Goal: Task Accomplishment & Management: Manage account settings

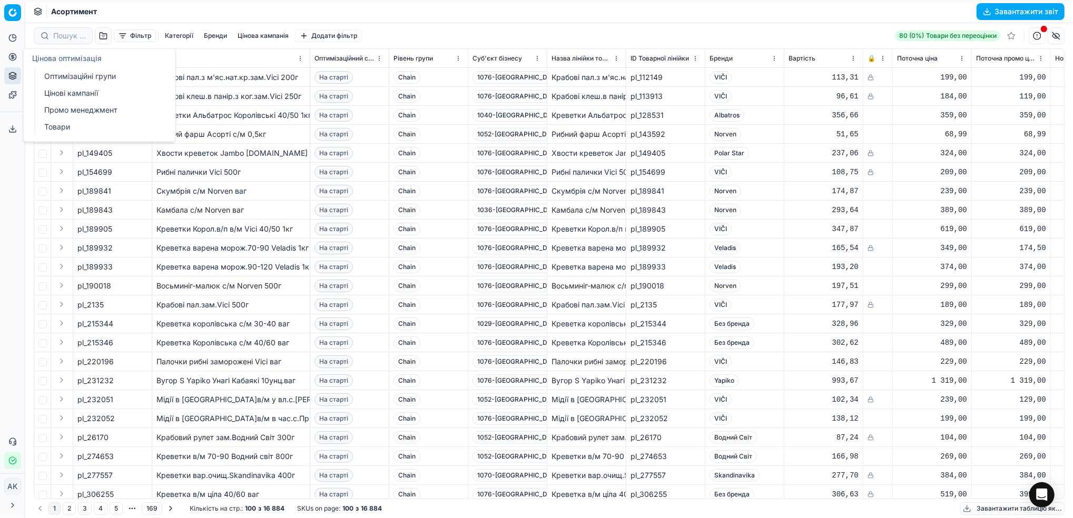
click at [88, 78] on link "Оптимізаційні групи" at bounding box center [101, 76] width 123 height 15
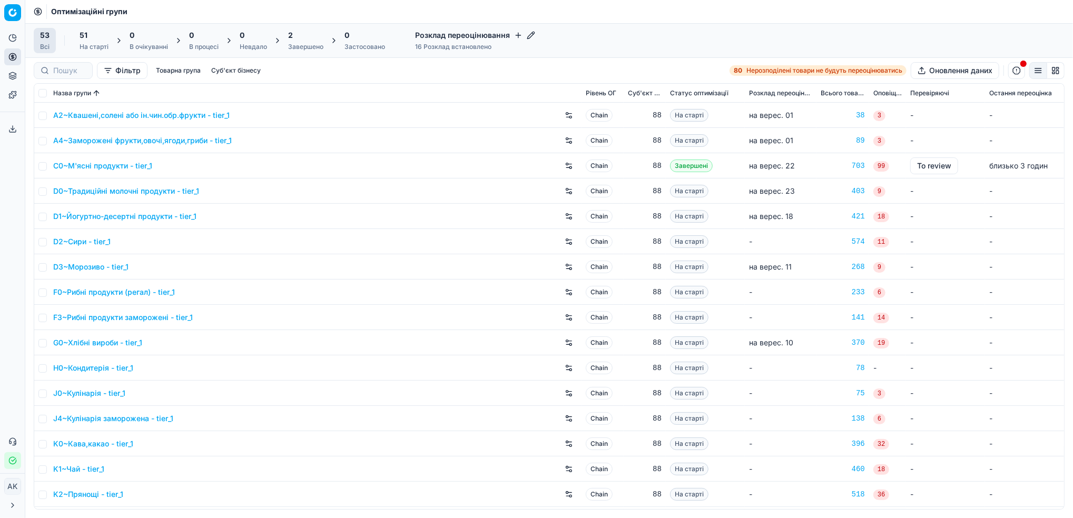
click at [304, 44] on div "Завершено" at bounding box center [305, 47] width 35 height 8
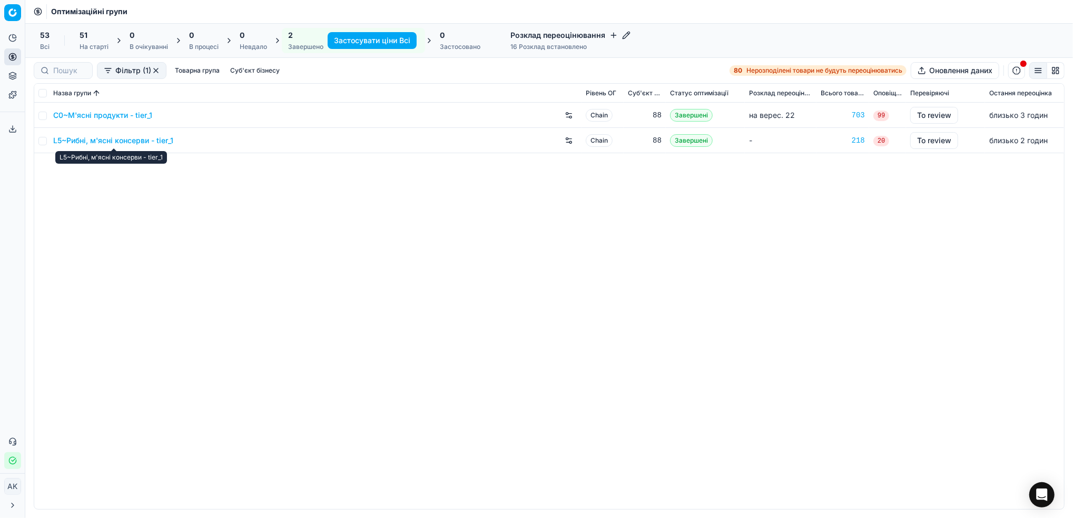
click at [76, 140] on link "L5~Рибні, м'ясні консерви - tier_1" at bounding box center [113, 140] width 120 height 11
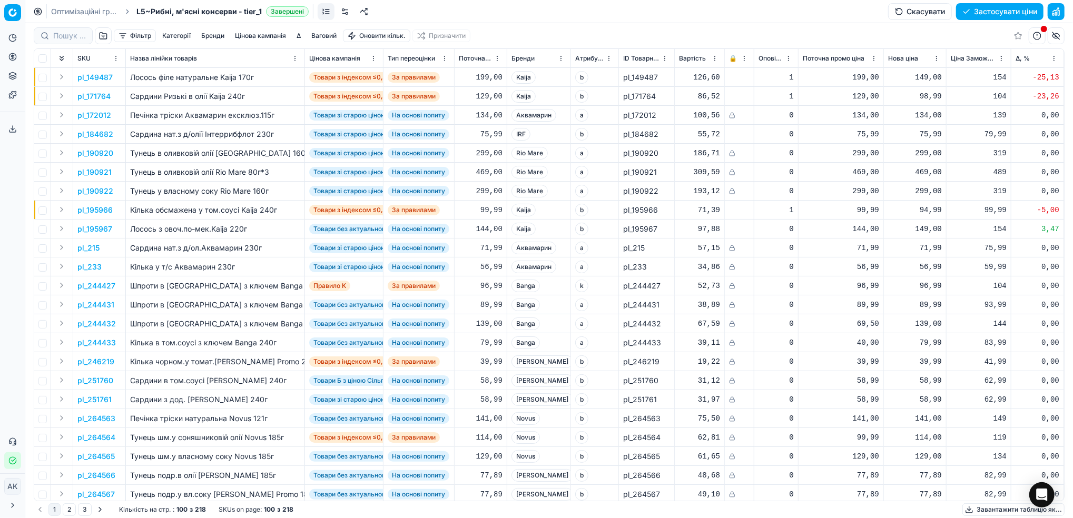
click at [1057, 13] on button "button" at bounding box center [1056, 11] width 17 height 17
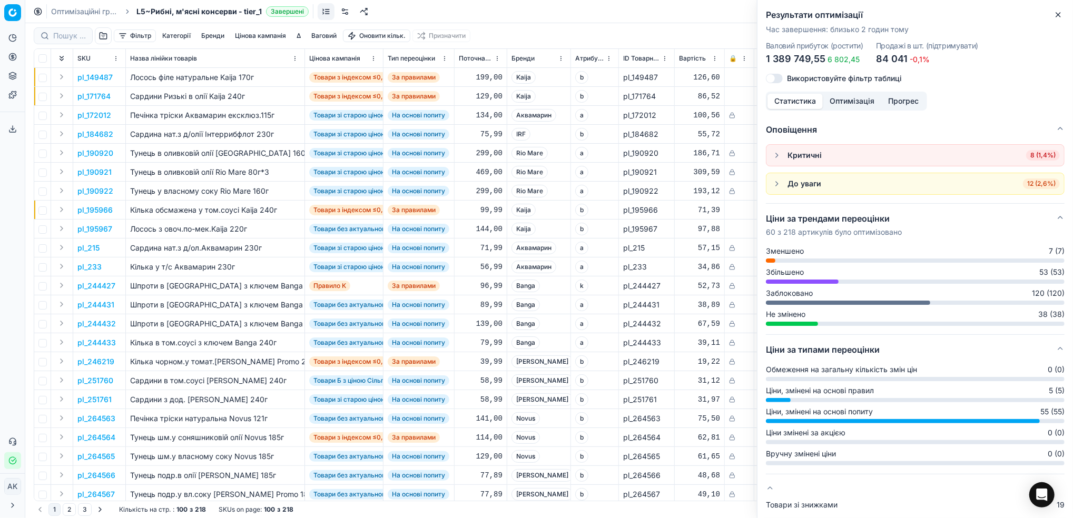
click at [1063, 15] on button "Close" at bounding box center [1058, 14] width 13 height 13
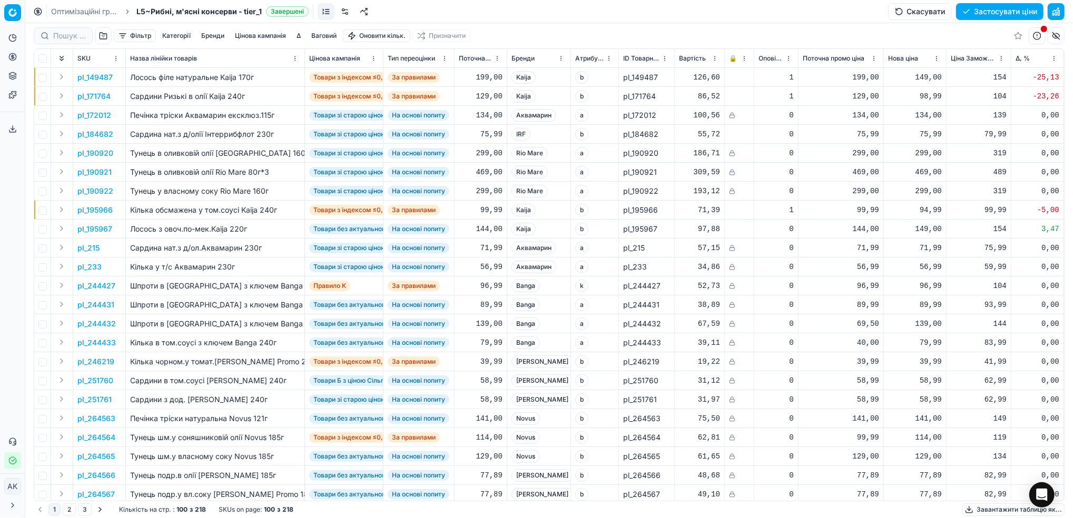
click at [266, 31] on button "Цінова кампанія" at bounding box center [261, 35] width 60 height 13
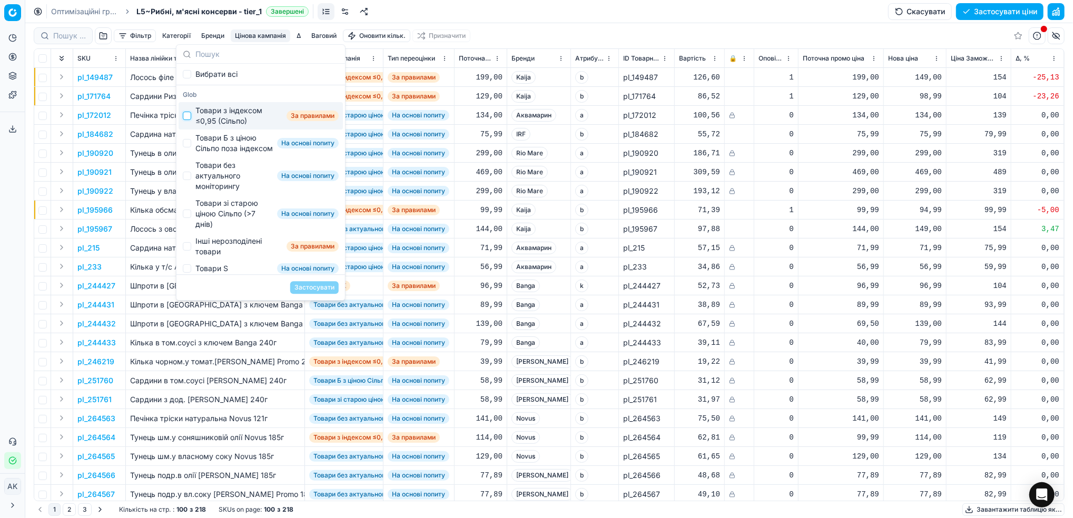
click at [188, 116] on input "Suggestions" at bounding box center [187, 116] width 8 height 8
checkbox input "true"
click at [315, 288] on button "Застосувати" at bounding box center [314, 287] width 48 height 13
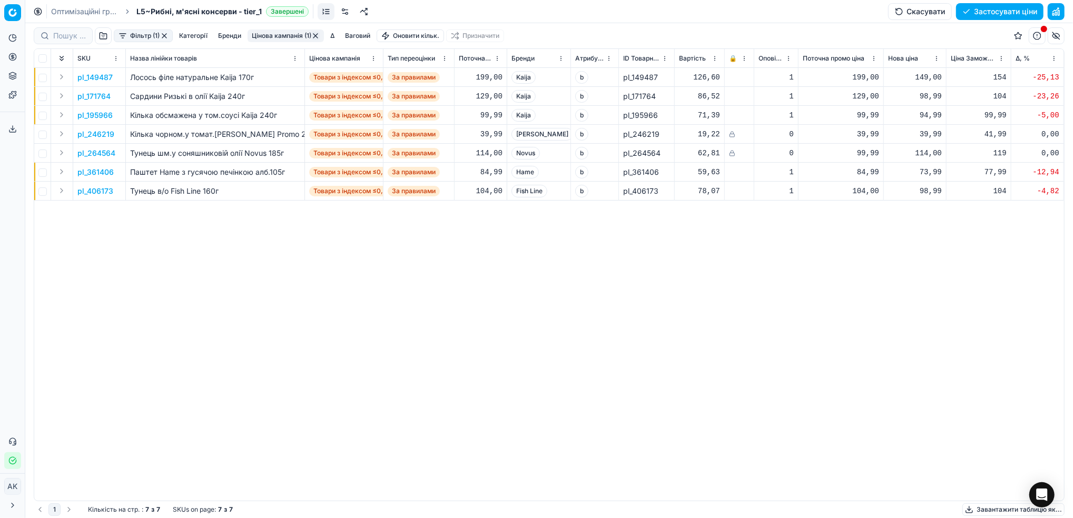
click at [131, 38] on button "Фільтр (1)" at bounding box center [143, 35] width 59 height 13
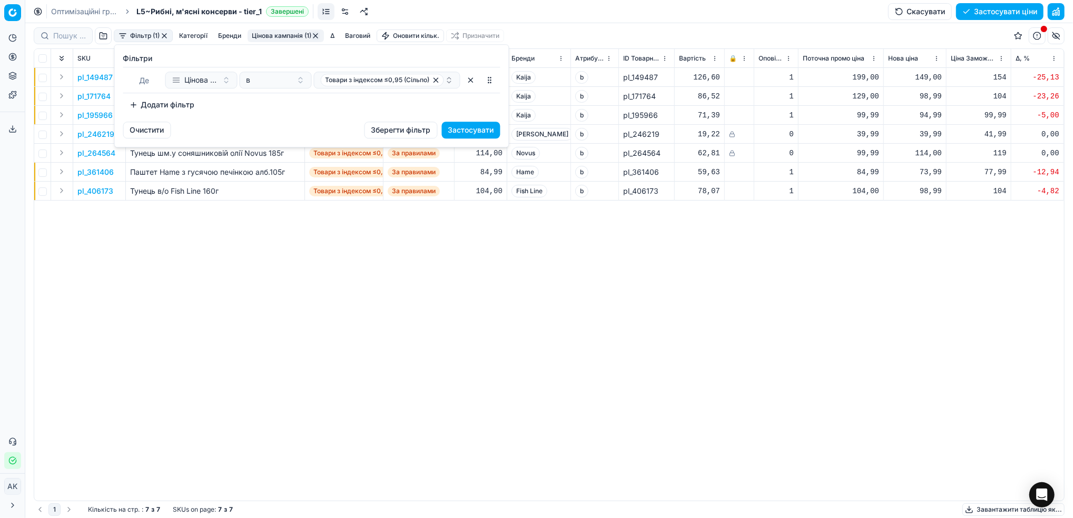
click at [160, 99] on button "Додати фільтр" at bounding box center [162, 104] width 78 height 17
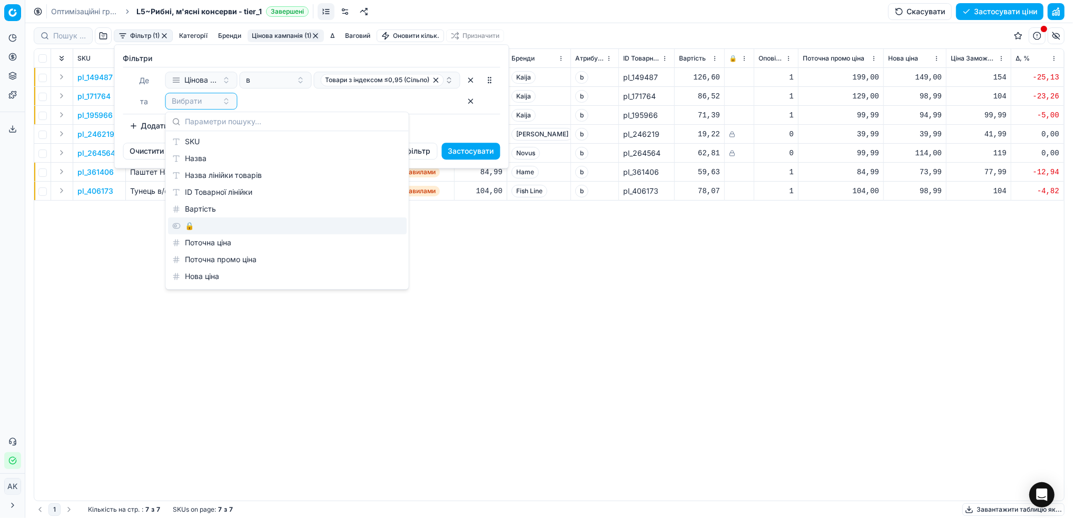
click at [208, 221] on div "🔒" at bounding box center [287, 226] width 239 height 17
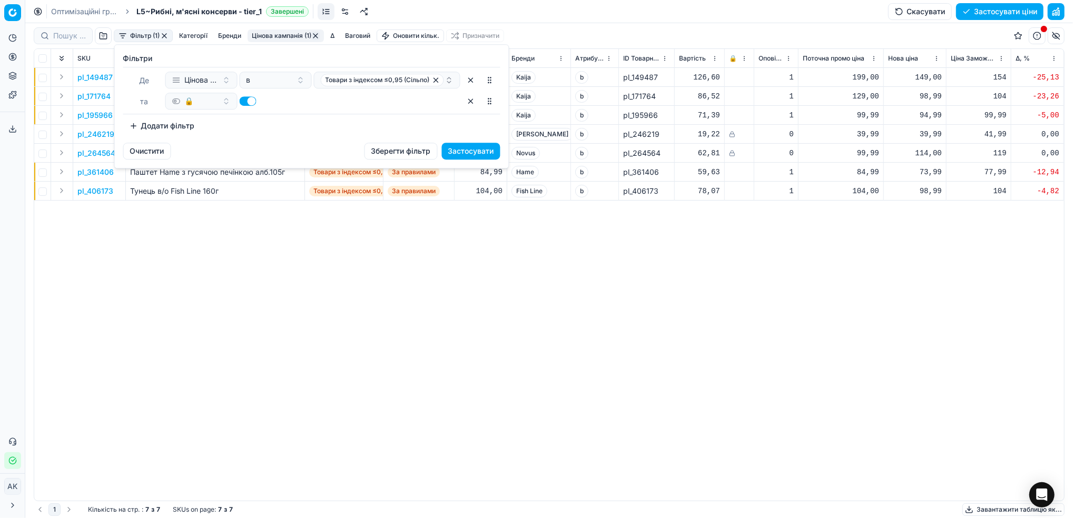
click at [249, 102] on button "button" at bounding box center [248, 100] width 17 height 9
checkbox input "false"
click at [470, 151] on button "Застосувати" at bounding box center [471, 151] width 58 height 17
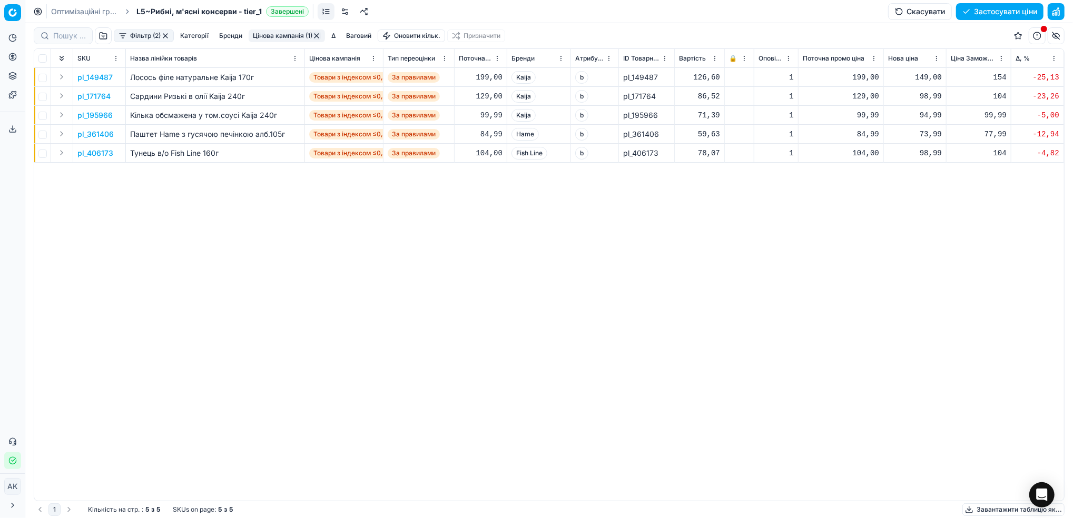
click at [696, 222] on div "pl_149487 Лосось філе натуральне Kaija 170г Товари з індексом ≤0,95 (Сільпо) За…" at bounding box center [549, 284] width 1030 height 433
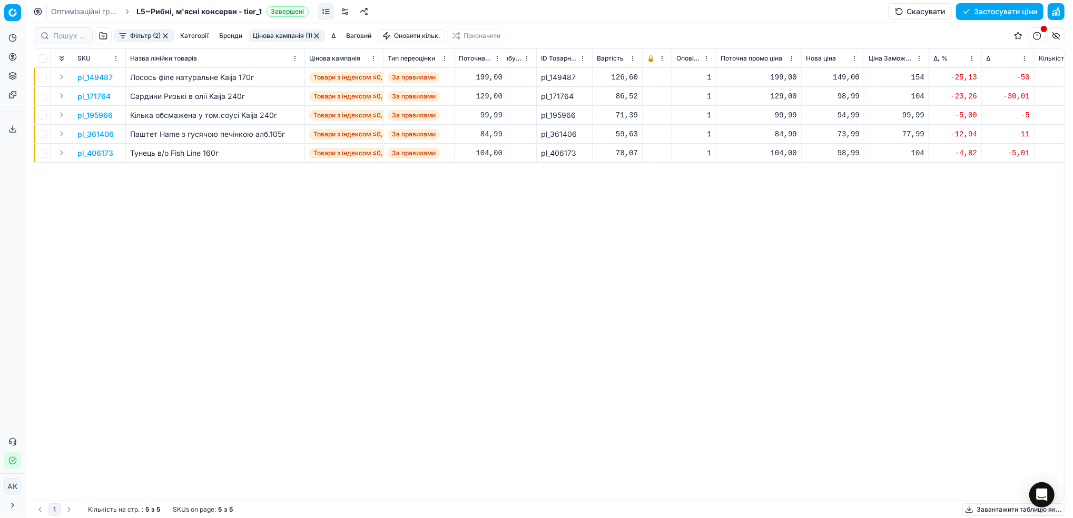
scroll to position [0, 74]
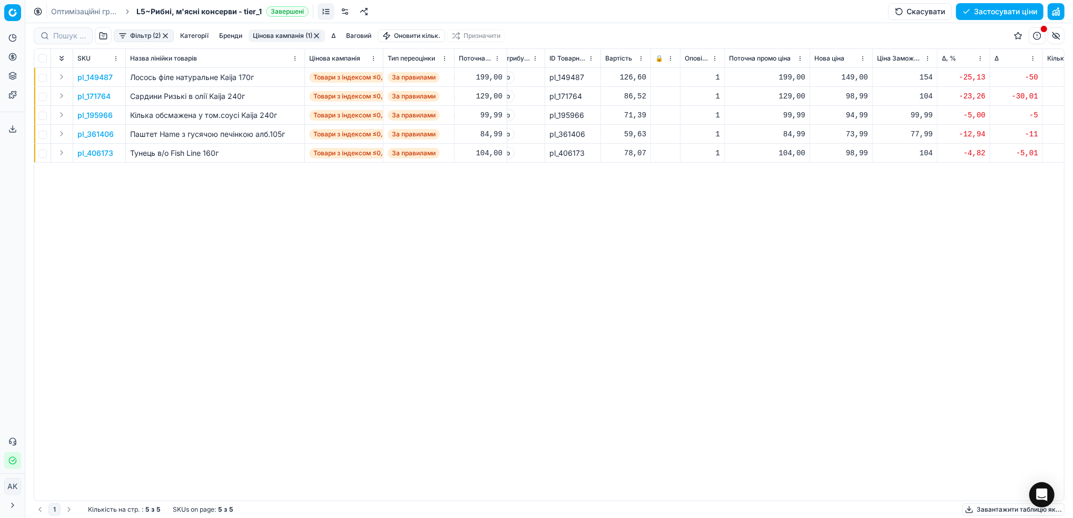
click at [85, 78] on p "pl_149487" at bounding box center [94, 77] width 35 height 11
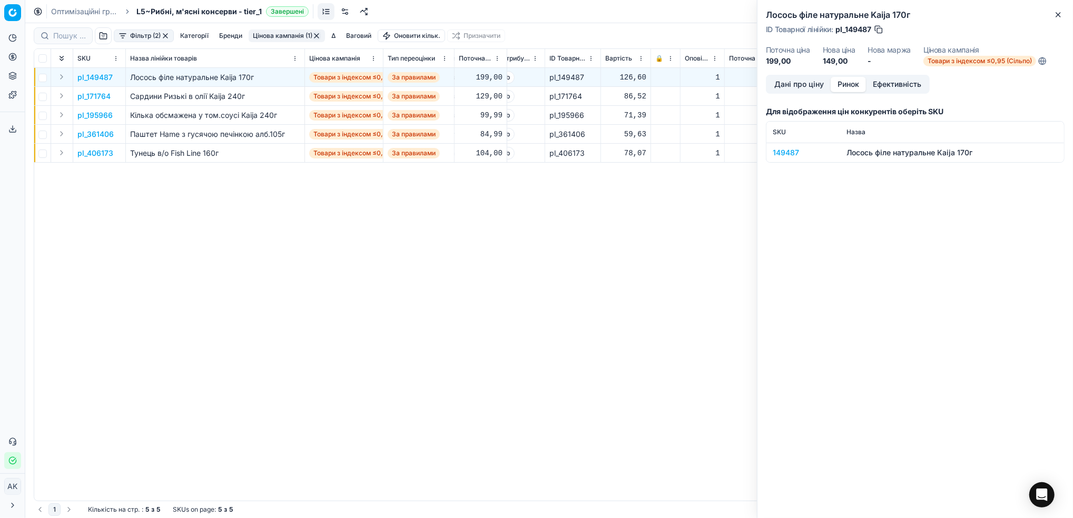
click at [844, 85] on button "Ринок" at bounding box center [848, 84] width 35 height 15
click at [782, 151] on div "149487" at bounding box center [803, 152] width 61 height 11
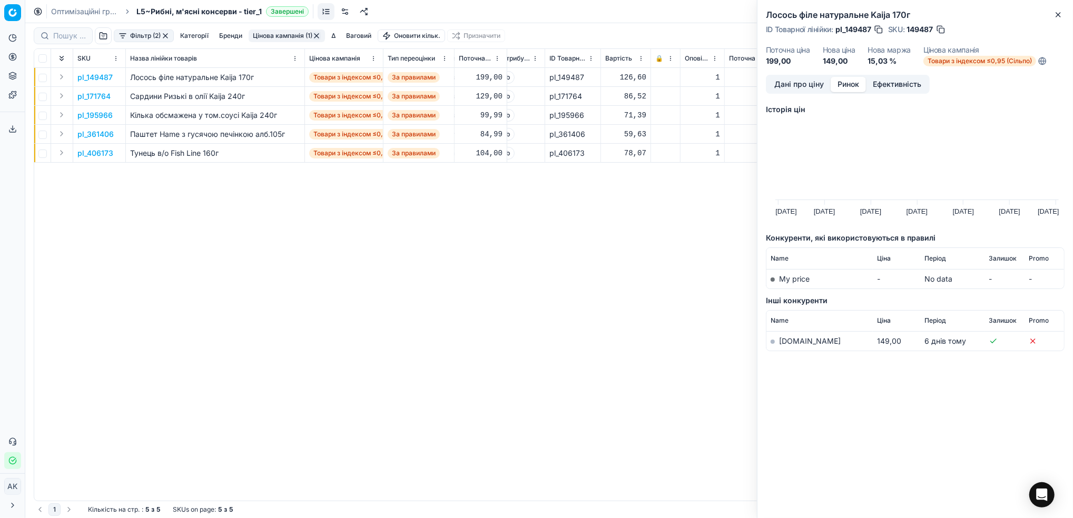
click at [784, 344] on link "silpo.ua" at bounding box center [810, 341] width 62 height 9
click at [942, 32] on button "button" at bounding box center [940, 29] width 11 height 11
click at [944, 32] on button "button" at bounding box center [940, 29] width 11 height 11
click at [1059, 11] on icon "button" at bounding box center [1058, 15] width 8 height 8
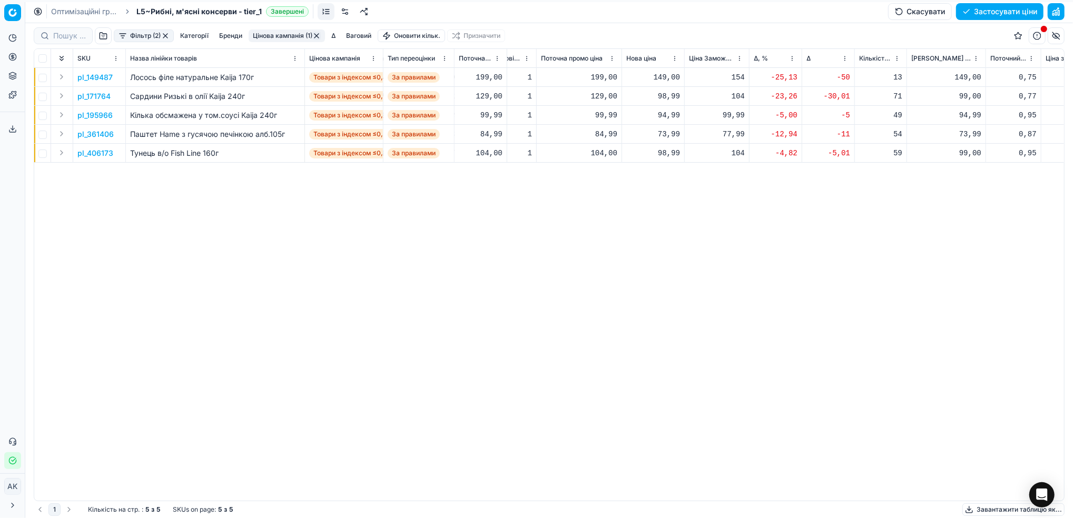
scroll to position [0, 288]
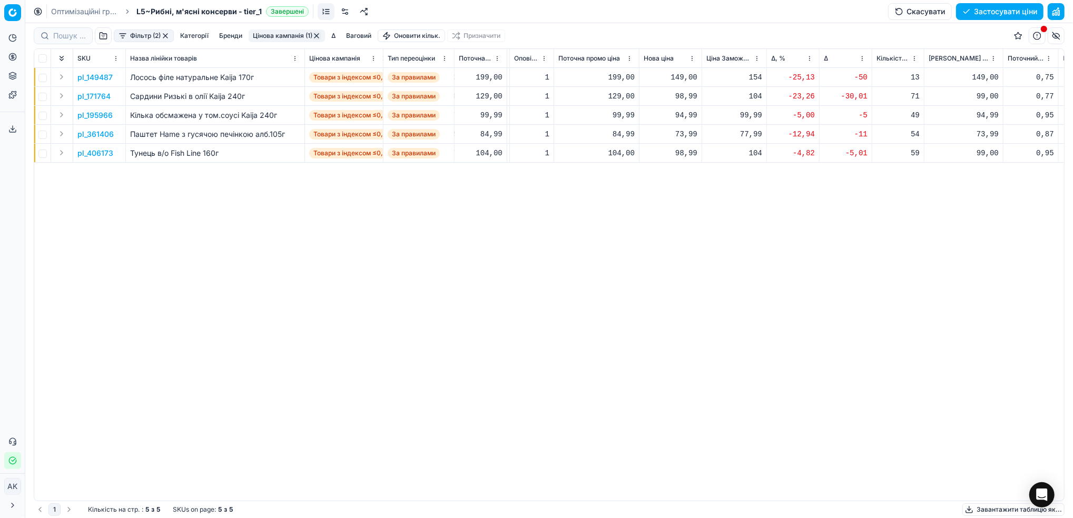
scroll to position [0, 257]
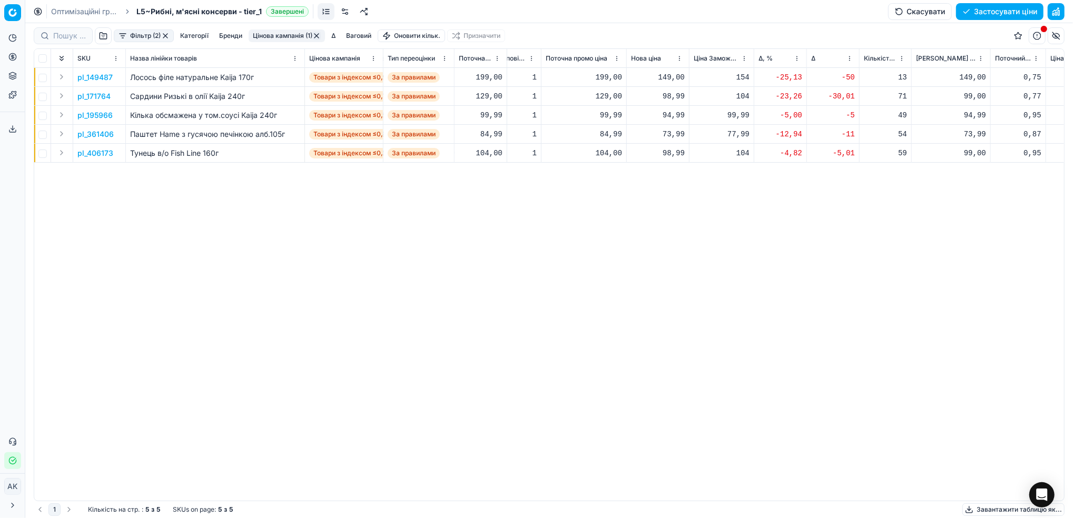
click at [95, 78] on p "pl_149487" at bounding box center [94, 77] width 35 height 11
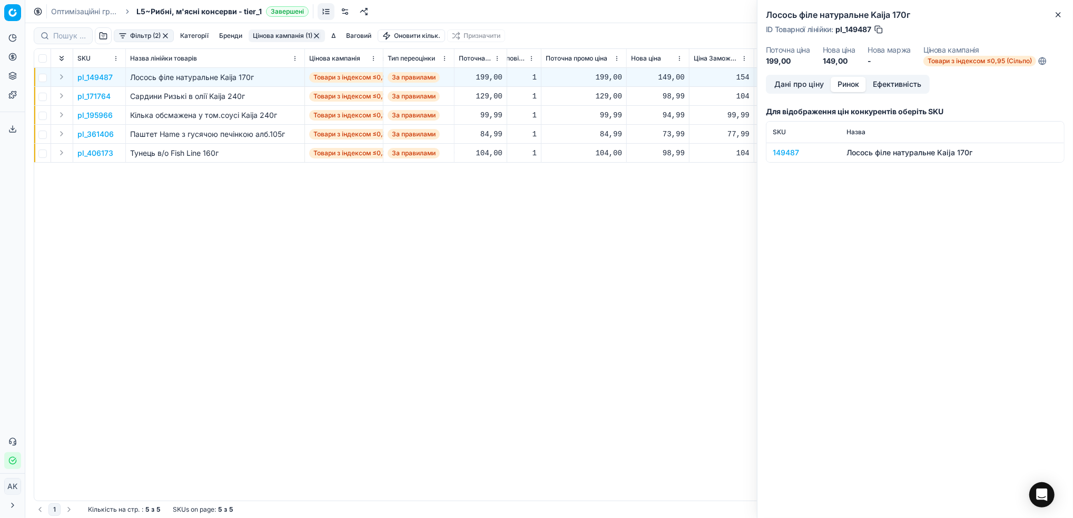
click at [852, 86] on button "Ринок" at bounding box center [848, 84] width 35 height 15
click at [785, 149] on div "149487" at bounding box center [803, 152] width 61 height 11
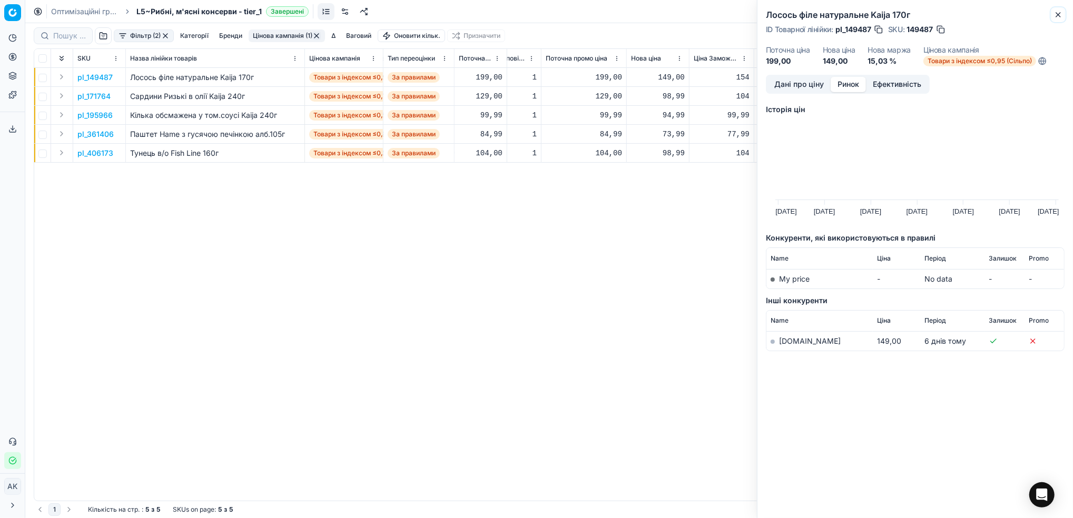
click at [1063, 15] on button "Close" at bounding box center [1058, 14] width 13 height 13
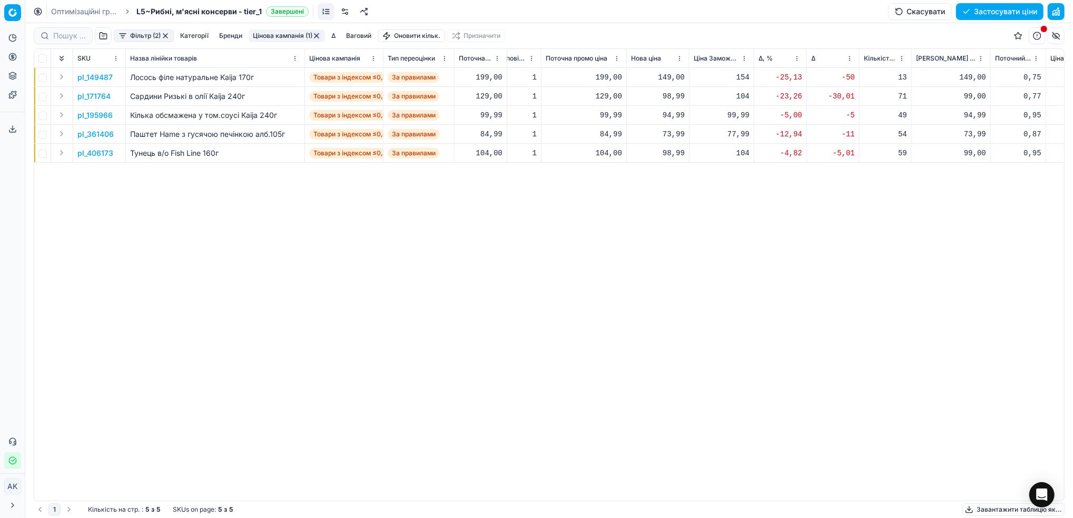
click at [667, 77] on div "149,00" at bounding box center [658, 77] width 54 height 11
click at [667, 170] on input "149.00" at bounding box center [695, 170] width 76 height 17
type input "179.00"
click at [99, 98] on p "pl_171764" at bounding box center [93, 96] width 33 height 11
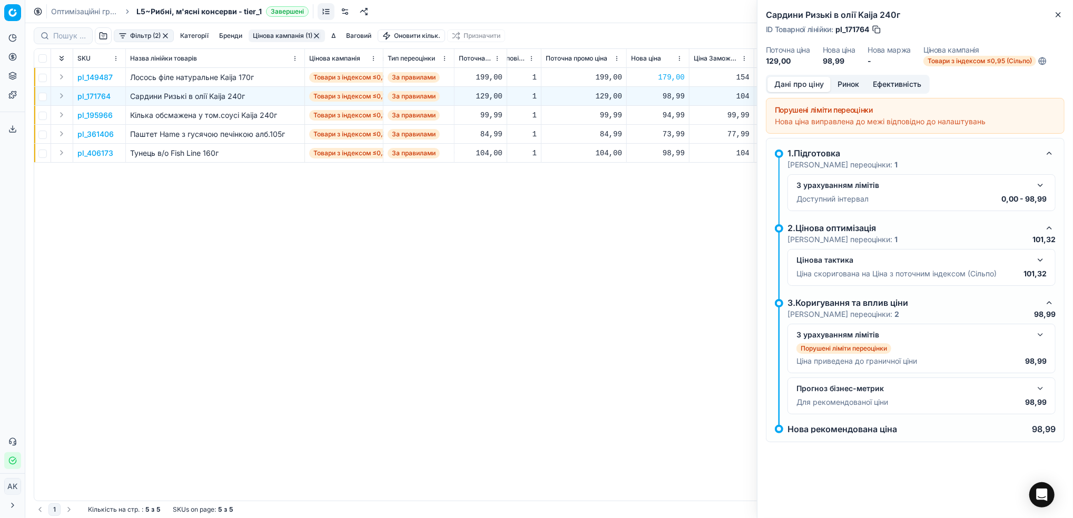
click at [850, 90] on button "Ринок" at bounding box center [848, 84] width 35 height 15
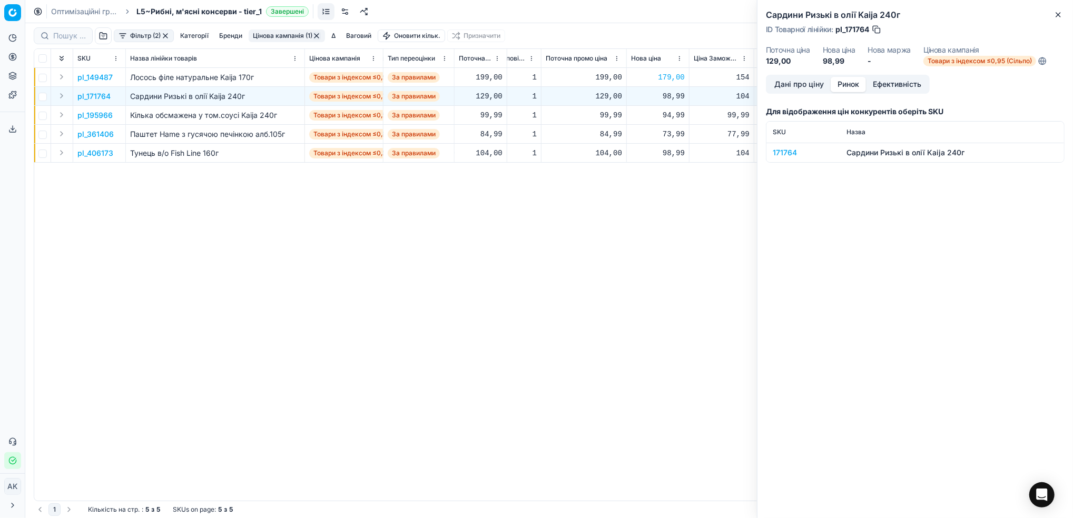
click at [791, 157] on div "171764" at bounding box center [803, 152] width 61 height 11
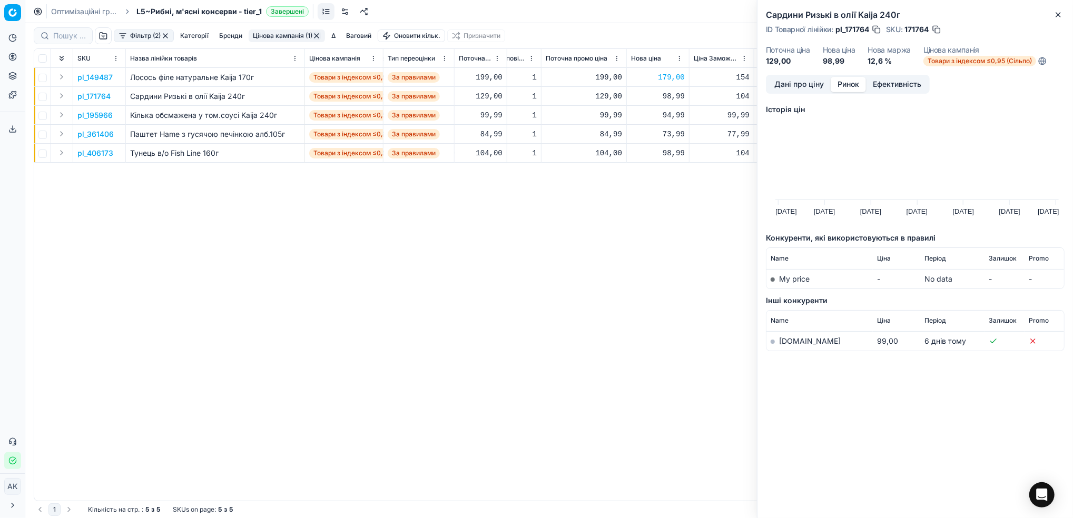
click at [789, 343] on link "silpo.ua" at bounding box center [810, 341] width 62 height 9
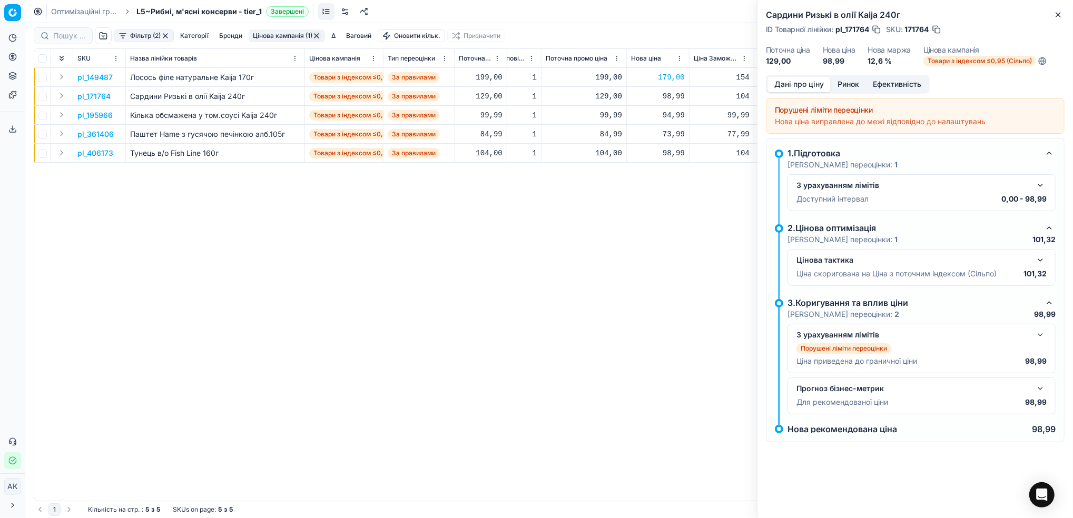
click at [802, 81] on button "Дані про ціну" at bounding box center [798, 84] width 63 height 15
click at [1041, 184] on button "button" at bounding box center [1040, 185] width 13 height 13
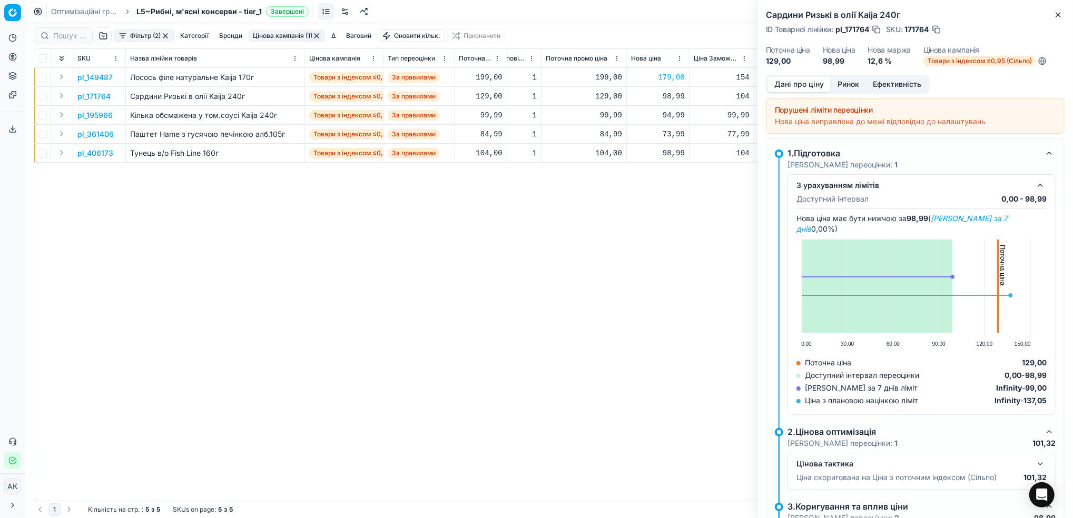
click at [937, 29] on button "button" at bounding box center [936, 29] width 11 height 11
click at [1058, 19] on button "Close" at bounding box center [1058, 14] width 13 height 13
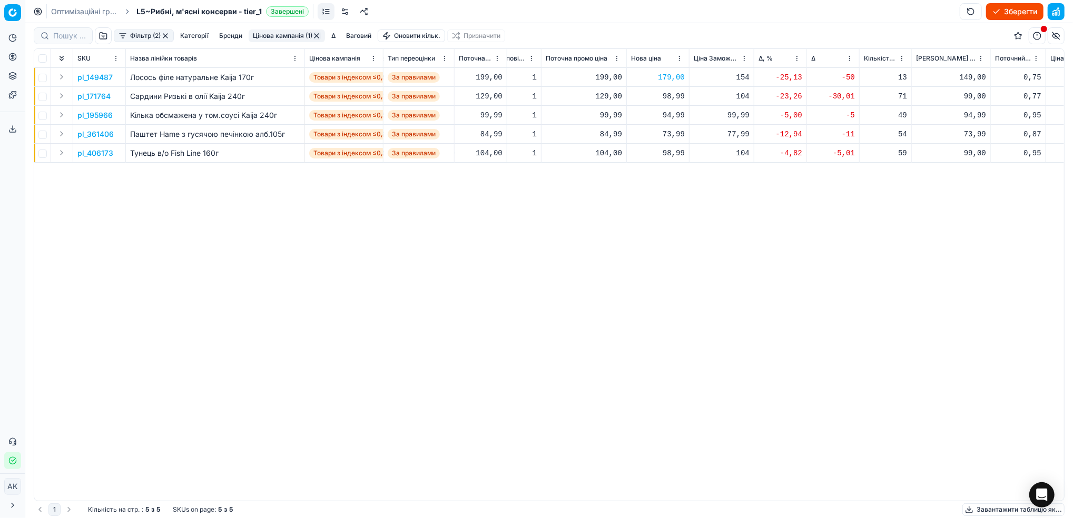
click at [669, 99] on div "98,99" at bounding box center [658, 96] width 54 height 11
drag, startPoint x: 687, startPoint y: 187, endPoint x: 655, endPoint y: 187, distance: 32.7
click at [655, 187] on dl "Поточна: 129,00 Оптимум: 98,99 Вручну: 98.99" at bounding box center [657, 167] width 152 height 68
type input "119.00"
click at [95, 116] on p "pl_195966" at bounding box center [94, 115] width 35 height 11
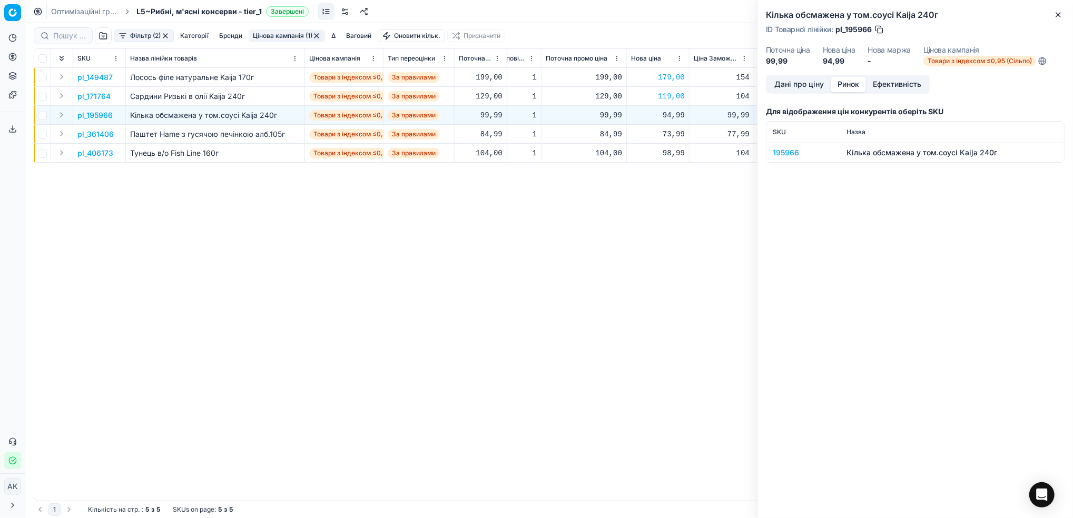
click at [847, 81] on button "Ринок" at bounding box center [848, 84] width 35 height 15
click at [795, 150] on div "195966" at bounding box center [803, 152] width 61 height 11
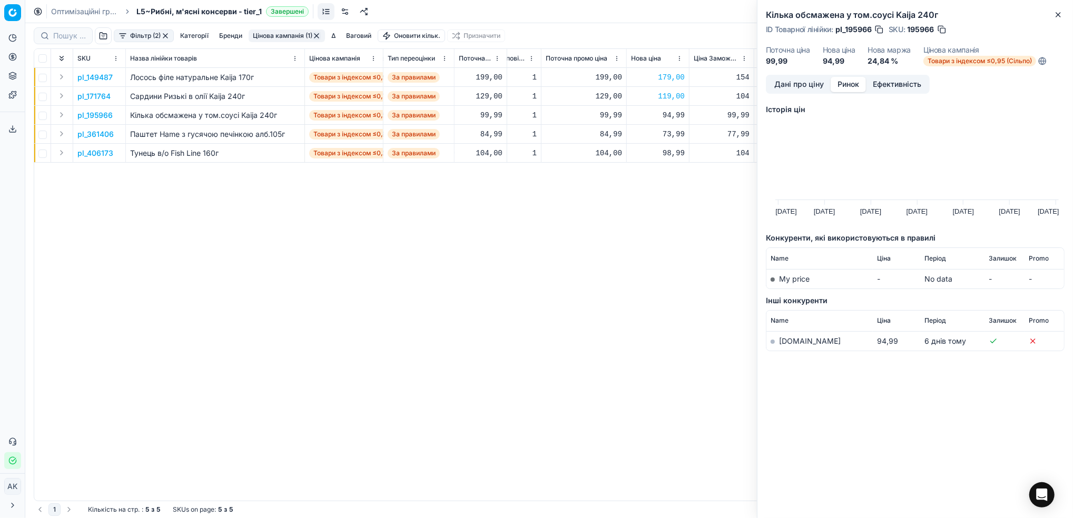
click at [789, 337] on link "silpo.ua" at bounding box center [810, 341] width 62 height 9
click at [1060, 11] on icon "button" at bounding box center [1058, 15] width 8 height 8
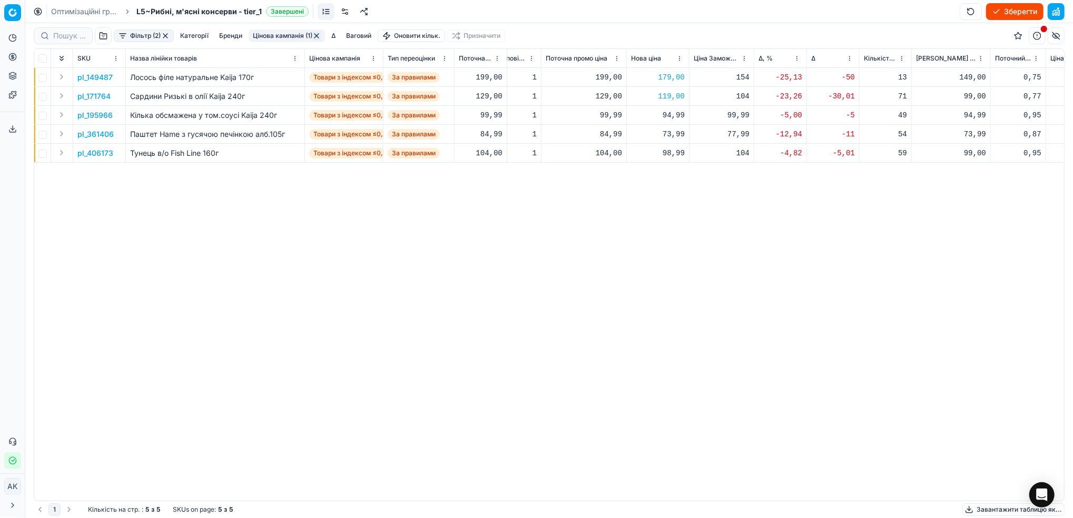
click at [99, 136] on p "pl_361406" at bounding box center [95, 134] width 36 height 11
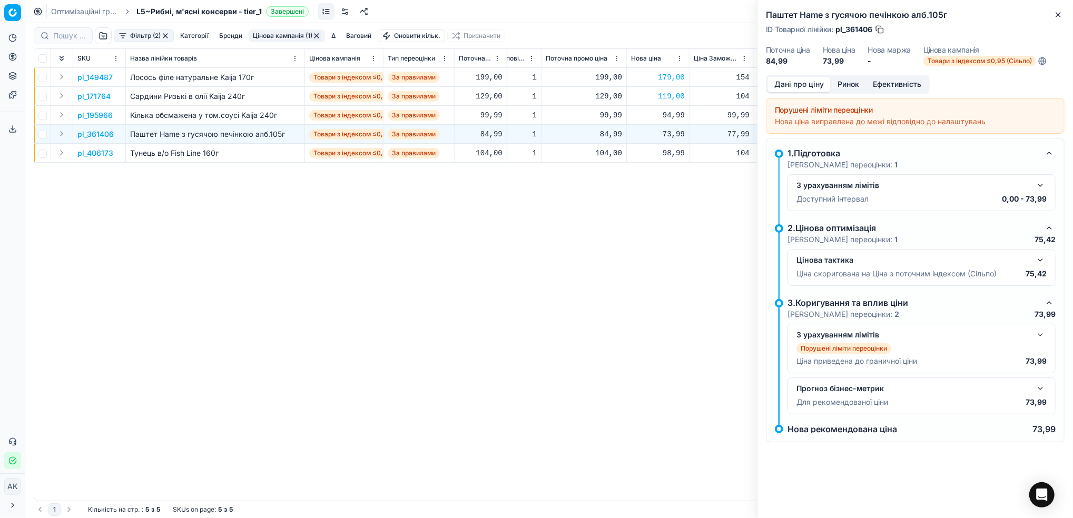
click at [853, 81] on button "Ринок" at bounding box center [848, 84] width 35 height 15
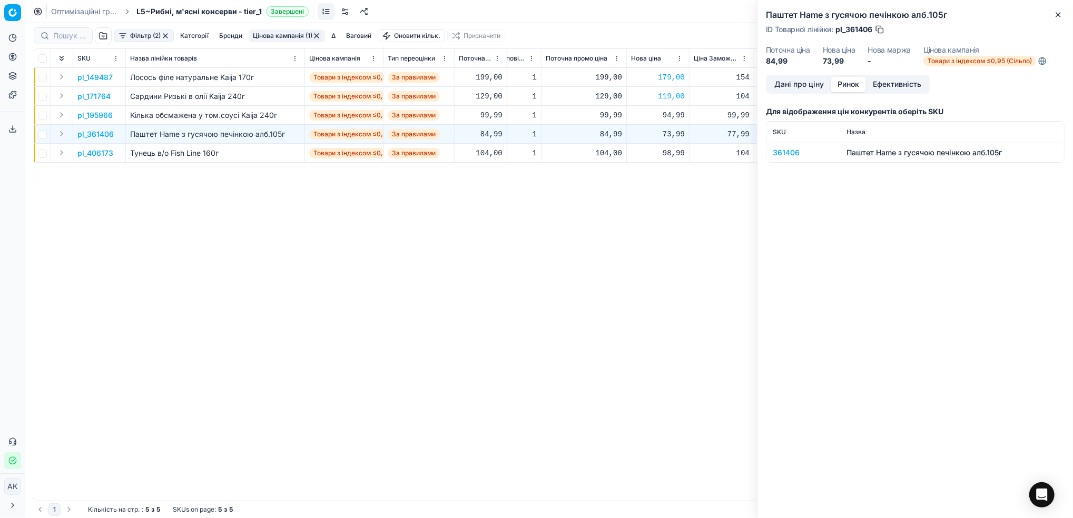
click at [787, 151] on div "361406" at bounding box center [803, 152] width 61 height 11
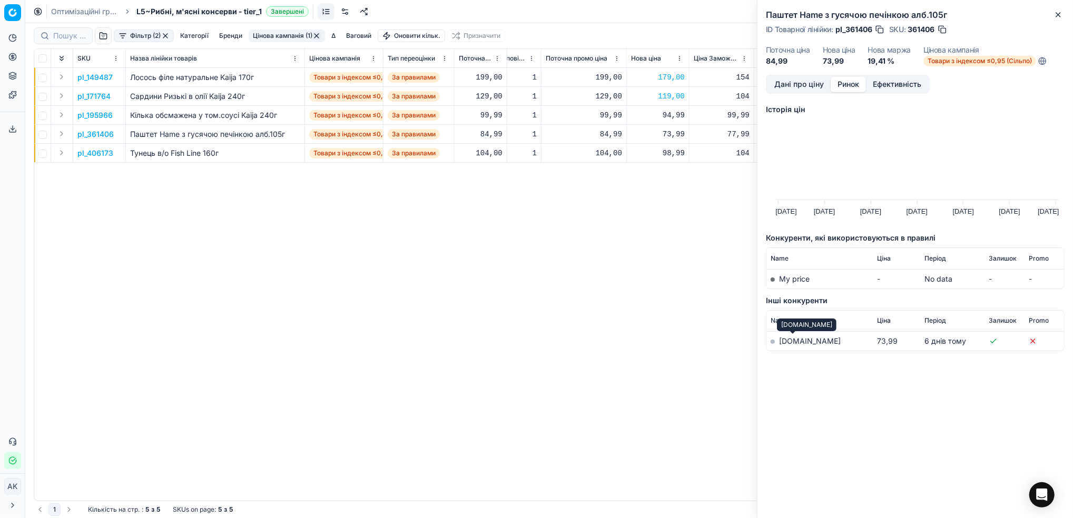
click at [783, 343] on link "silpo.ua" at bounding box center [810, 341] width 62 height 9
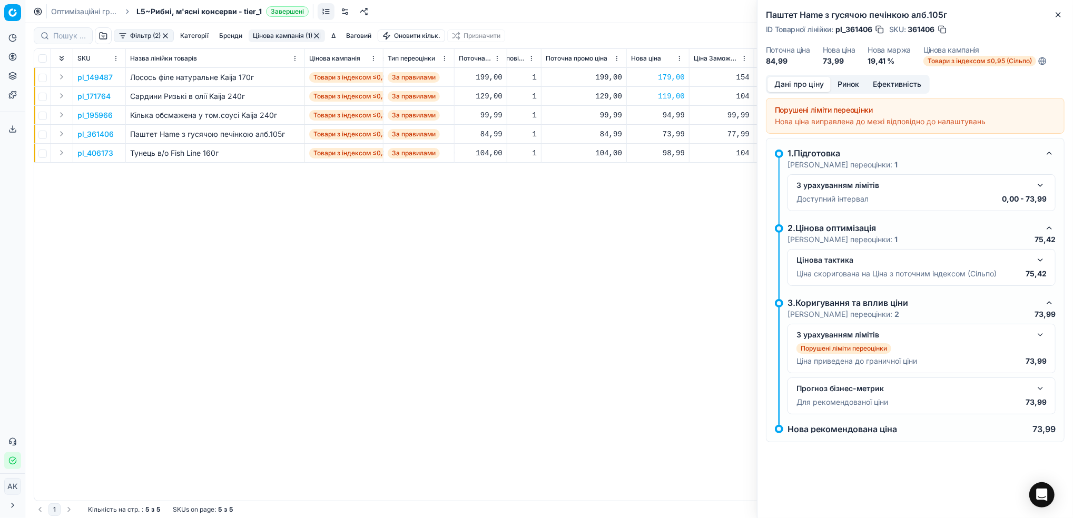
click at [786, 84] on button "Дані про ціну" at bounding box center [798, 84] width 63 height 15
click at [1040, 187] on button "button" at bounding box center [1040, 185] width 13 height 13
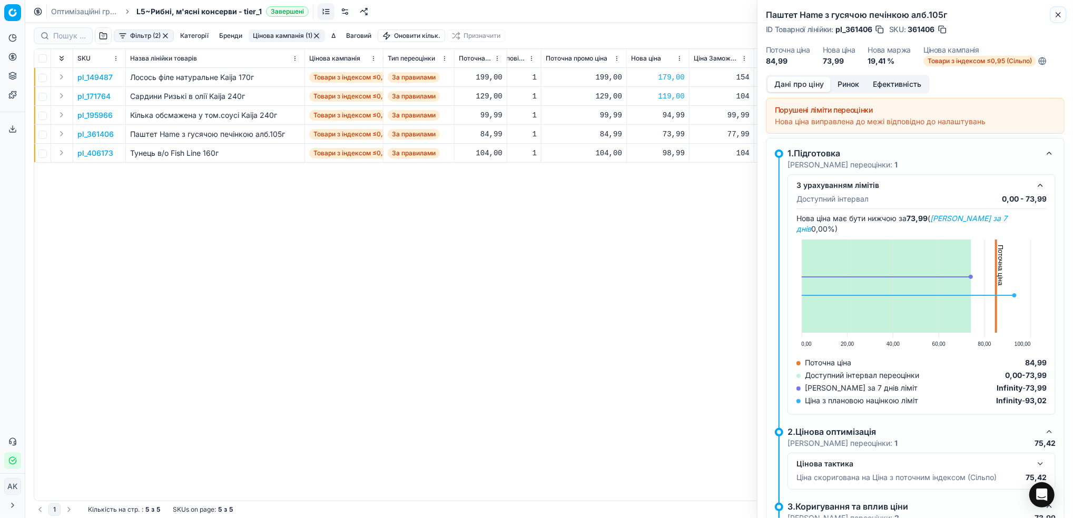
click at [1055, 14] on icon "button" at bounding box center [1058, 15] width 8 height 8
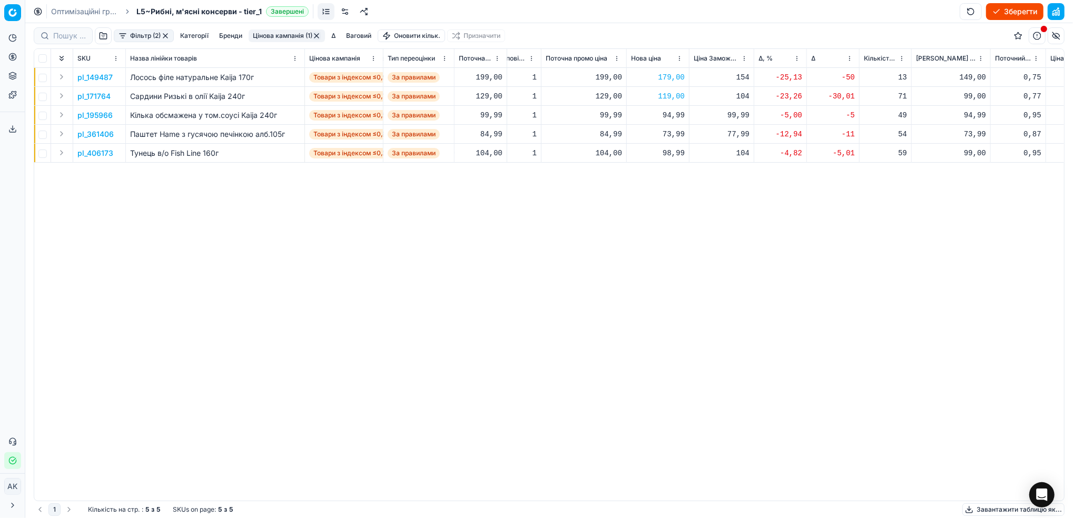
click at [672, 136] on div "73,99" at bounding box center [658, 134] width 54 height 11
click at [670, 230] on input "73.99" at bounding box center [695, 227] width 76 height 17
type input "74.99"
click at [90, 155] on p "pl_406173" at bounding box center [95, 153] width 36 height 11
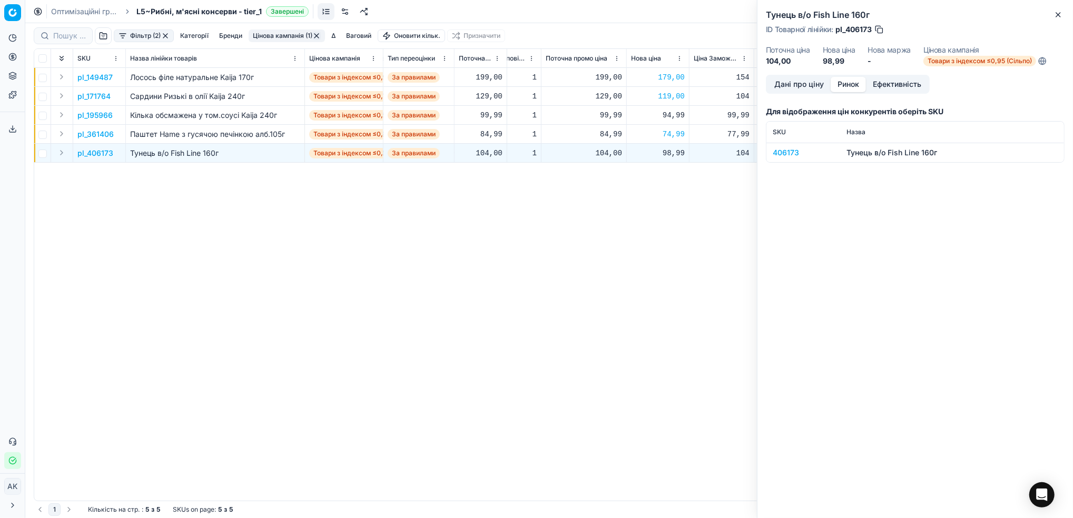
click at [847, 86] on button "Ринок" at bounding box center [848, 84] width 35 height 15
click at [784, 152] on div "406173" at bounding box center [803, 152] width 61 height 11
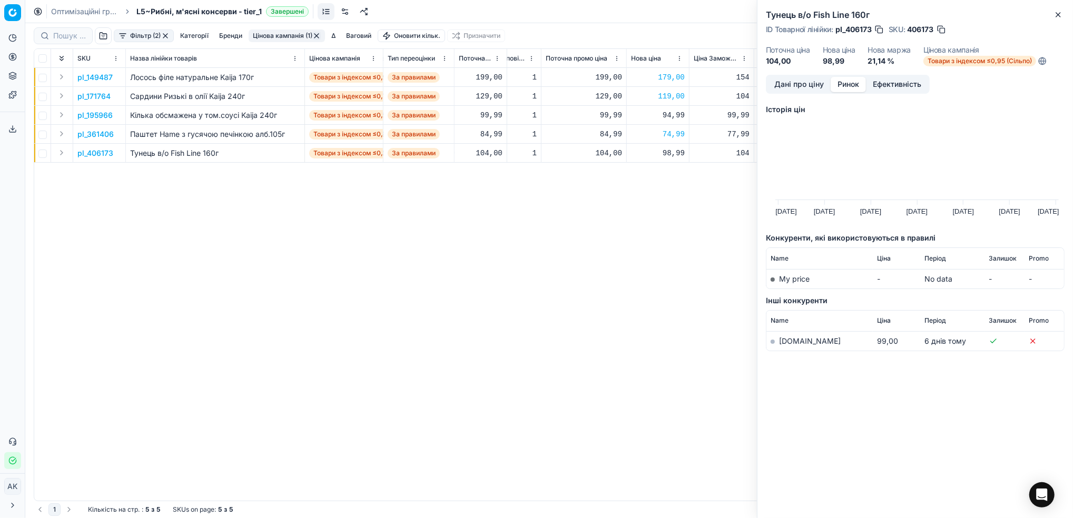
click at [943, 31] on button "button" at bounding box center [941, 29] width 11 height 11
click at [791, 343] on link "silpo.ua" at bounding box center [810, 341] width 62 height 9
click at [1065, 14] on div "Тунець в/о Fish Line 160г ID Товарної лінійки : pl_406173 SKU : 406173 Поточна …" at bounding box center [914, 37] width 315 height 75
click at [1054, 19] on button "Close" at bounding box center [1058, 14] width 13 height 13
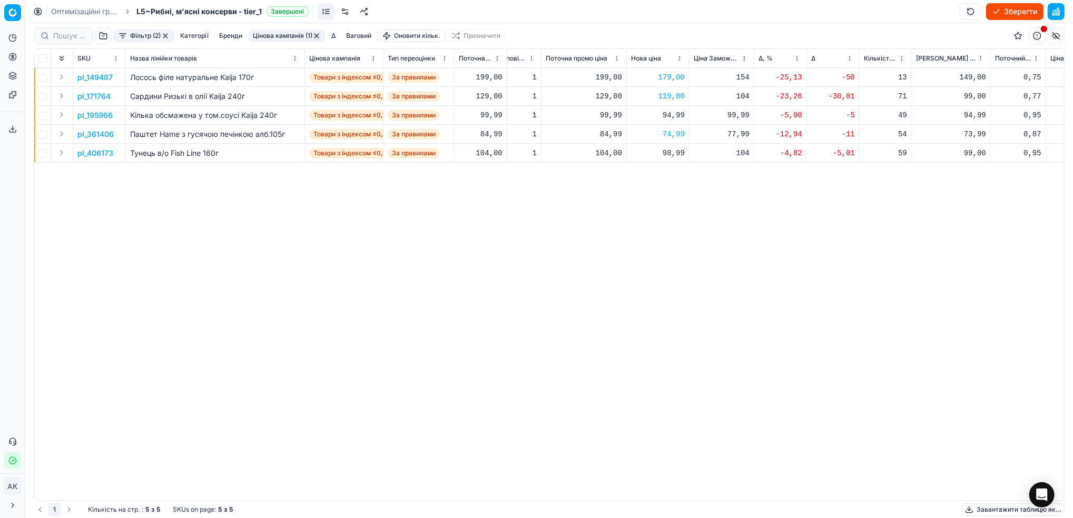
click at [671, 153] on div "98,99" at bounding box center [658, 153] width 54 height 11
click at [670, 245] on input "98.99" at bounding box center [695, 246] width 76 height 17
type input "99.99"
click at [275, 32] on button "Цінова кампанія (1)" at bounding box center [287, 35] width 76 height 13
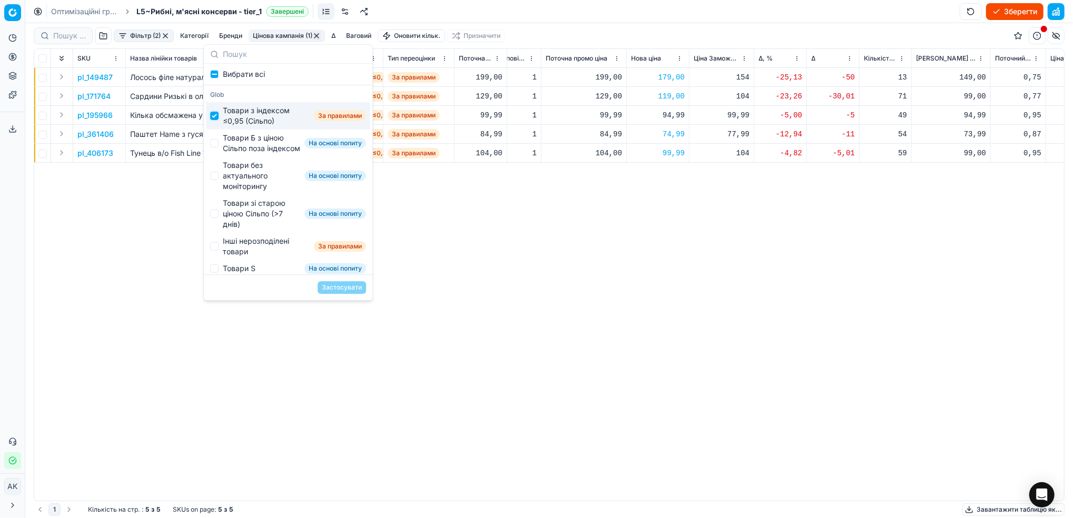
click at [214, 119] on input "Suggestions" at bounding box center [214, 116] width 8 height 8
checkbox input "false"
click at [215, 147] on input "Suggestions" at bounding box center [214, 143] width 8 height 8
checkbox input "true"
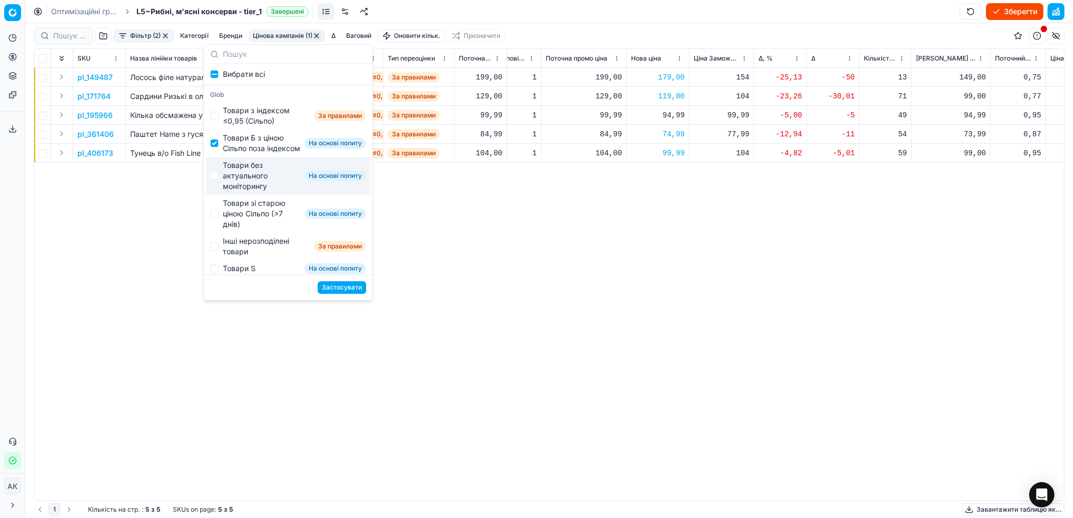
click at [349, 289] on button "Застосувати" at bounding box center [342, 287] width 48 height 13
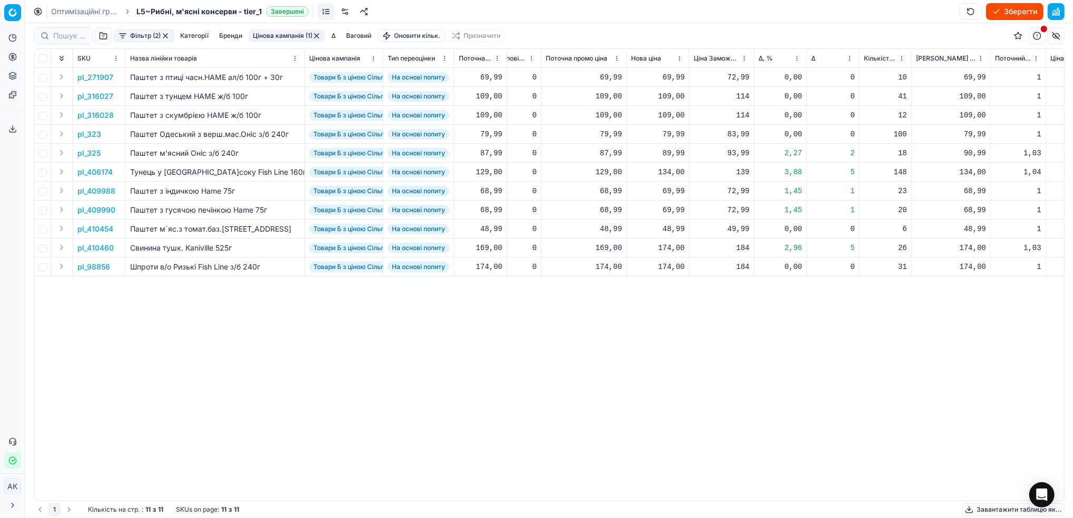
click at [797, 63] on html "Pricing platform Аналітика Цінова оптимізація Асортимент продукції Шаблони Серв…" at bounding box center [536, 259] width 1073 height 518
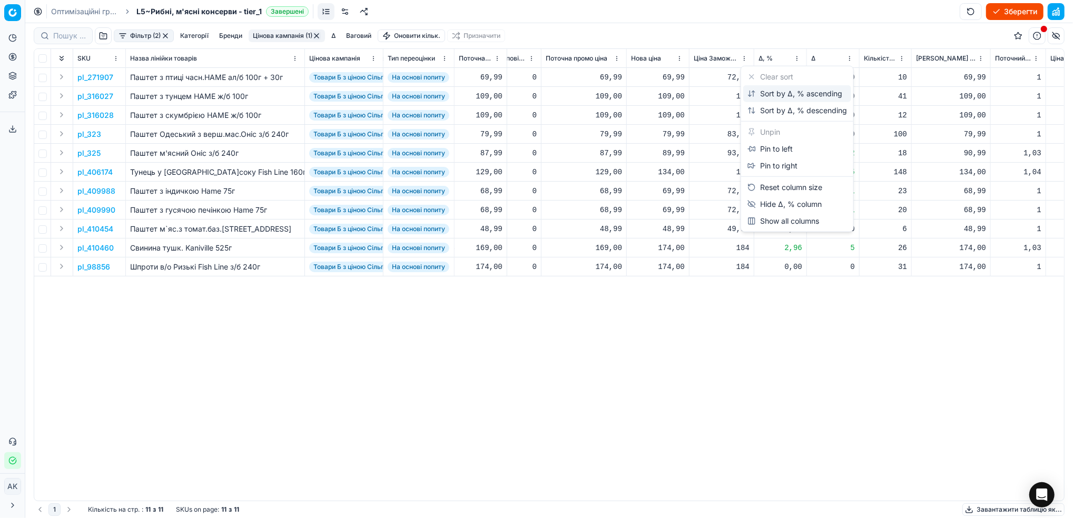
click at [768, 93] on div "Sort by Δ, % ascending" at bounding box center [794, 93] width 95 height 11
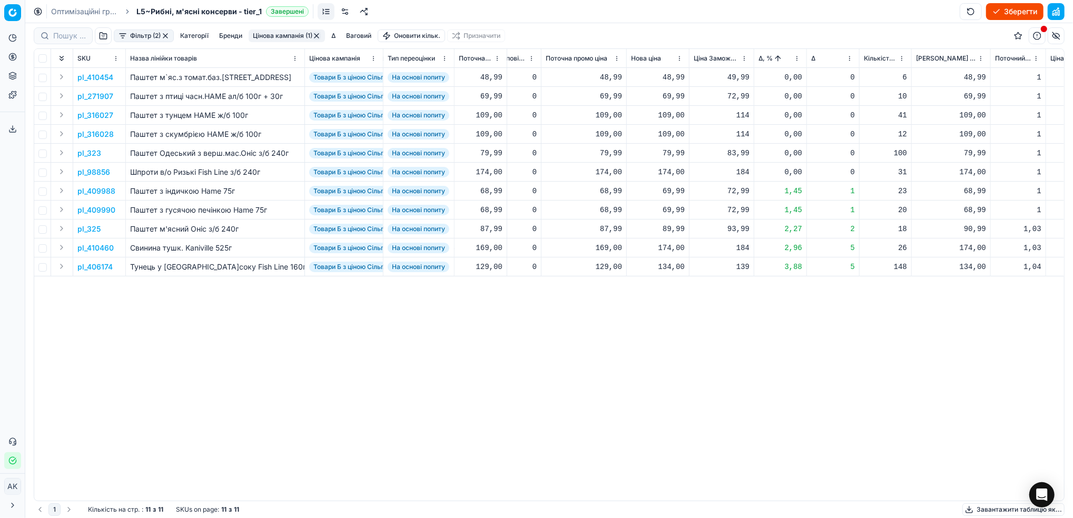
click at [793, 62] on html "Pricing platform Аналітика Цінова оптимізація Асортимент продукції Шаблони Серв…" at bounding box center [536, 259] width 1073 height 518
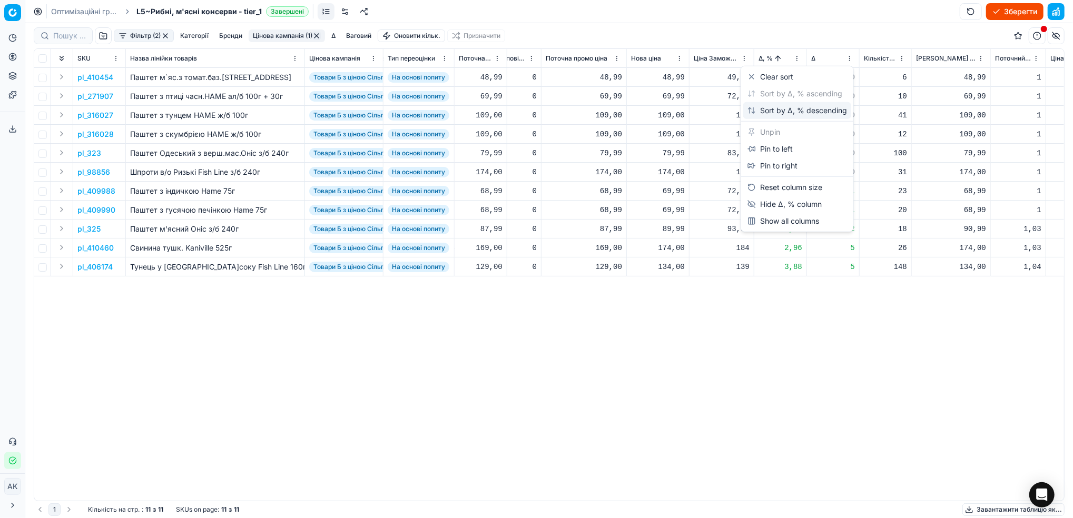
click at [757, 109] on div "Sort by Δ, % descending" at bounding box center [797, 110] width 100 height 11
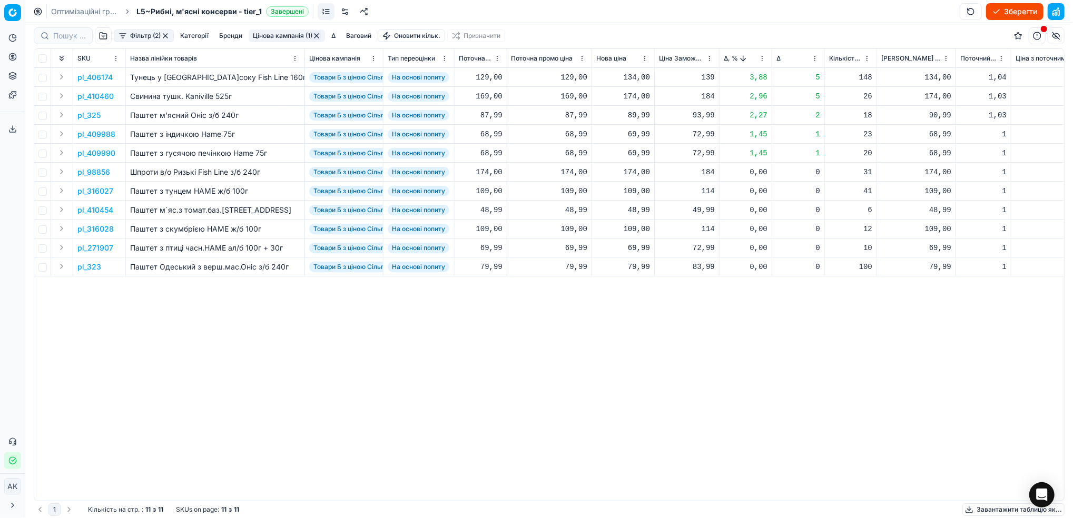
scroll to position [0, 283]
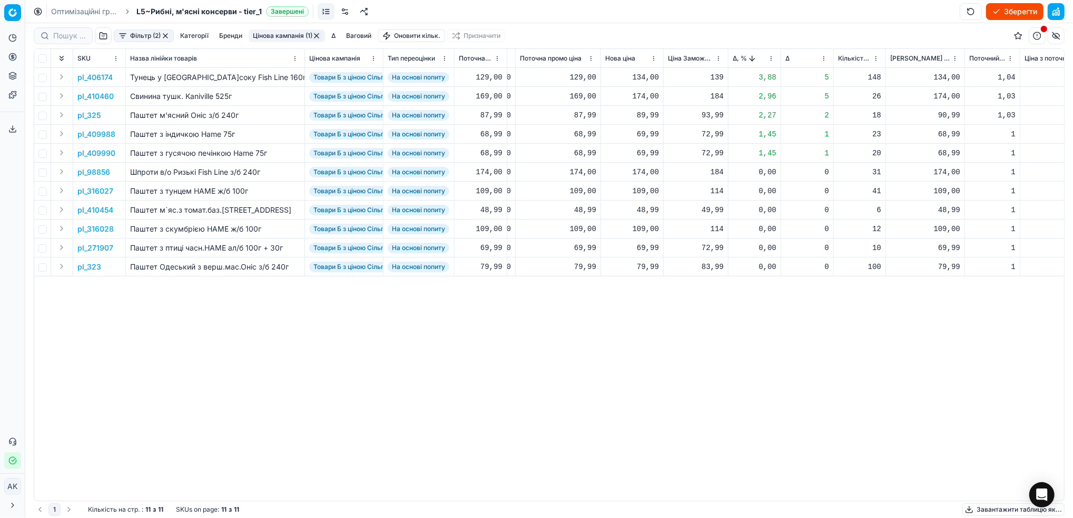
click at [97, 103] on td "pl_410460" at bounding box center [99, 96] width 53 height 19
click at [97, 95] on p "pl_410460" at bounding box center [95, 96] width 36 height 11
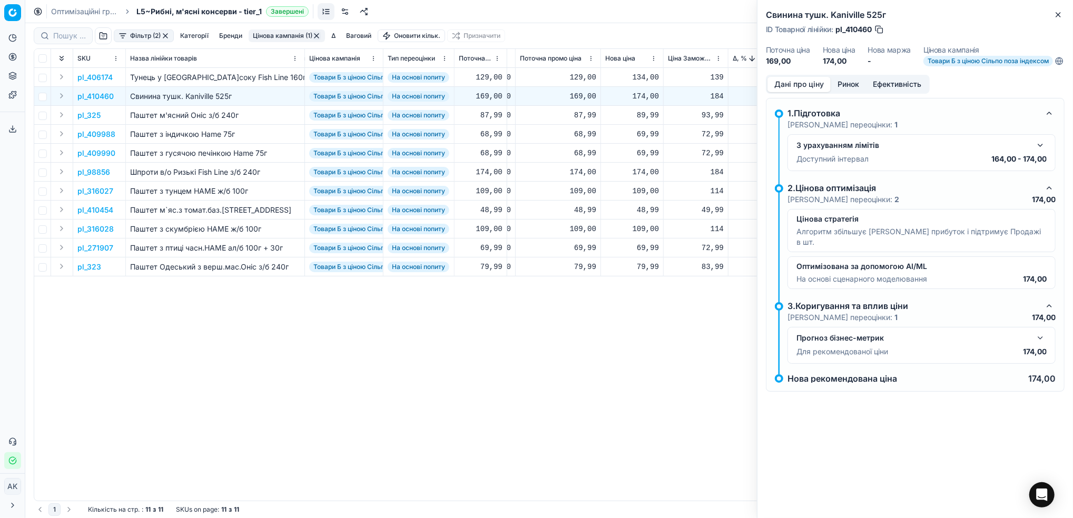
click at [847, 92] on button "Ринок" at bounding box center [848, 84] width 35 height 15
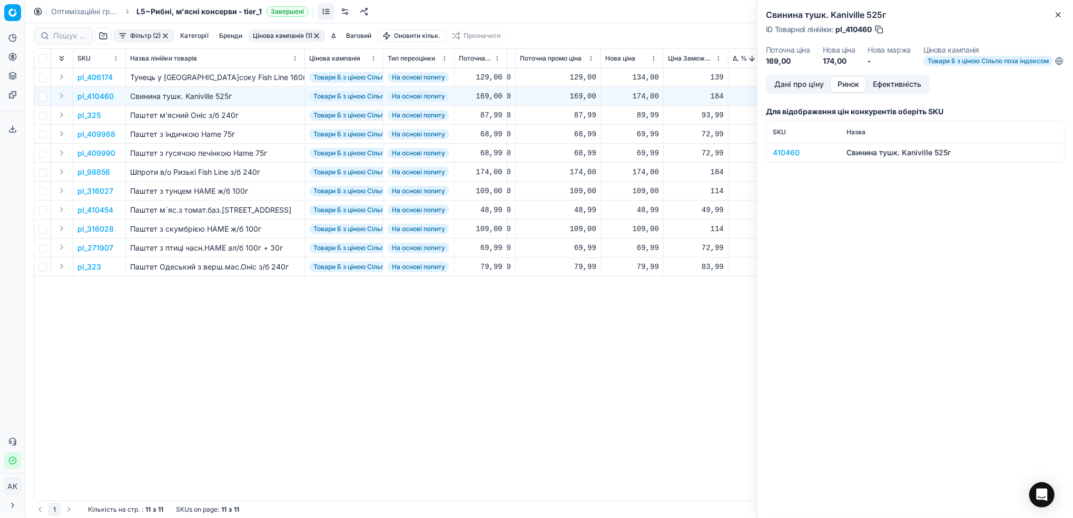
click at [786, 162] on td "410460" at bounding box center [803, 152] width 74 height 19
click at [781, 158] on div "410460" at bounding box center [803, 152] width 61 height 11
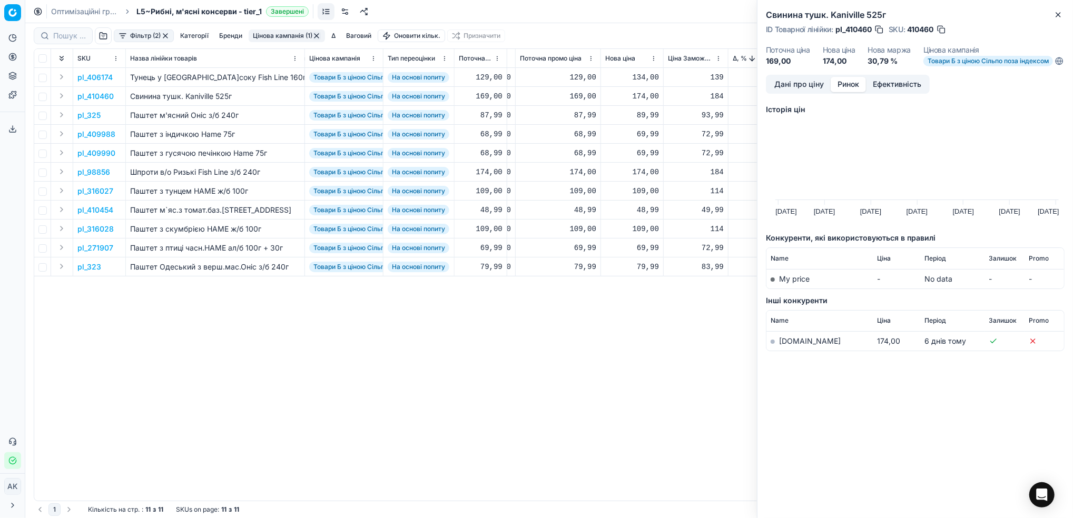
click at [787, 345] on link "silpo.ua" at bounding box center [810, 341] width 62 height 9
drag, startPoint x: 1058, startPoint y: 15, endPoint x: 1030, endPoint y: 34, distance: 33.7
click at [1058, 15] on icon "button" at bounding box center [1058, 15] width 8 height 8
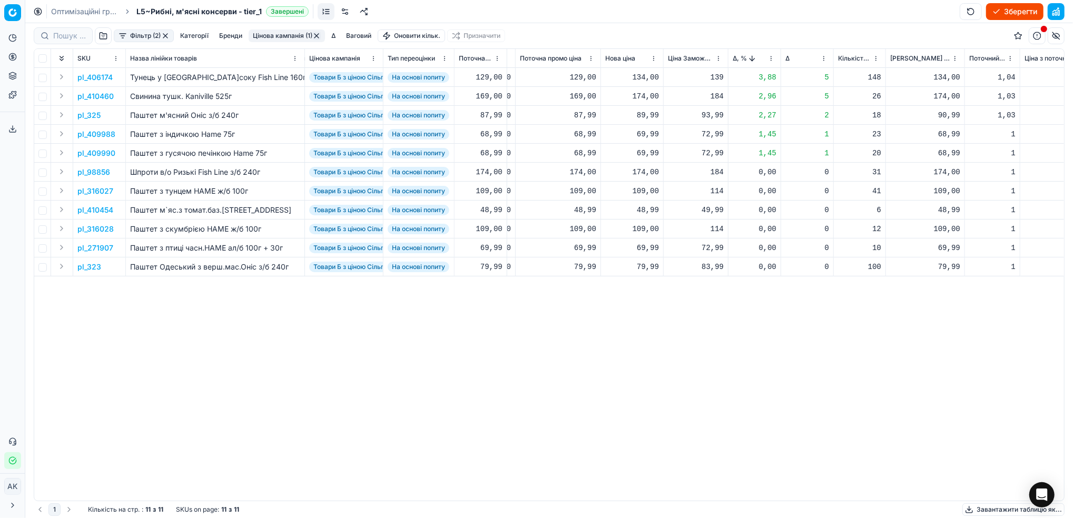
click at [82, 74] on p "pl_406174" at bounding box center [94, 77] width 35 height 11
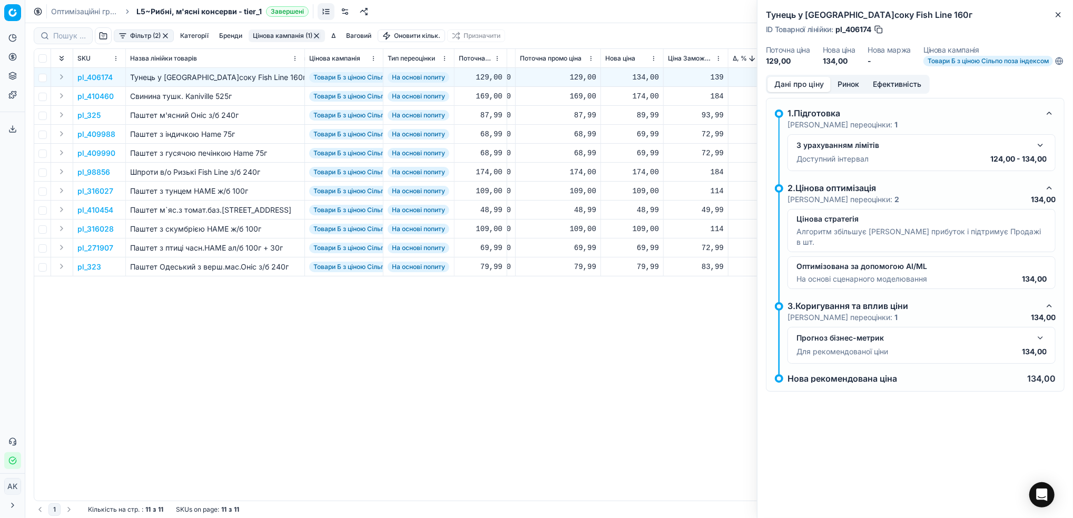
click at [845, 92] on button "Ринок" at bounding box center [848, 84] width 35 height 15
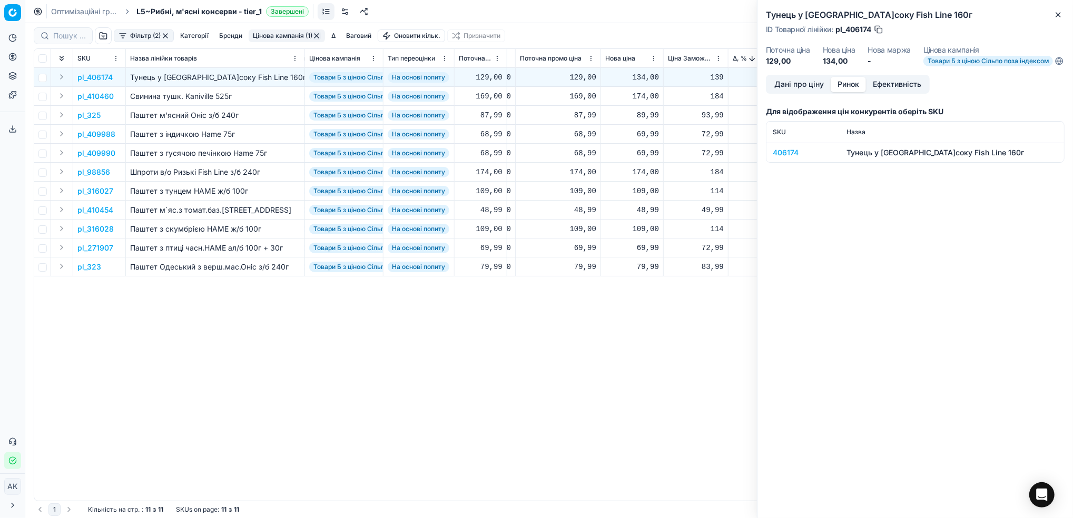
click at [782, 158] on div "406174" at bounding box center [803, 152] width 61 height 11
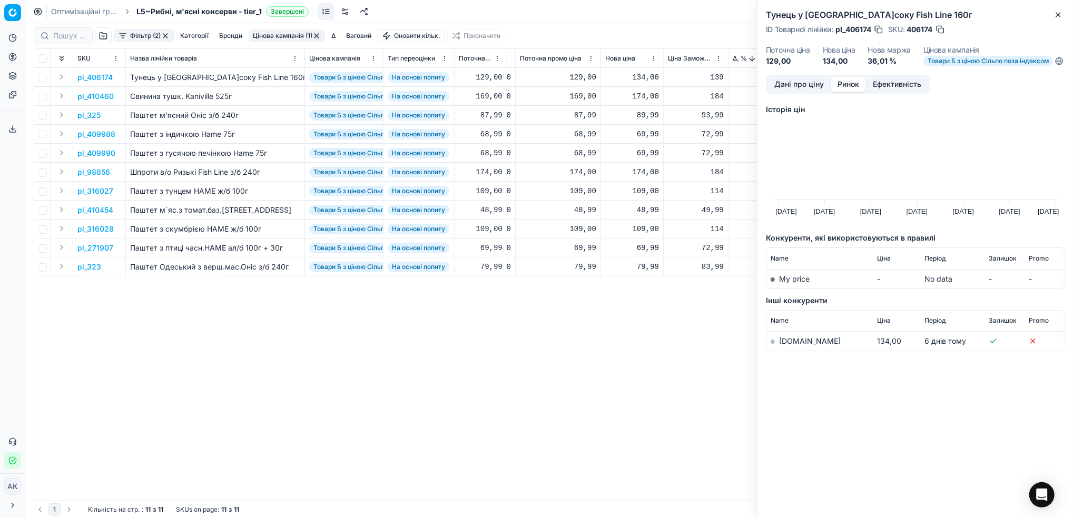
click at [791, 345] on link "silpo.ua" at bounding box center [810, 341] width 62 height 9
click at [1058, 15] on icon "button" at bounding box center [1058, 15] width 4 height 4
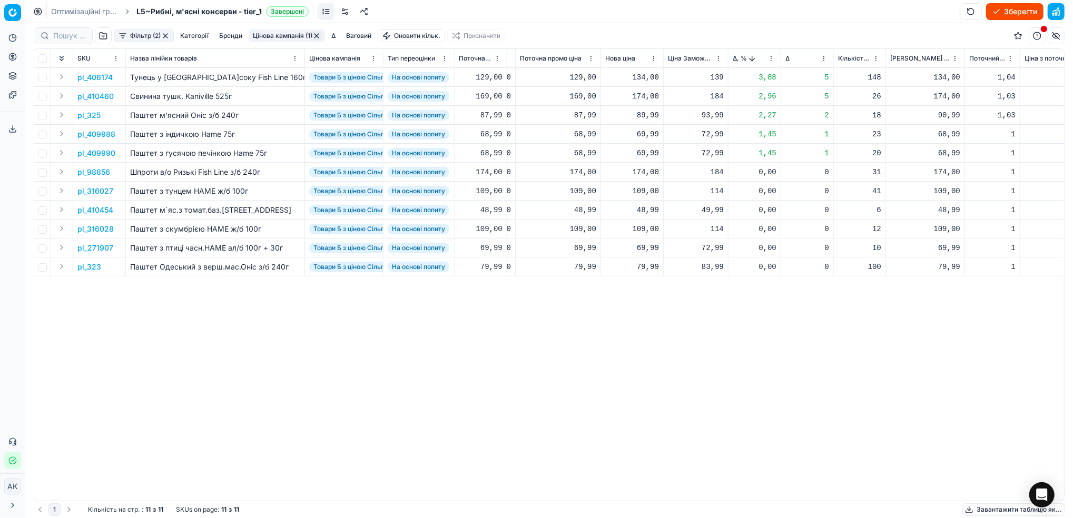
click at [280, 34] on button "Цінова кампанія (1)" at bounding box center [287, 35] width 76 height 13
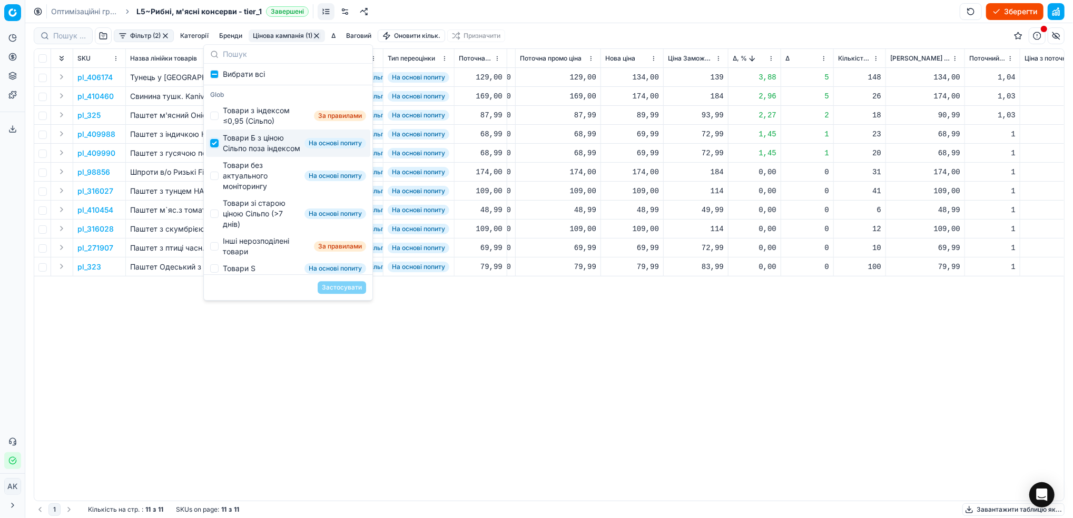
click at [213, 147] on input "Suggestions" at bounding box center [214, 143] width 8 height 8
checkbox input "false"
click at [218, 180] on div "Товари без актуального моніторингу На основі попиту" at bounding box center [288, 176] width 164 height 38
checkbox input "true"
click at [340, 286] on button "Застосувати" at bounding box center [342, 287] width 48 height 13
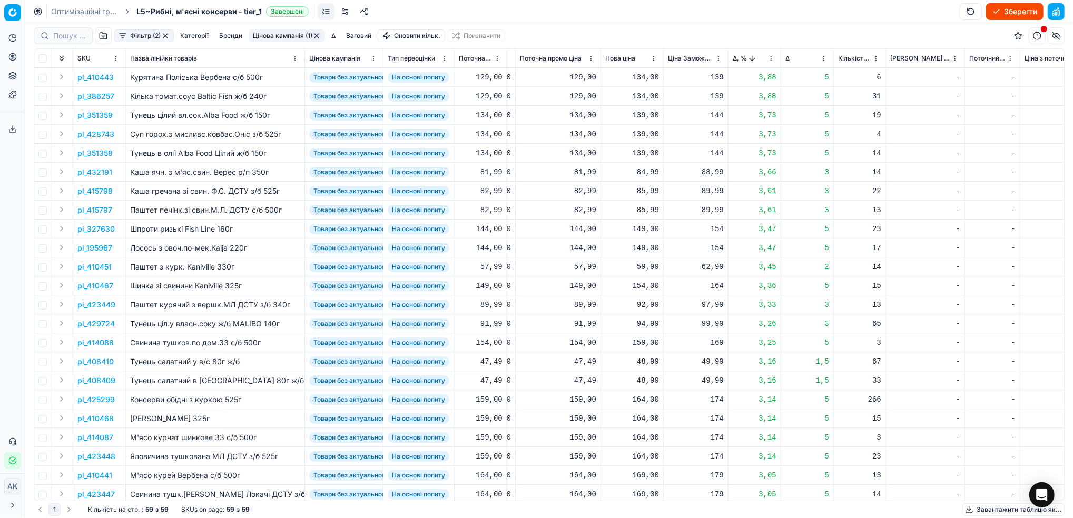
click at [101, 82] on p "pl_410443" at bounding box center [95, 77] width 36 height 11
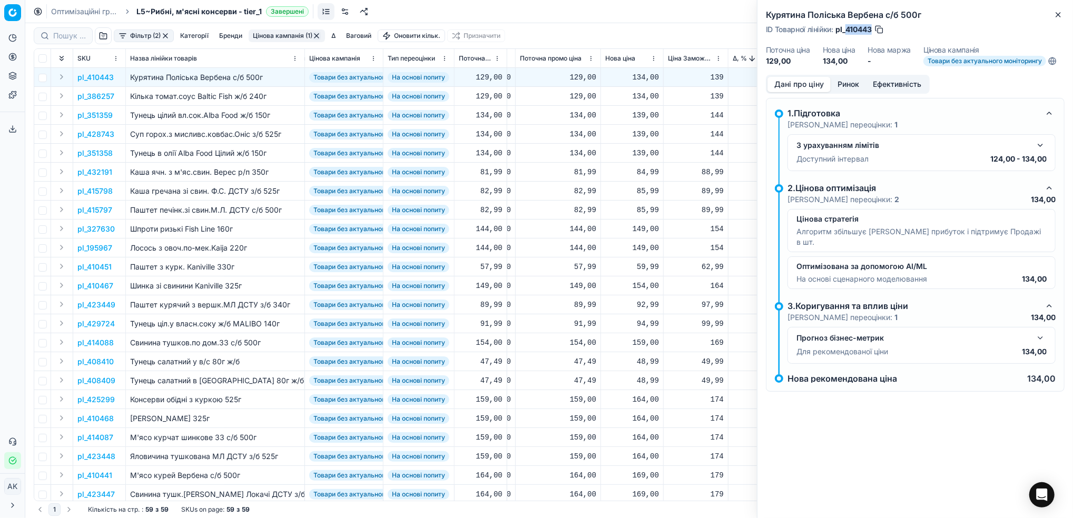
drag, startPoint x: 872, startPoint y: 30, endPoint x: 845, endPoint y: 29, distance: 26.3
click at [845, 29] on span "pl_410443" at bounding box center [853, 29] width 36 height 11
copy span "410443"
click at [1057, 14] on icon "button" at bounding box center [1058, 15] width 8 height 8
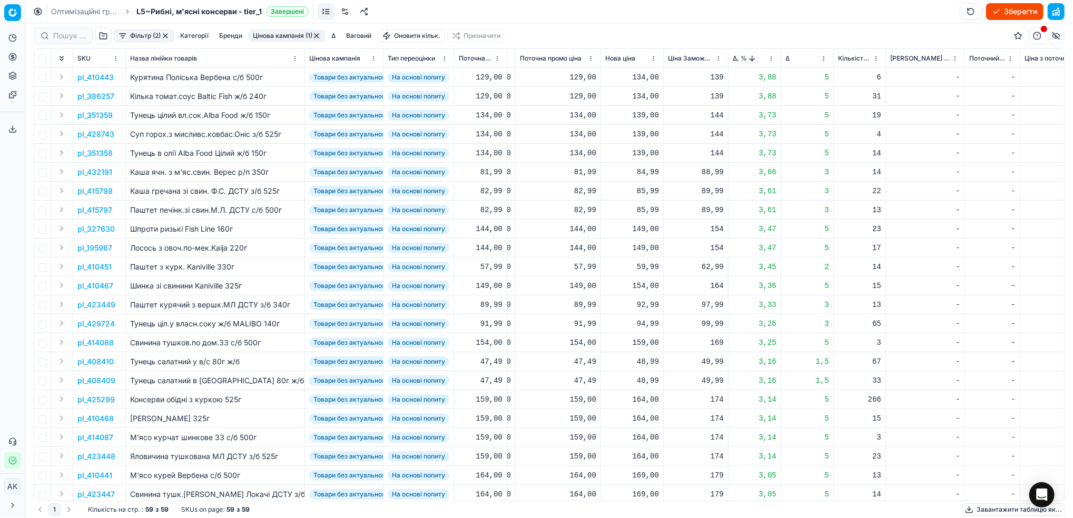
click at [635, 77] on div "134,00" at bounding box center [632, 77] width 54 height 11
click at [646, 169] on input "134.00" at bounding box center [669, 170] width 76 height 17
type input "139.00"
click at [96, 94] on p "pl_386257" at bounding box center [95, 96] width 37 height 11
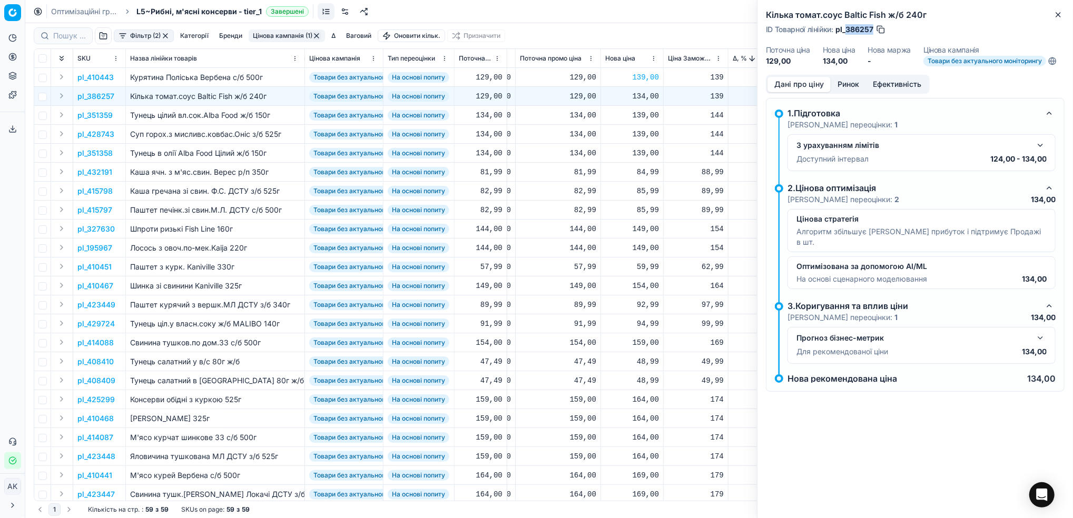
drag, startPoint x: 873, startPoint y: 28, endPoint x: 847, endPoint y: 31, distance: 25.9
click at [847, 31] on div "ID Товарної лінійки : pl_386257" at bounding box center [826, 29] width 120 height 11
copy span "386257"
click at [1063, 13] on button "Close" at bounding box center [1058, 14] width 13 height 13
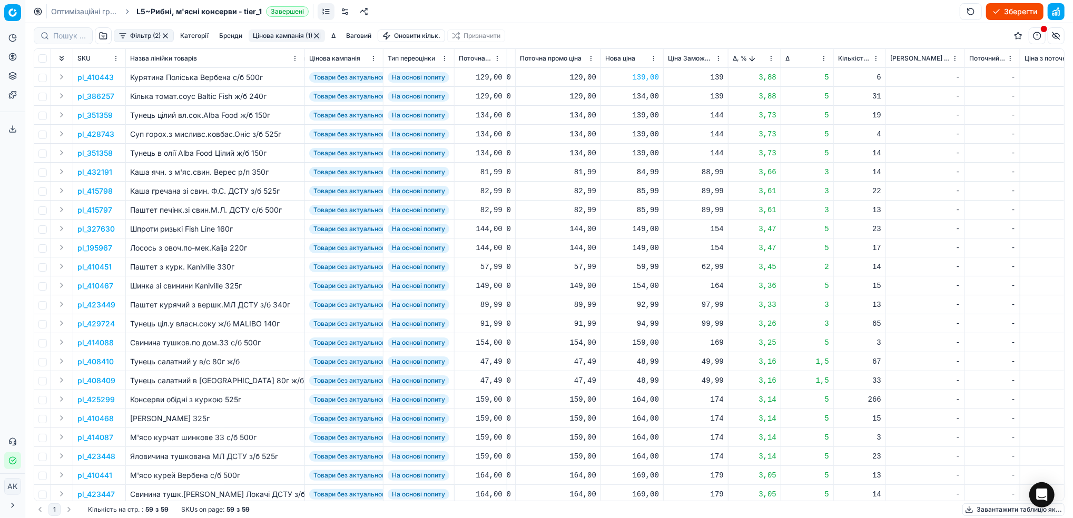
click at [640, 98] on div "134,00" at bounding box center [632, 96] width 54 height 11
click at [642, 189] on input "134.00" at bounding box center [669, 189] width 76 height 17
type input "124.00"
click at [90, 132] on p "pl_428743" at bounding box center [95, 134] width 37 height 11
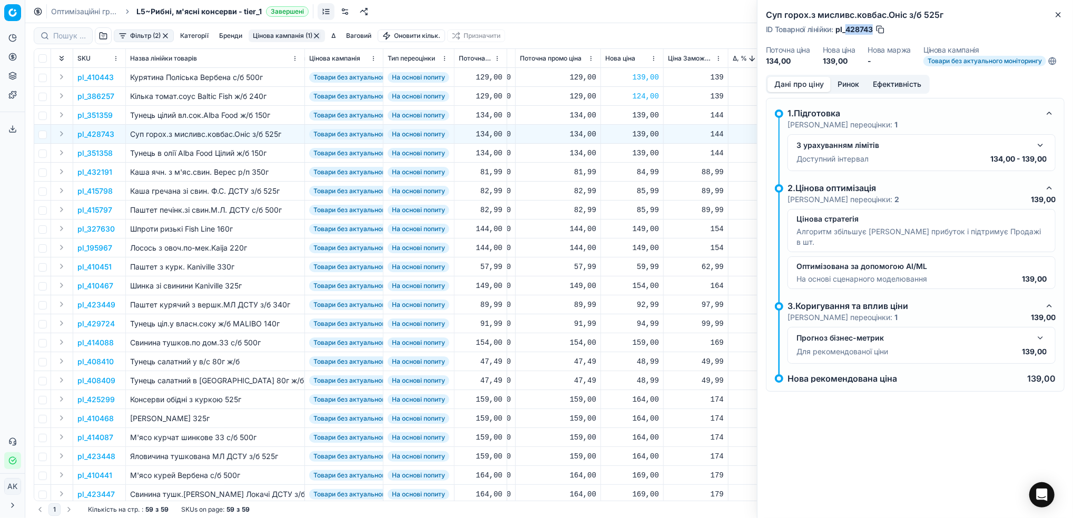
drag, startPoint x: 873, startPoint y: 33, endPoint x: 844, endPoint y: 32, distance: 29.0
click at [844, 32] on div "ID Товарної лінійки : pl_428743" at bounding box center [826, 29] width 120 height 11
copy span "428743"
click at [1063, 10] on button "Close" at bounding box center [1058, 14] width 13 height 13
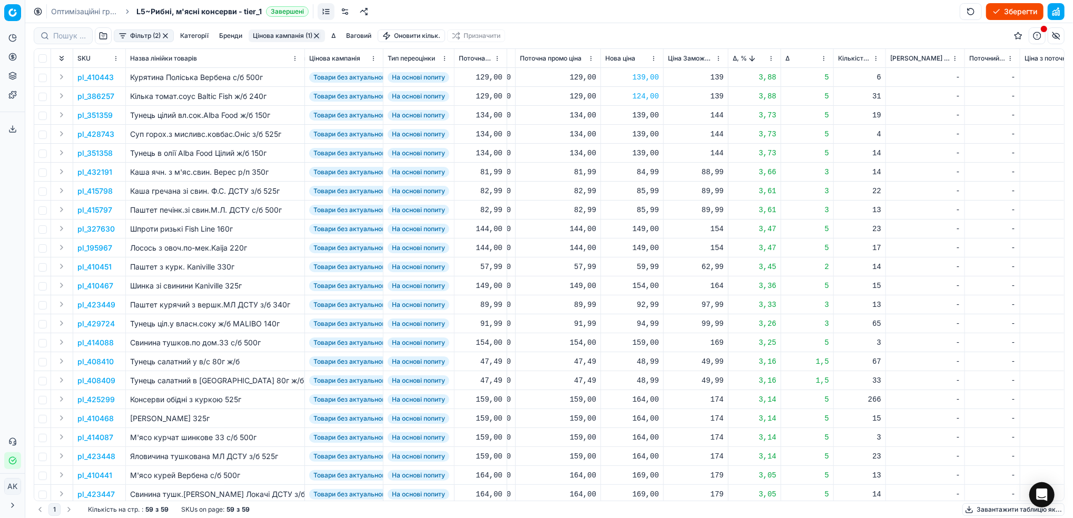
scroll to position [70, 283]
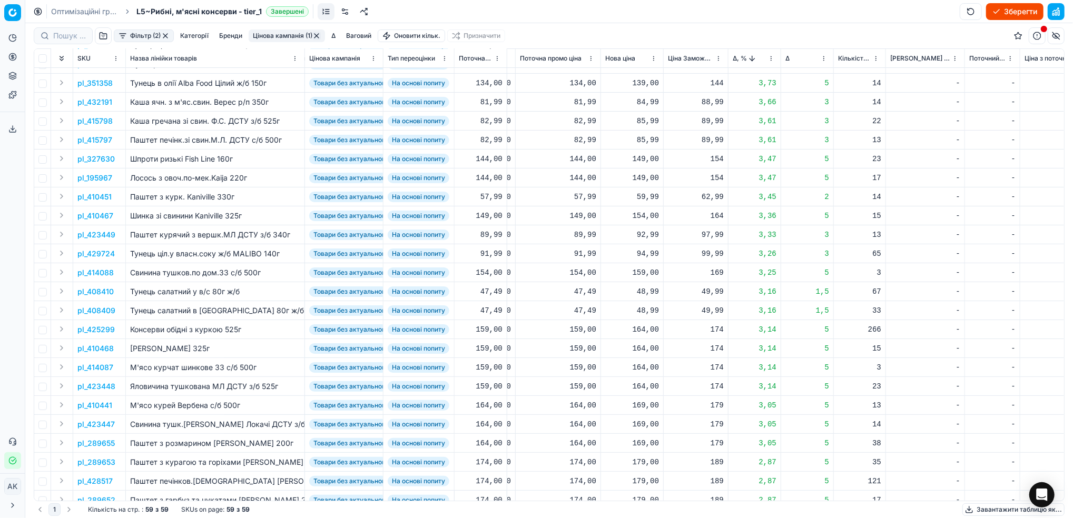
click at [97, 275] on p "pl_414088" at bounding box center [95, 273] width 36 height 11
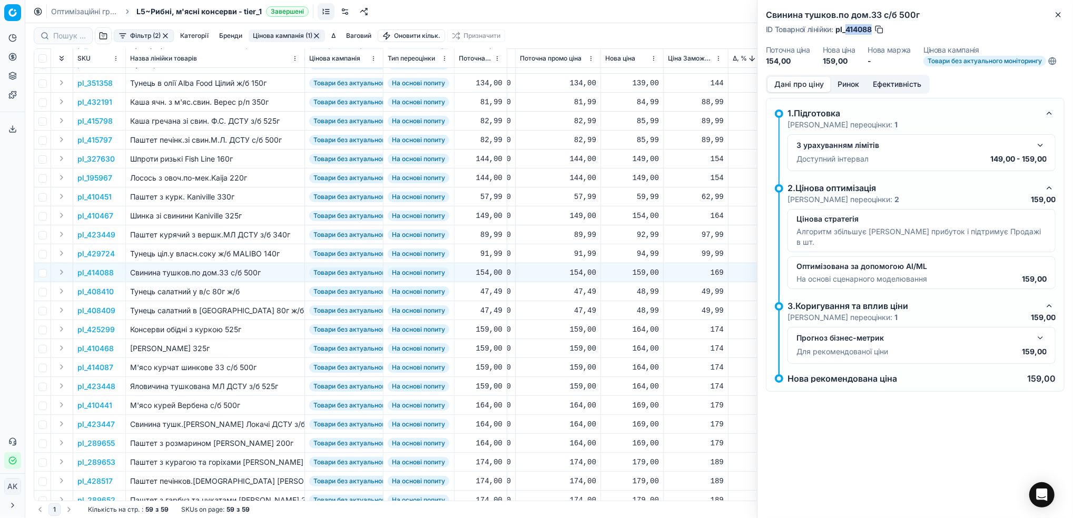
drag, startPoint x: 874, startPoint y: 28, endPoint x: 846, endPoint y: 30, distance: 27.5
click at [846, 30] on div "ID Товарної лінійки : pl_414088" at bounding box center [825, 29] width 119 height 11
copy span "414088"
click at [1058, 18] on icon "button" at bounding box center [1058, 15] width 8 height 8
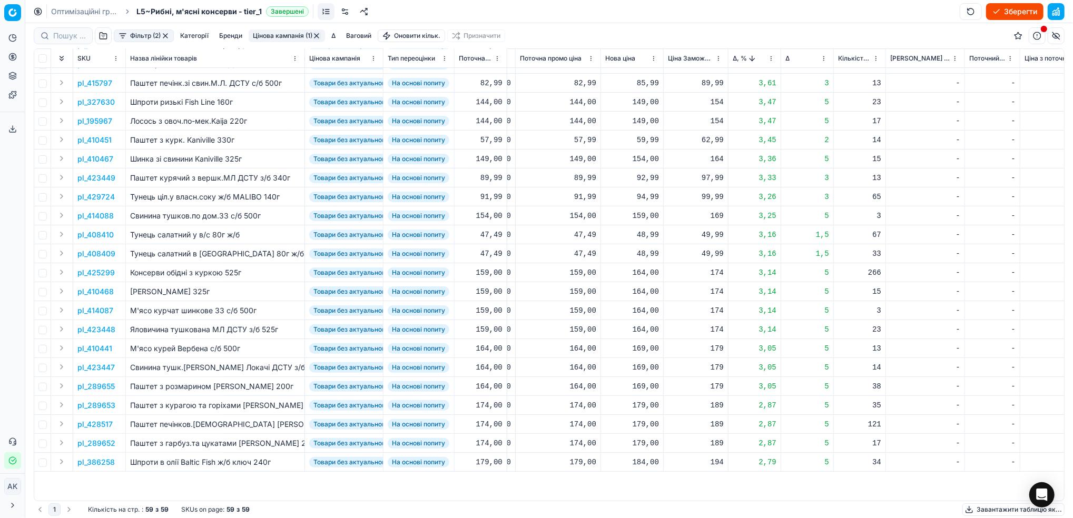
scroll to position [0, 283]
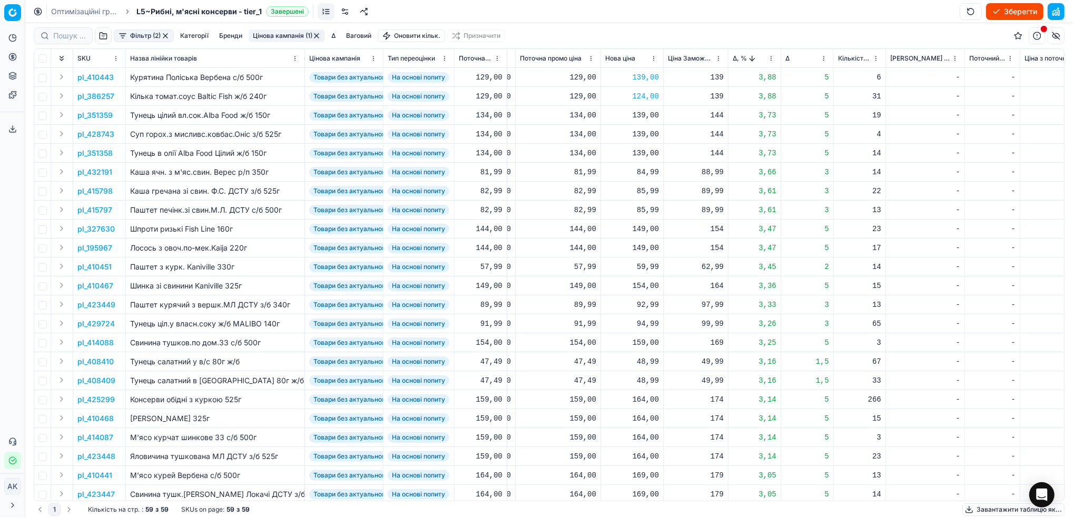
click at [772, 57] on html "Pricing platform Аналітика Цінова оптимізація Асортимент продукції Шаблони Серв…" at bounding box center [536, 259] width 1073 height 518
click at [737, 92] on div "Sort by Δ, % ascending" at bounding box center [769, 93] width 95 height 11
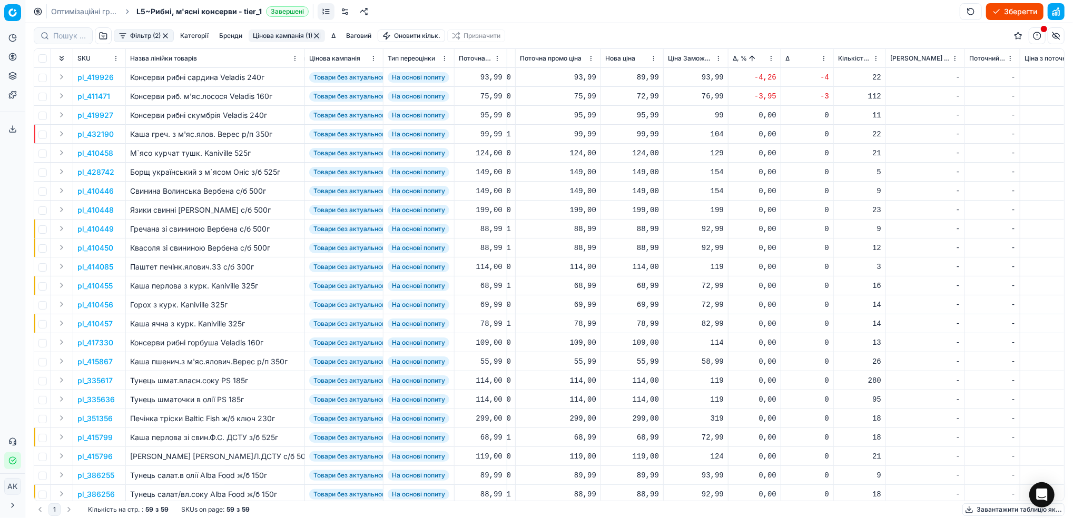
click at [95, 77] on p "pl_419926" at bounding box center [95, 77] width 36 height 11
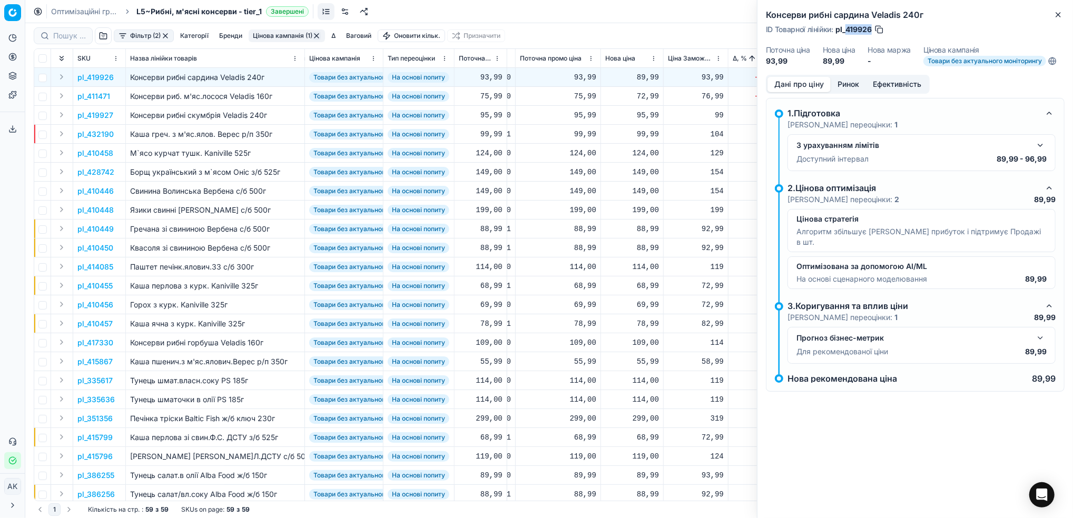
drag, startPoint x: 873, startPoint y: 27, endPoint x: 846, endPoint y: 27, distance: 26.9
click at [846, 27] on div "ID Товарної лінійки : pl_419926" at bounding box center [825, 29] width 119 height 11
copy span "419926"
click at [1058, 15] on icon "button" at bounding box center [1058, 15] width 4 height 4
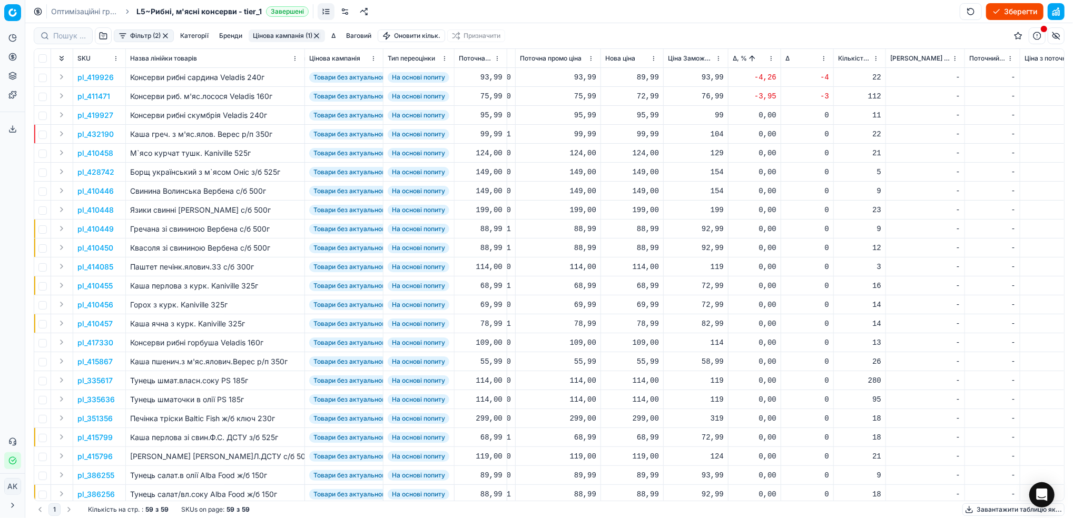
click at [95, 95] on p "pl_411471" at bounding box center [93, 96] width 33 height 11
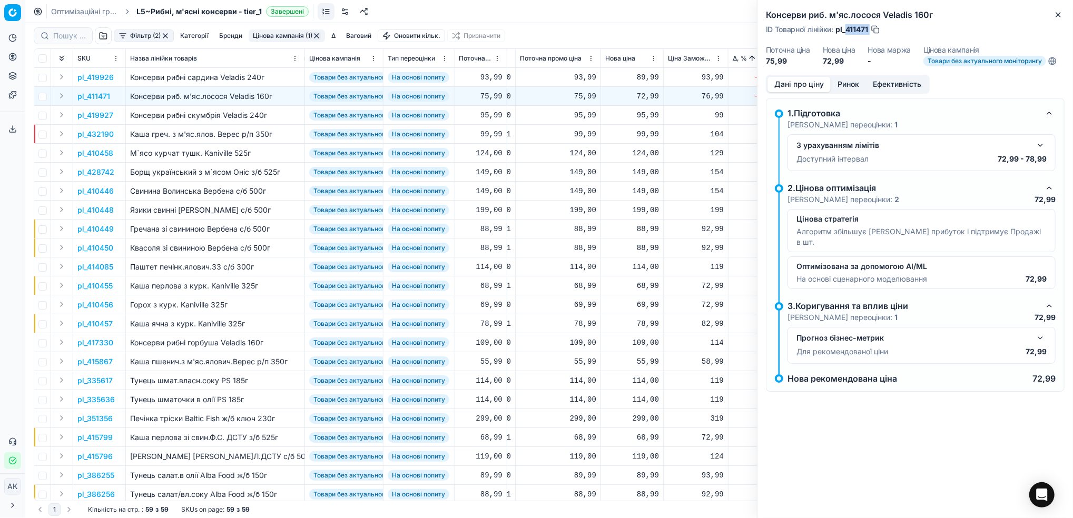
drag, startPoint x: 871, startPoint y: 24, endPoint x: 845, endPoint y: 33, distance: 27.6
click at [845, 33] on div "ID Товарної лінійки : pl_411471" at bounding box center [823, 29] width 115 height 11
copy div "411471"
click at [1059, 15] on icon "button" at bounding box center [1058, 15] width 8 height 8
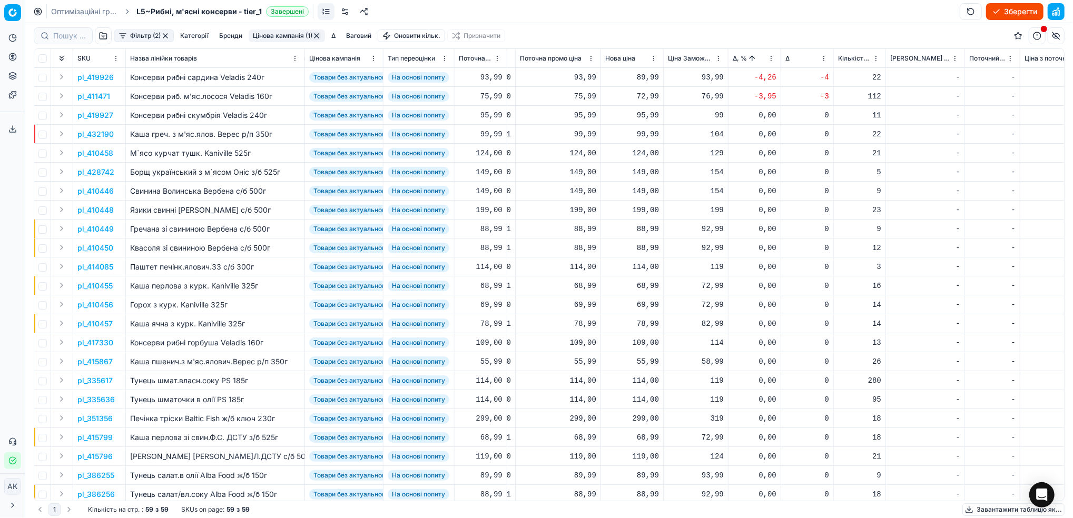
click at [275, 31] on button "Цінова кампанія (1)" at bounding box center [287, 35] width 76 height 13
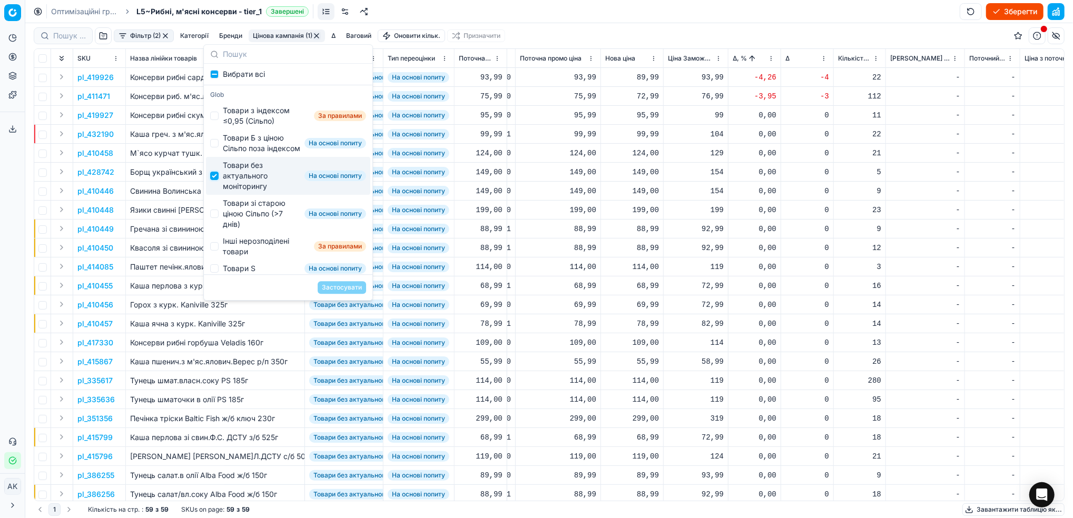
click at [213, 180] on input "Suggestions" at bounding box center [214, 176] width 8 height 8
checkbox input "false"
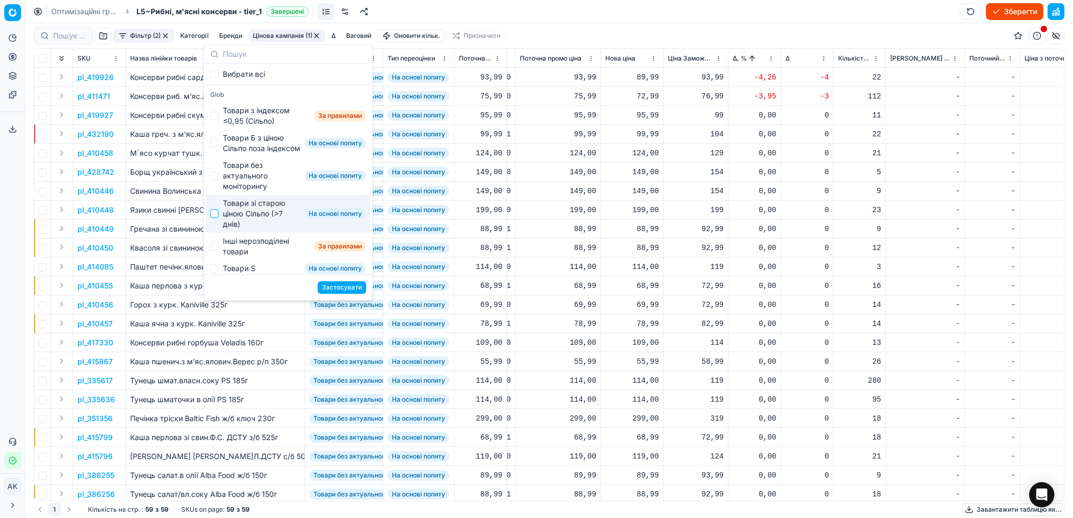
click at [214, 218] on input "Suggestions" at bounding box center [214, 214] width 8 height 8
checkbox input "true"
click at [337, 287] on button "Застосувати" at bounding box center [342, 287] width 48 height 13
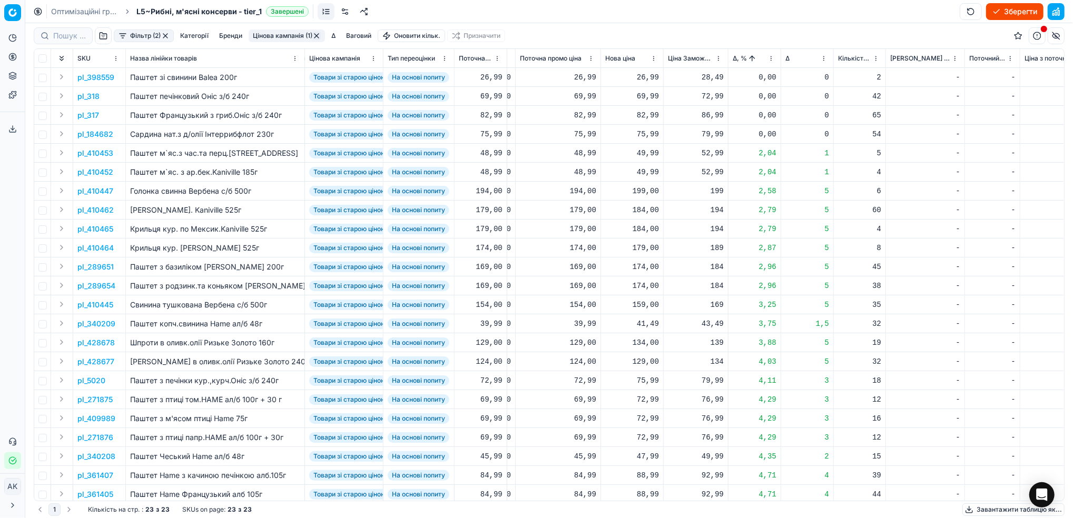
click at [774, 57] on html "Pricing platform Аналітика Цінова оптимізація Асортимент продукції Шаблони Серв…" at bounding box center [536, 259] width 1073 height 518
click at [751, 107] on div "Sort by Δ, % descending" at bounding box center [772, 110] width 100 height 11
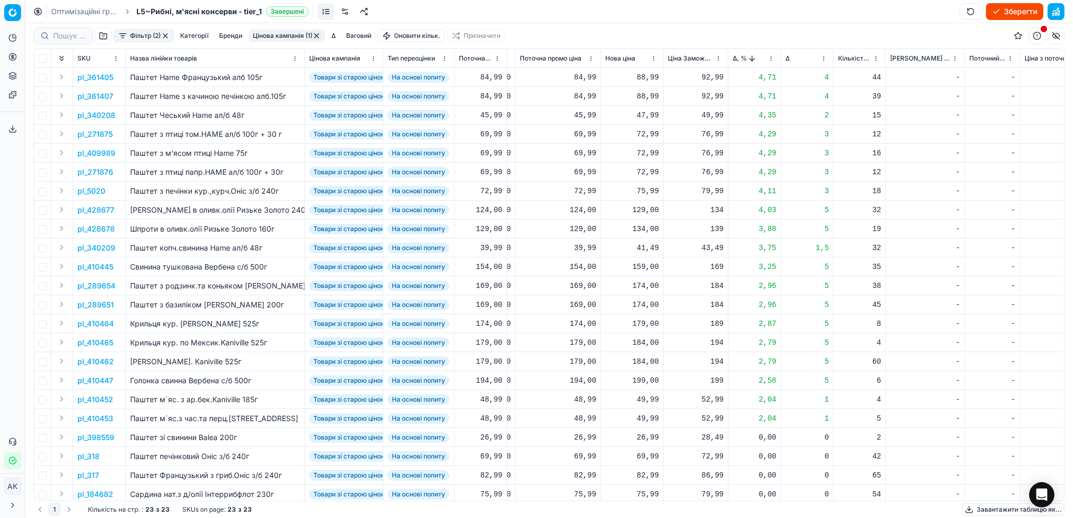
click at [90, 74] on p "pl_361405" at bounding box center [95, 77] width 36 height 11
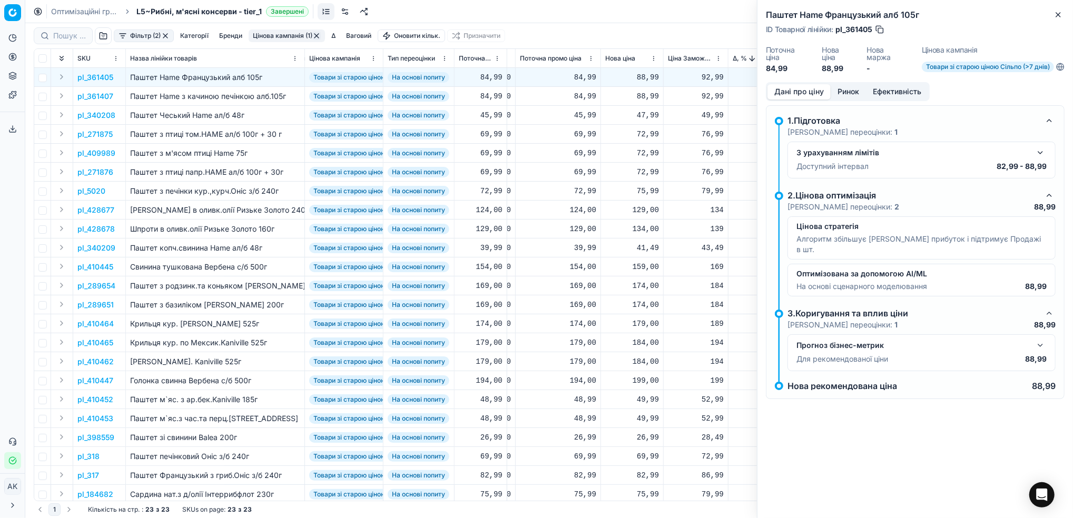
click at [848, 91] on button "Ринок" at bounding box center [848, 91] width 35 height 15
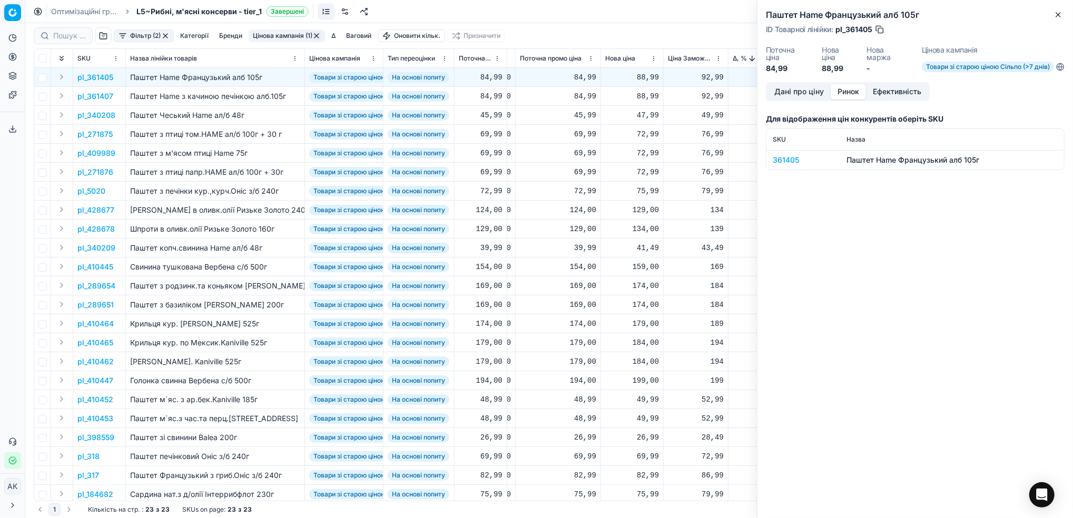
click at [787, 163] on div "361405" at bounding box center [803, 160] width 61 height 11
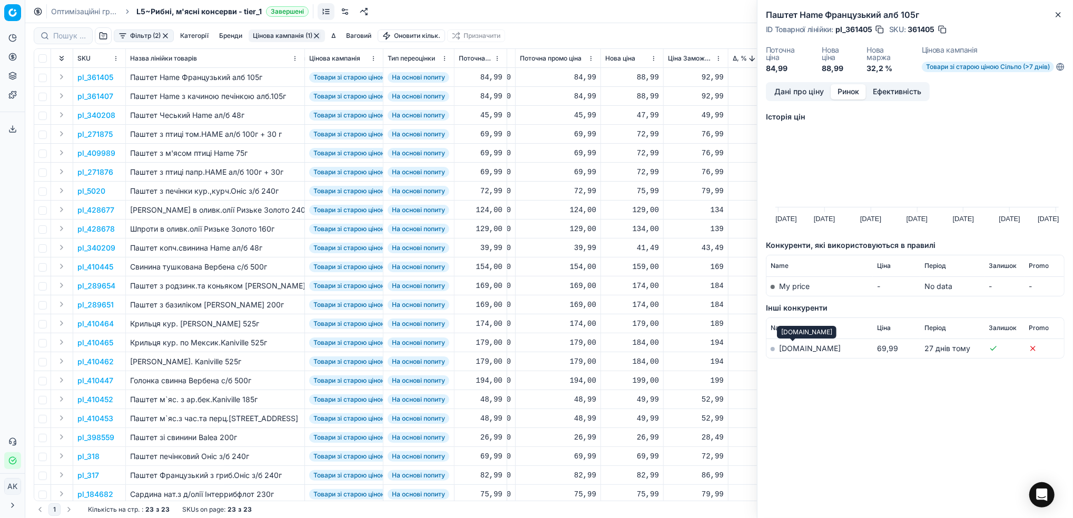
click at [781, 348] on link "silpo.ua" at bounding box center [810, 348] width 62 height 9
click at [798, 92] on button "Дані про ціну" at bounding box center [798, 91] width 63 height 15
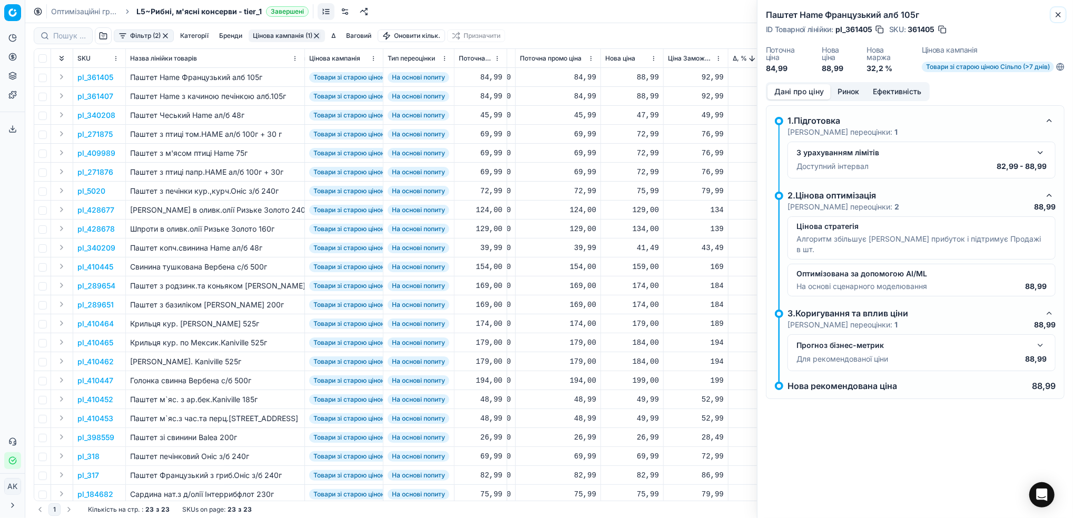
click at [1059, 17] on icon "button" at bounding box center [1058, 15] width 8 height 8
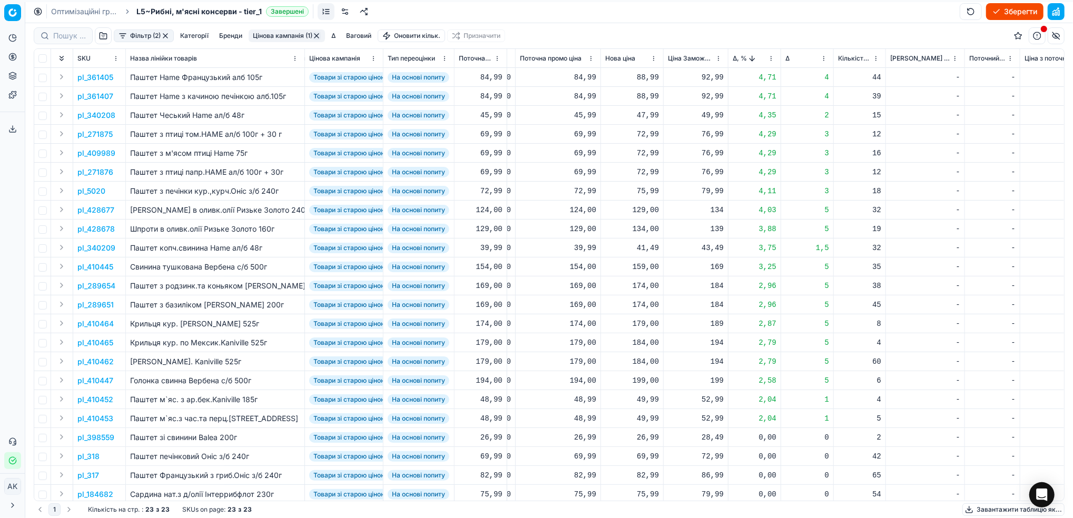
click at [103, 401] on p "pl_410452" at bounding box center [95, 399] width 36 height 11
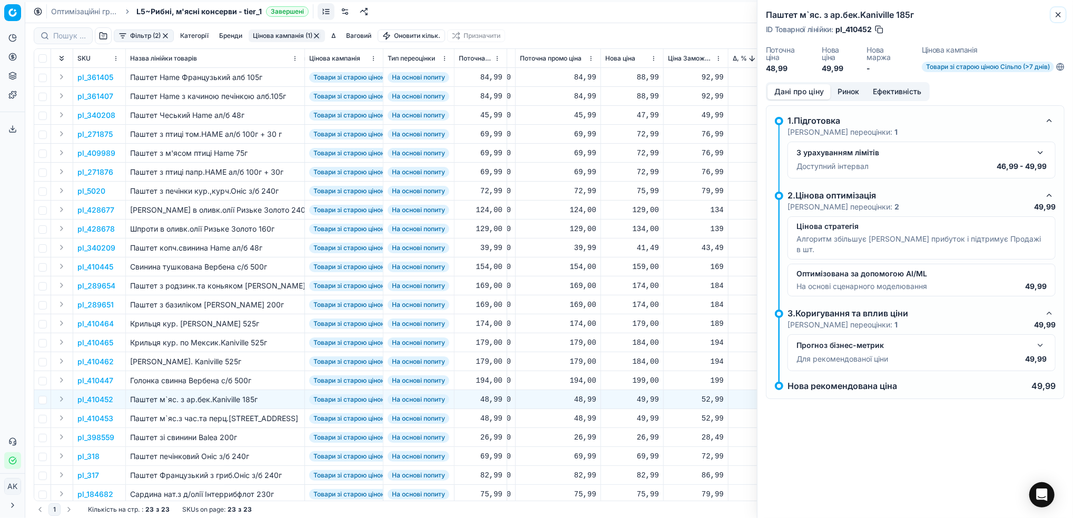
click at [1057, 18] on icon "button" at bounding box center [1058, 15] width 8 height 8
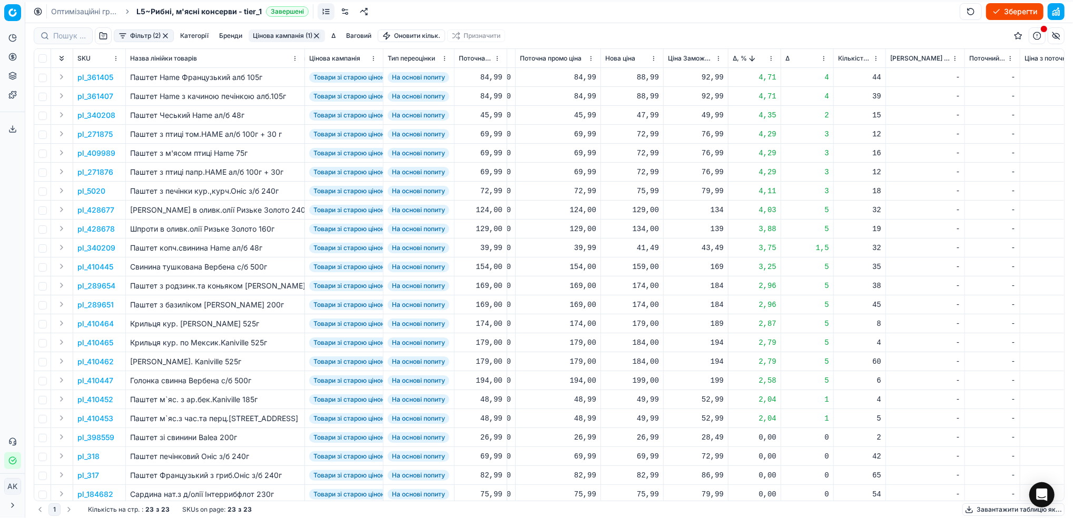
click at [96, 398] on p "pl_410452" at bounding box center [95, 399] width 36 height 11
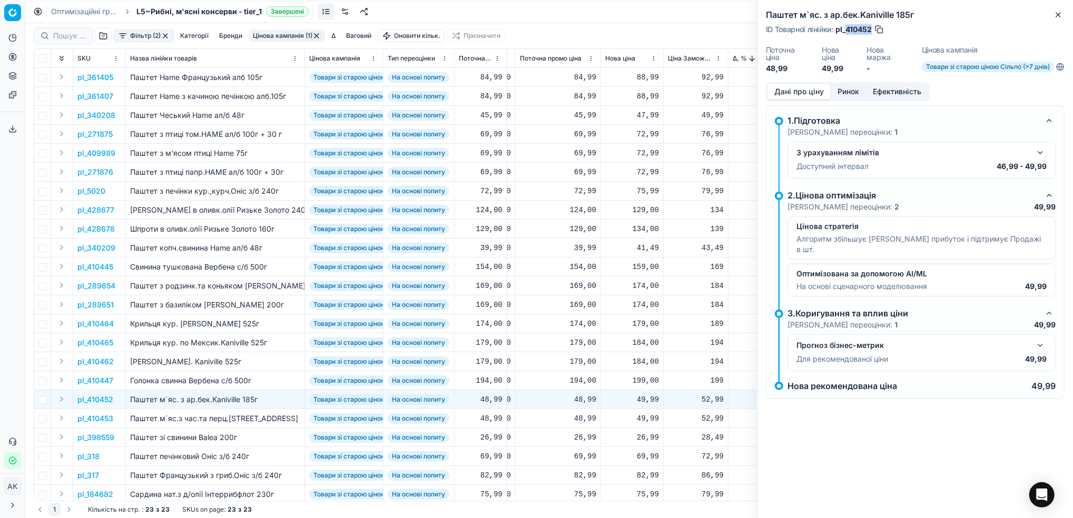
drag, startPoint x: 873, startPoint y: 30, endPoint x: 847, endPoint y: 33, distance: 25.5
click at [847, 33] on div "ID Товарної лінійки : pl_410452" at bounding box center [825, 29] width 119 height 11
copy span "410452"
click at [1052, 18] on button "Close" at bounding box center [1058, 14] width 13 height 13
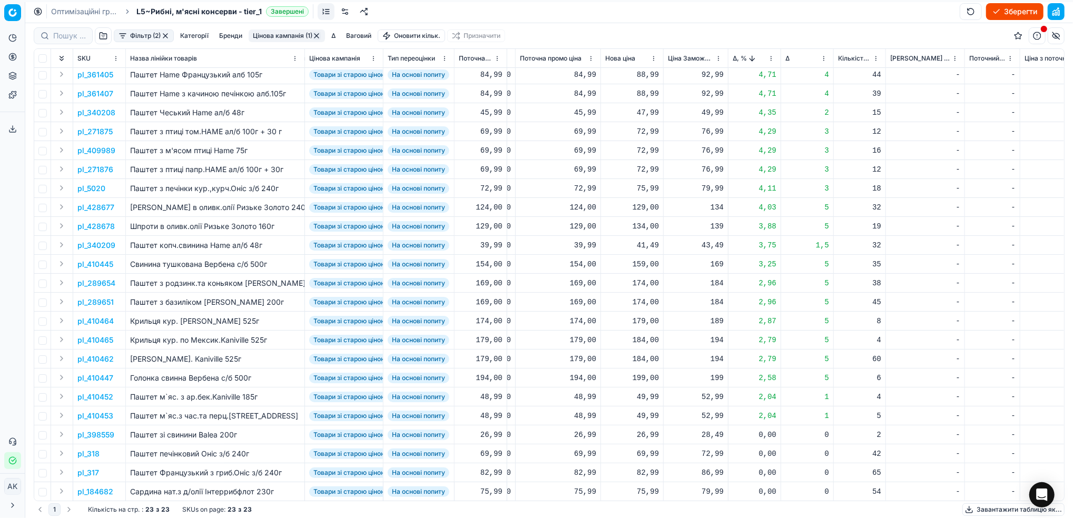
scroll to position [0, 283]
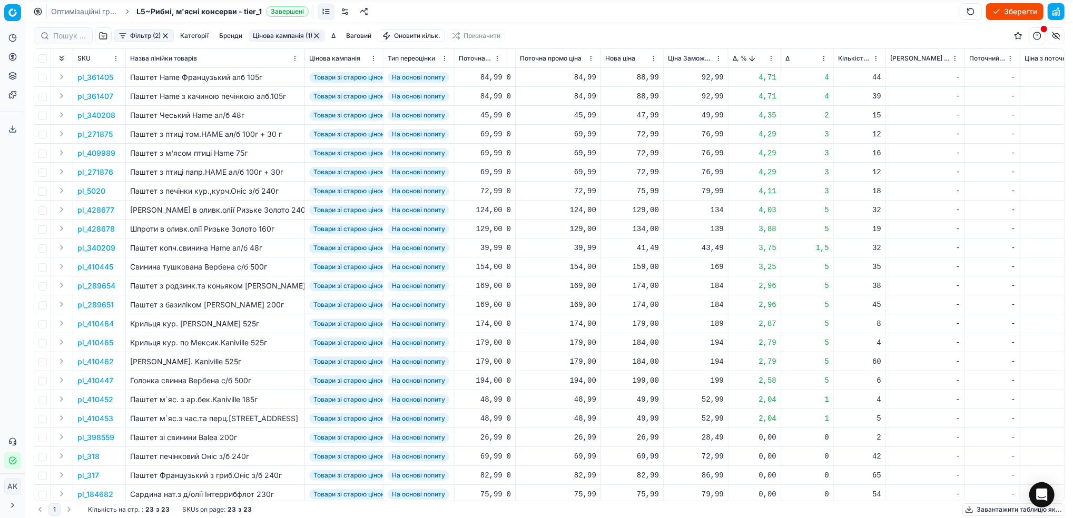
click at [268, 37] on button "Цінова кампанія (1)" at bounding box center [287, 35] width 76 height 13
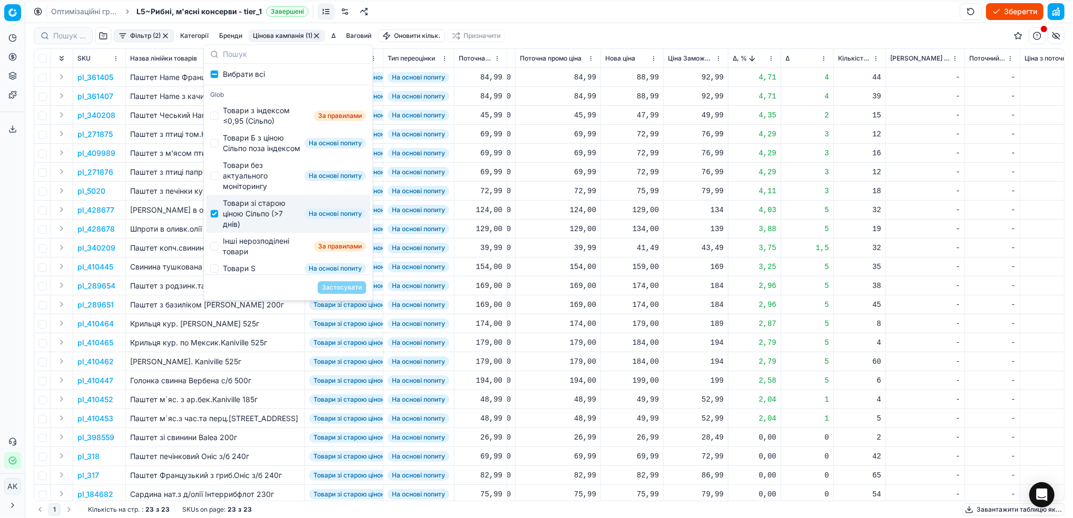
click at [216, 230] on div "Товари зі старою ціною Сільпо (>7 днів) На основі попиту" at bounding box center [288, 214] width 164 height 38
checkbox input "false"
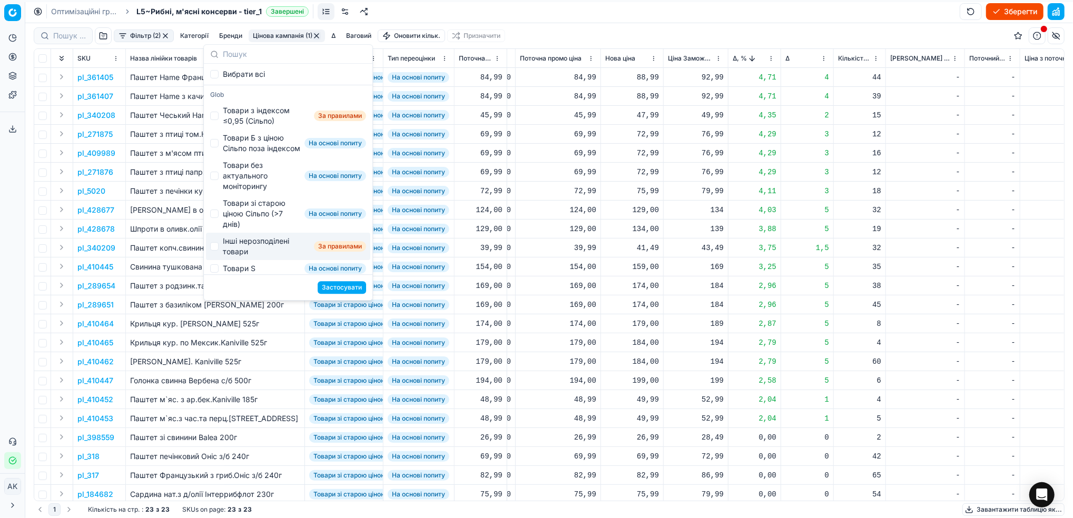
click at [220, 254] on div "Інші нерозподілені товари За правилами" at bounding box center [288, 246] width 164 height 27
checkbox input "true"
click at [339, 289] on button "Застосувати" at bounding box center [342, 287] width 48 height 13
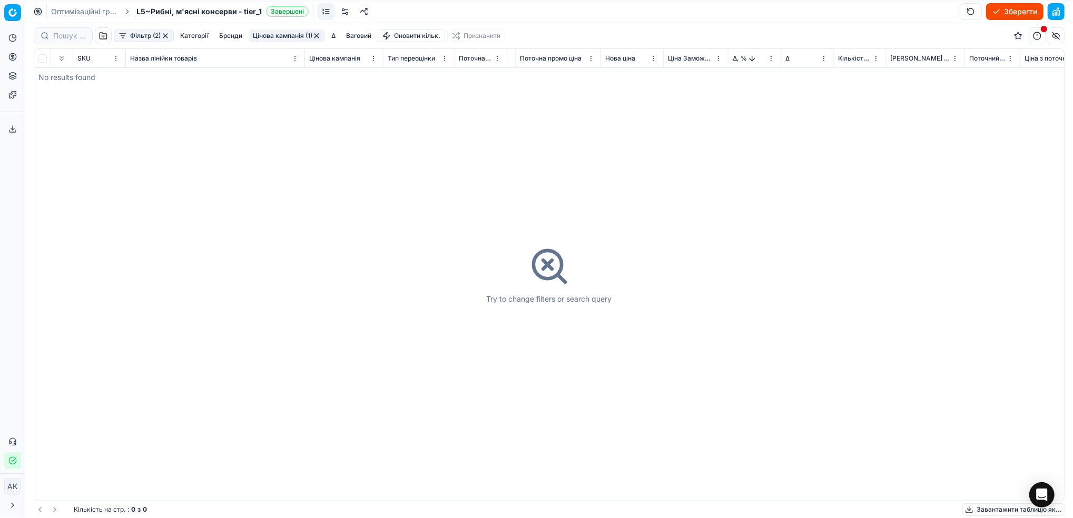
click at [318, 35] on button "button" at bounding box center [316, 36] width 8 height 8
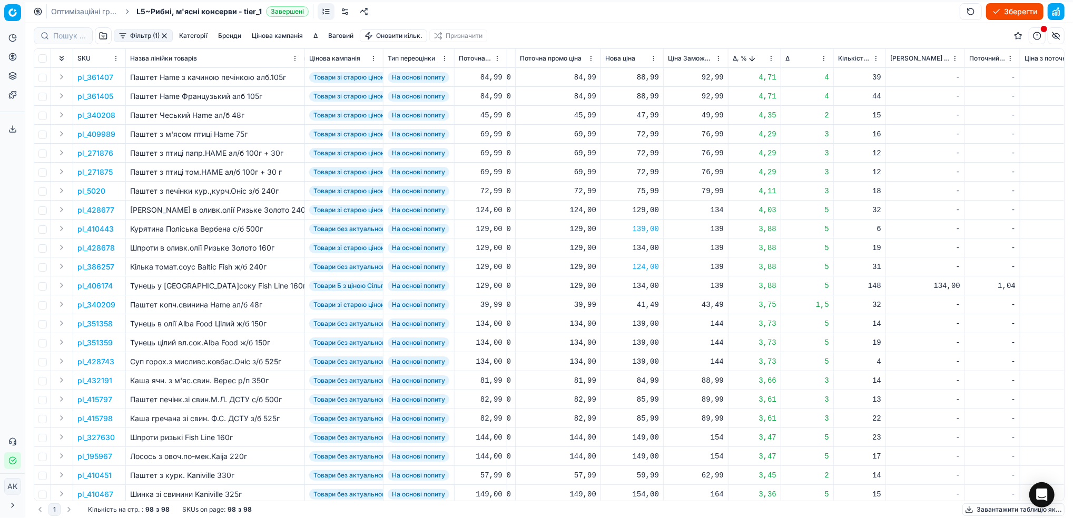
click at [165, 35] on button "button" at bounding box center [164, 36] width 8 height 8
click at [1001, 11] on button "Зберегти" at bounding box center [1014, 11] width 57 height 17
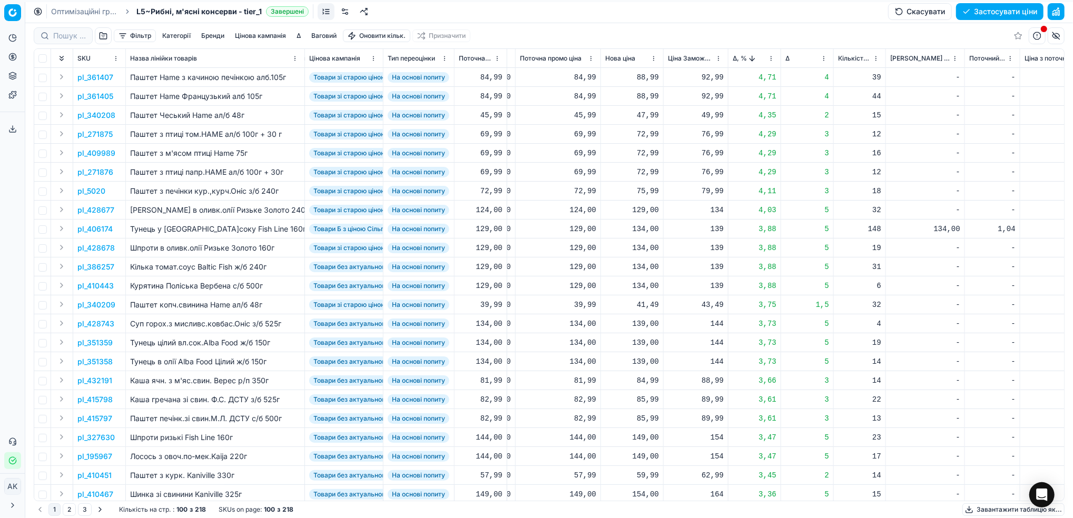
click at [87, 9] on link "Оптимізаційні групи" at bounding box center [84, 11] width 67 height 11
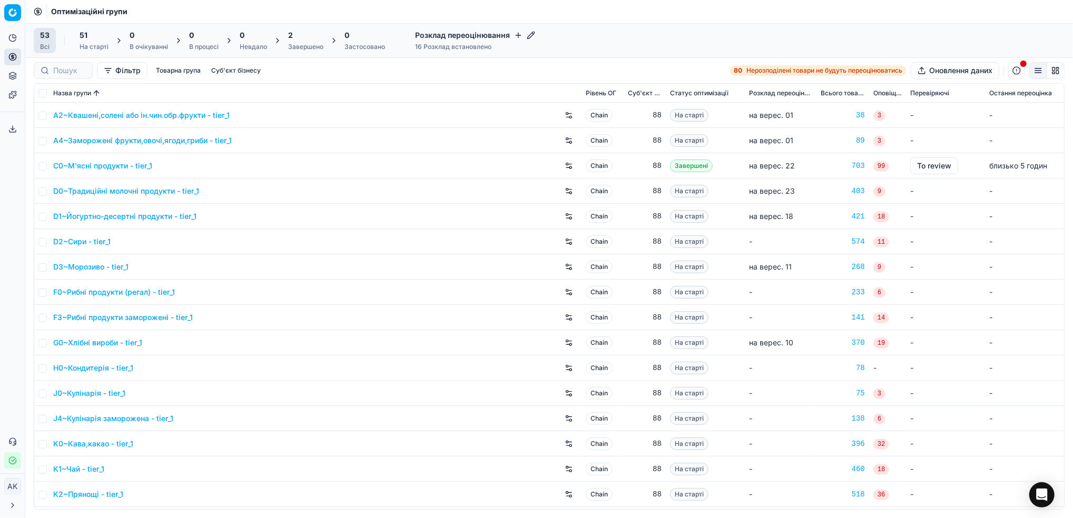
click at [296, 36] on div "2" at bounding box center [305, 35] width 35 height 11
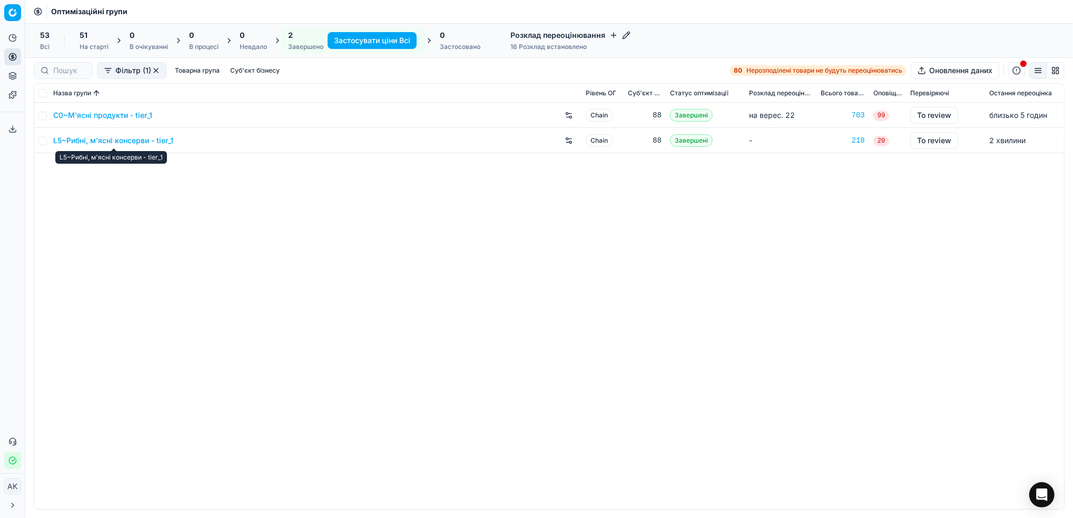
click at [106, 138] on link "L5~Рибні, м'ясні консерви - tier_1" at bounding box center [113, 140] width 120 height 11
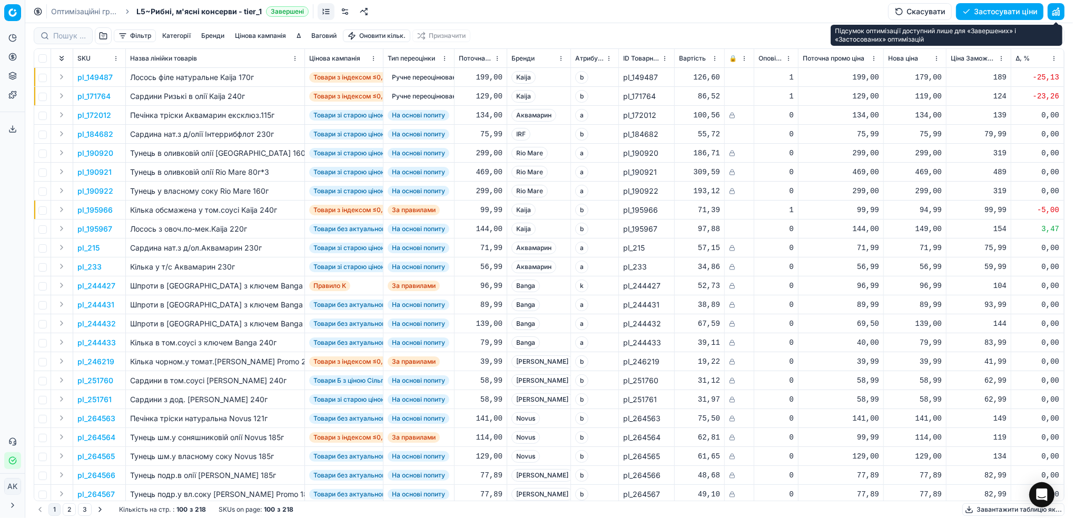
click at [1056, 13] on button "button" at bounding box center [1056, 11] width 17 height 17
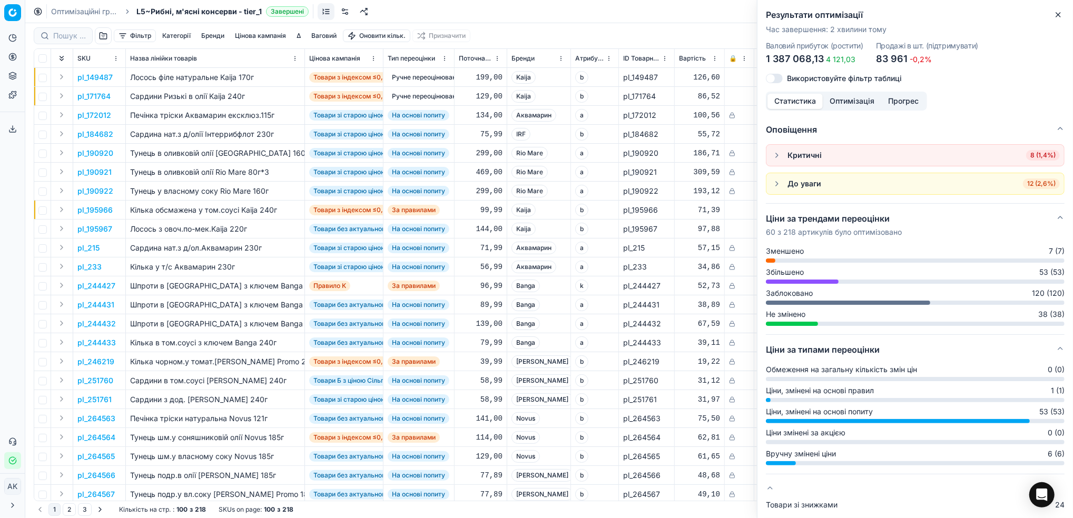
click at [845, 104] on button "Оптимізація" at bounding box center [852, 101] width 58 height 15
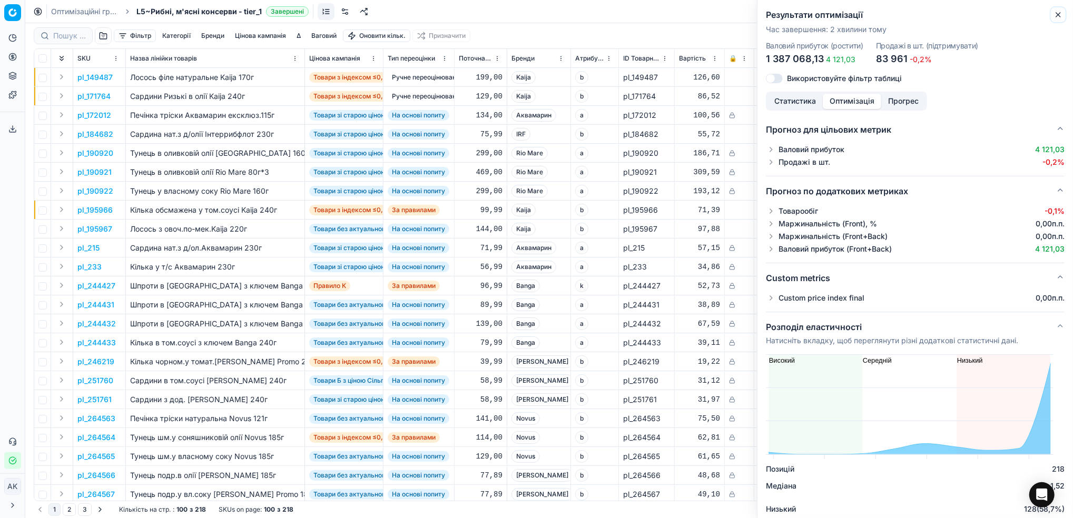
click at [1060, 13] on icon "button" at bounding box center [1058, 15] width 4 height 4
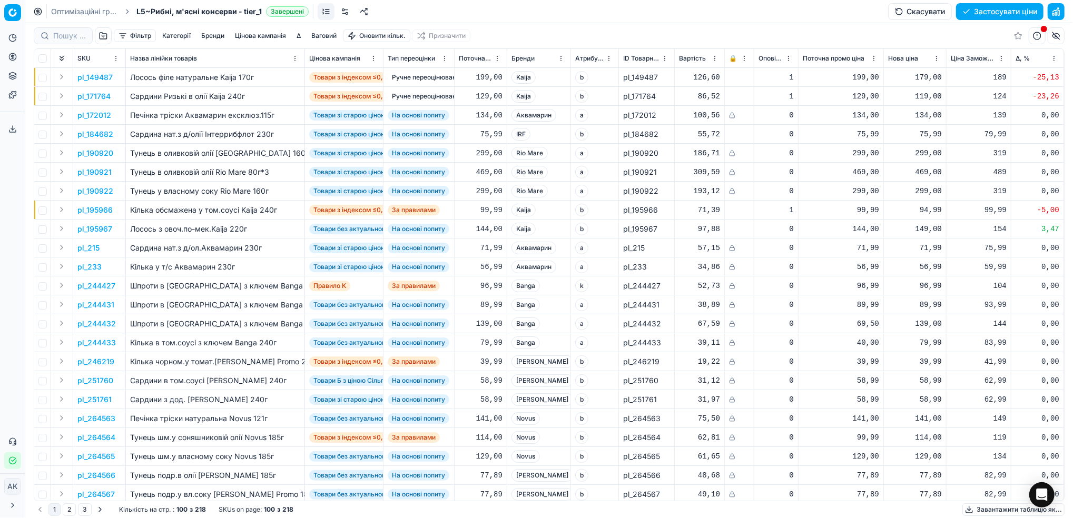
click at [253, 34] on button "Цінова кампанія" at bounding box center [261, 35] width 60 height 13
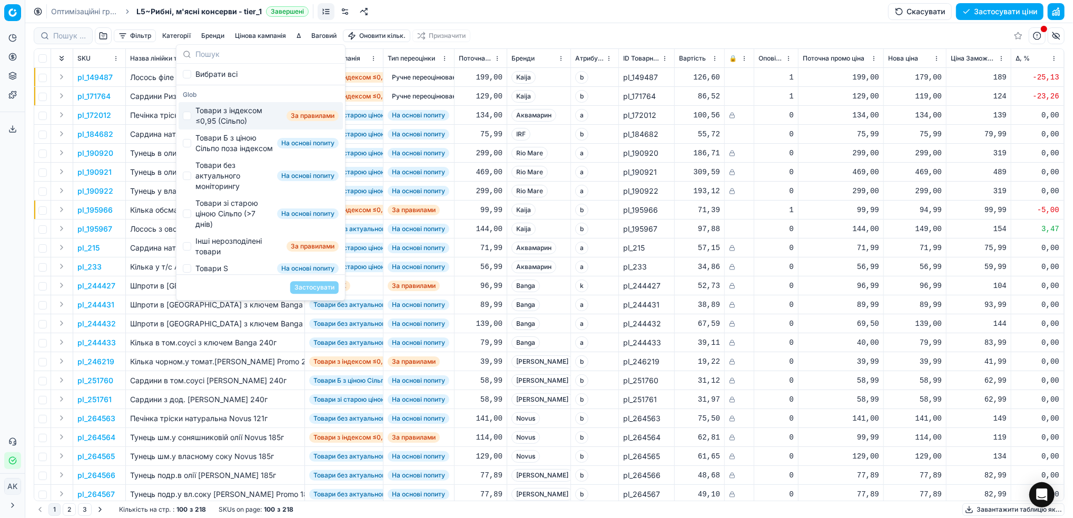
click at [549, 38] on div "Фільтр Категорії Бренди Цінова кампанія Δ Ваговий Оновити кільк. Призначити" at bounding box center [549, 35] width 1031 height 25
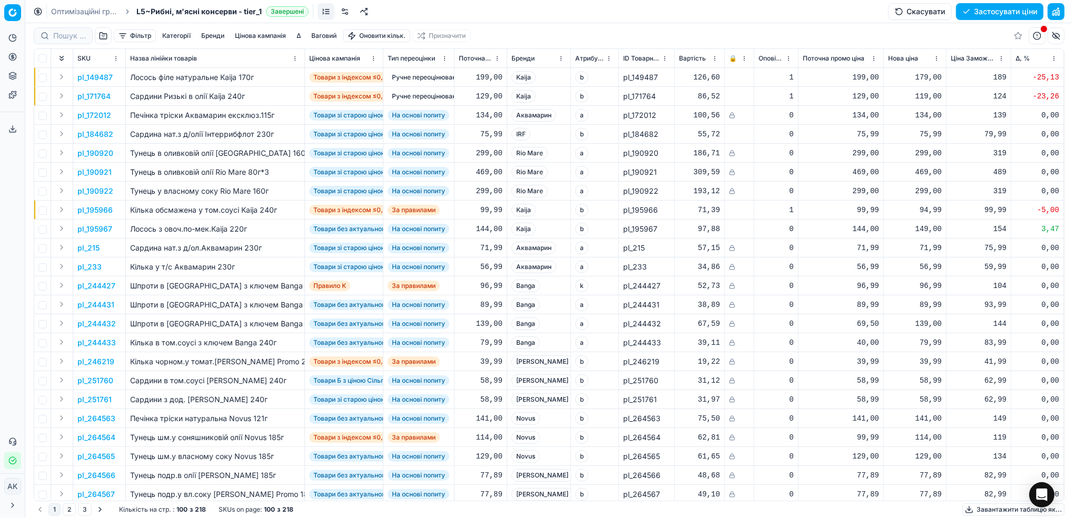
click at [248, 37] on button "Цінова кампанія" at bounding box center [261, 35] width 60 height 13
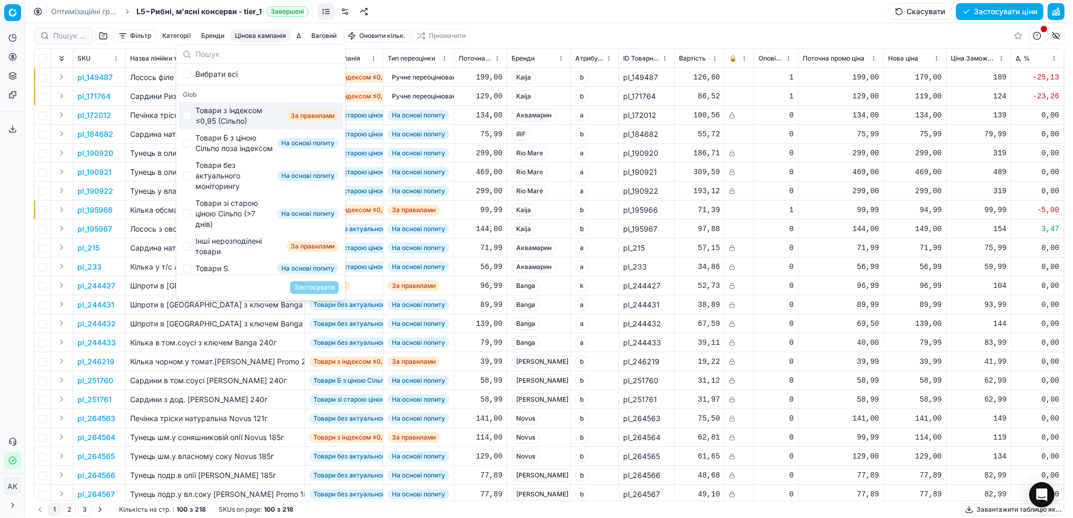
click at [192, 114] on div "Товари з індексом ≤0,95 (Сільпо) За правилами" at bounding box center [261, 115] width 164 height 27
checkbox input "true"
click at [186, 147] on input "Suggestions" at bounding box center [187, 143] width 8 height 8
checkbox input "true"
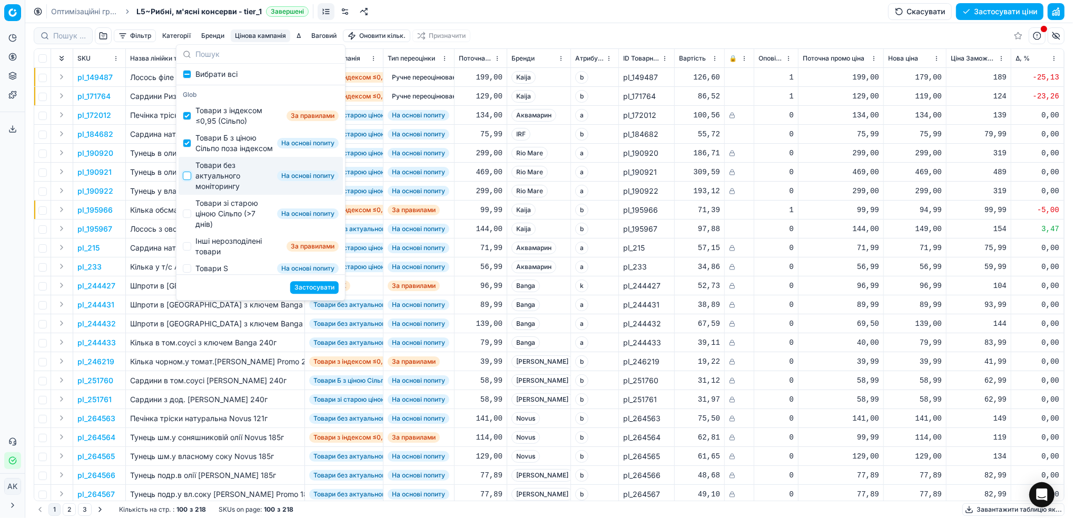
click at [189, 180] on input "Suggestions" at bounding box center [187, 176] width 8 height 8
checkbox input "true"
click at [189, 218] on input "Suggestions" at bounding box center [187, 214] width 8 height 8
checkbox input "true"
click at [314, 290] on button "Застосувати" at bounding box center [314, 287] width 48 height 13
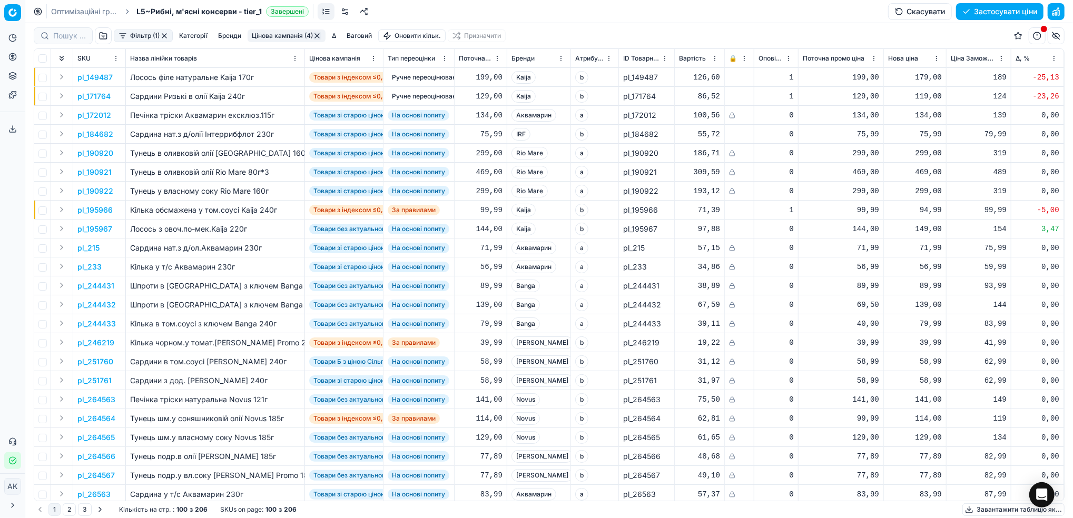
click at [151, 36] on button "Фільтр (1)" at bounding box center [143, 35] width 59 height 13
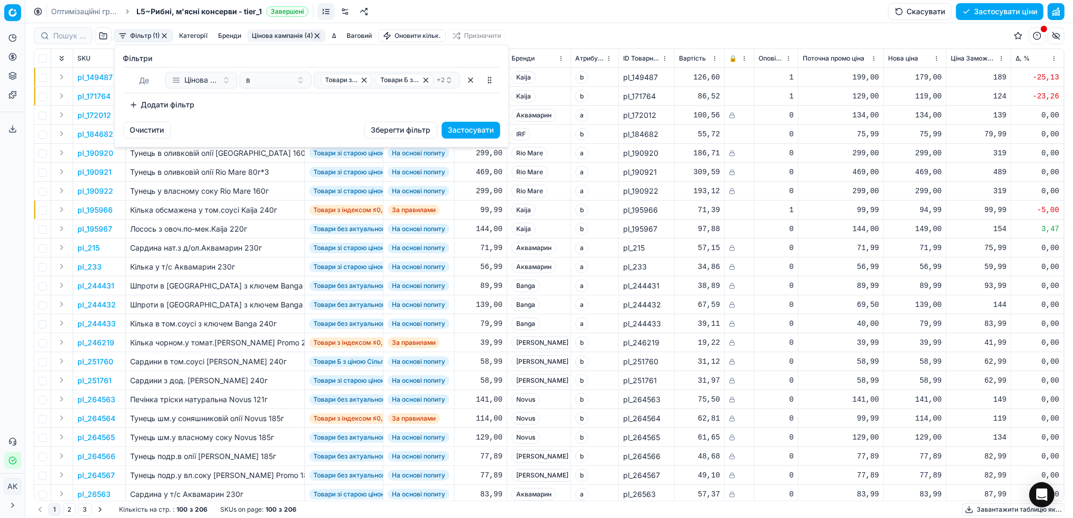
click at [149, 107] on button "Додати фільтр" at bounding box center [162, 104] width 78 height 17
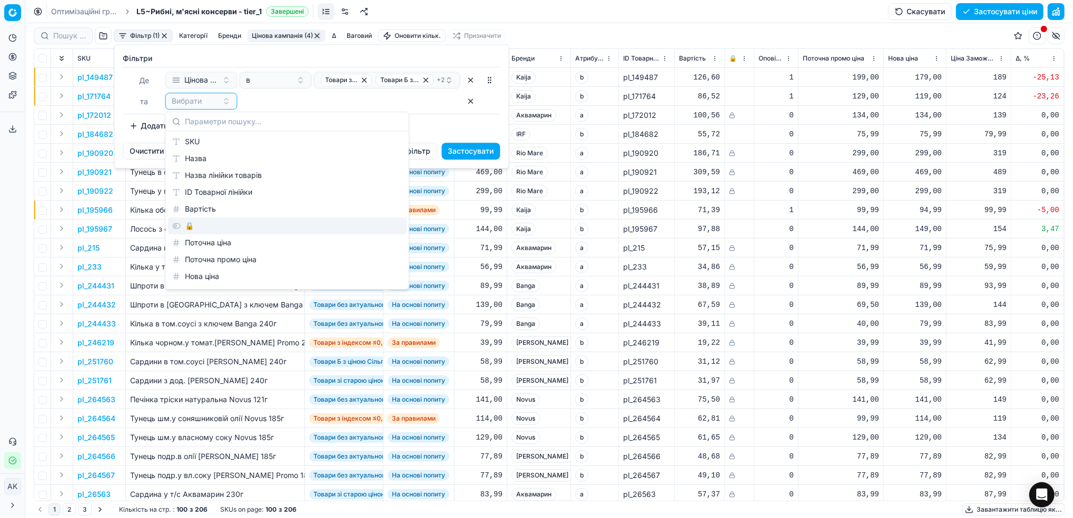
click at [180, 229] on div "🔒" at bounding box center [287, 226] width 239 height 17
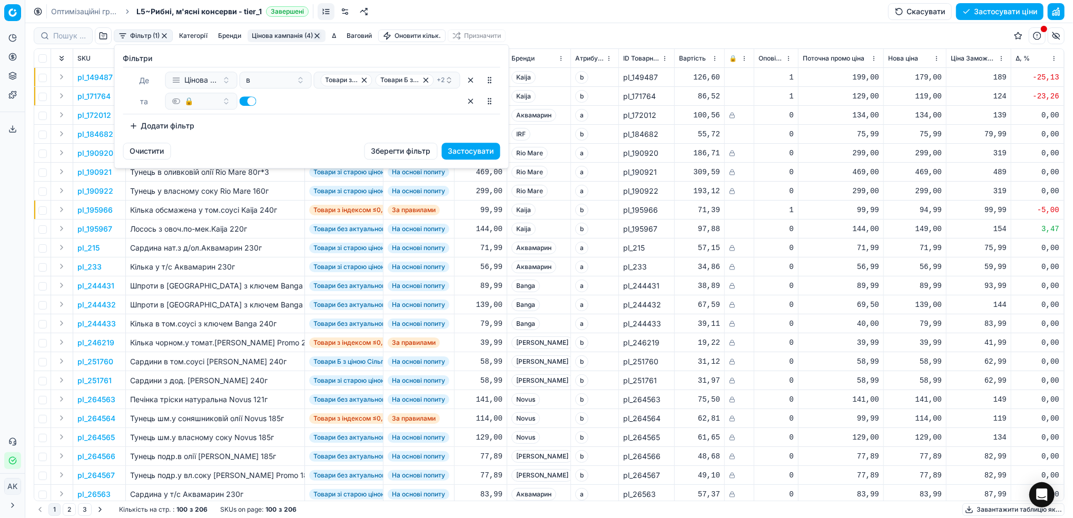
click at [250, 101] on button "button" at bounding box center [248, 100] width 17 height 9
checkbox input "false"
click at [465, 153] on button "Застосувати" at bounding box center [471, 151] width 58 height 17
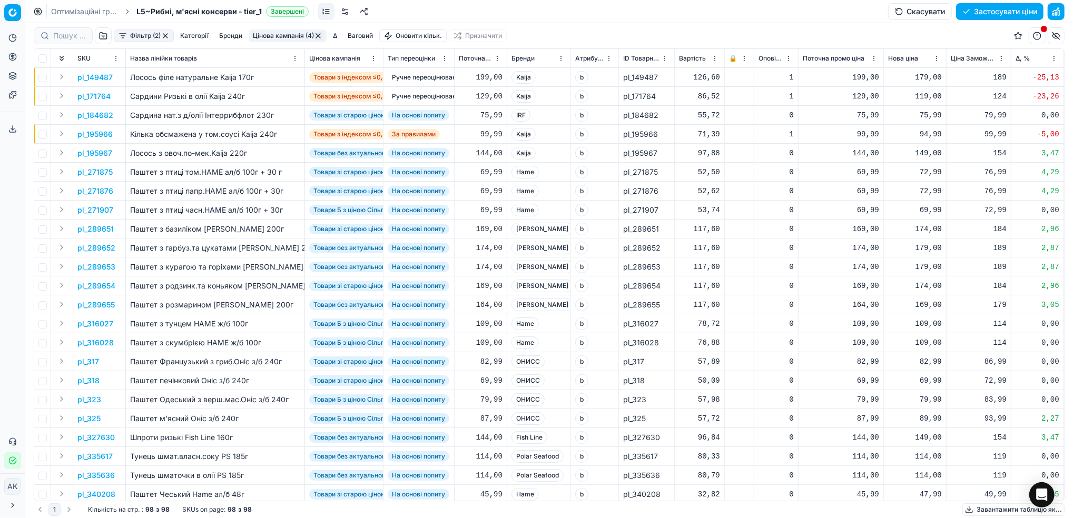
click at [561, 58] on html "Pricing platform Аналітика Цінова оптимізація Асортимент продукції Шаблони Серв…" at bounding box center [536, 259] width 1073 height 518
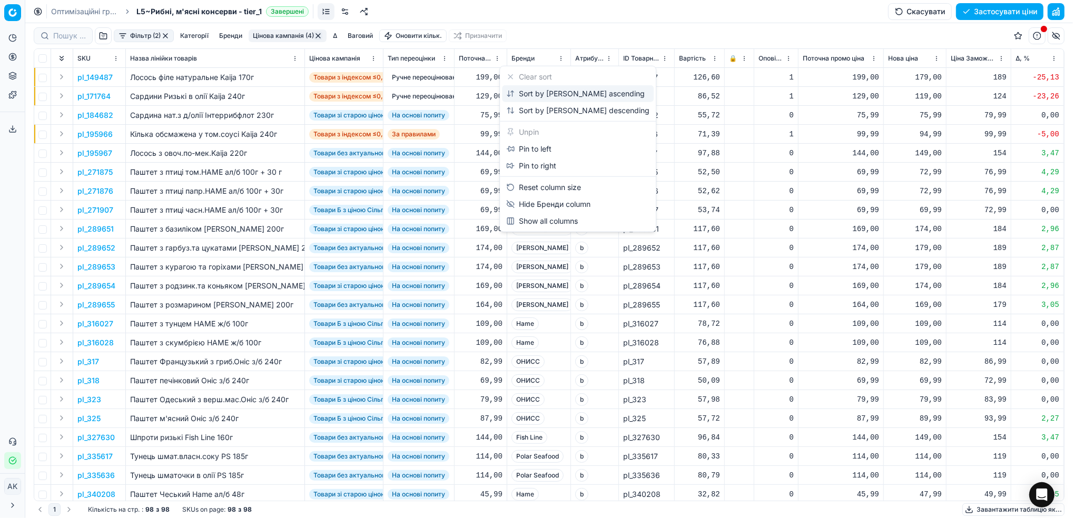
click at [544, 94] on div "Sort by Бренди ascending" at bounding box center [575, 93] width 139 height 11
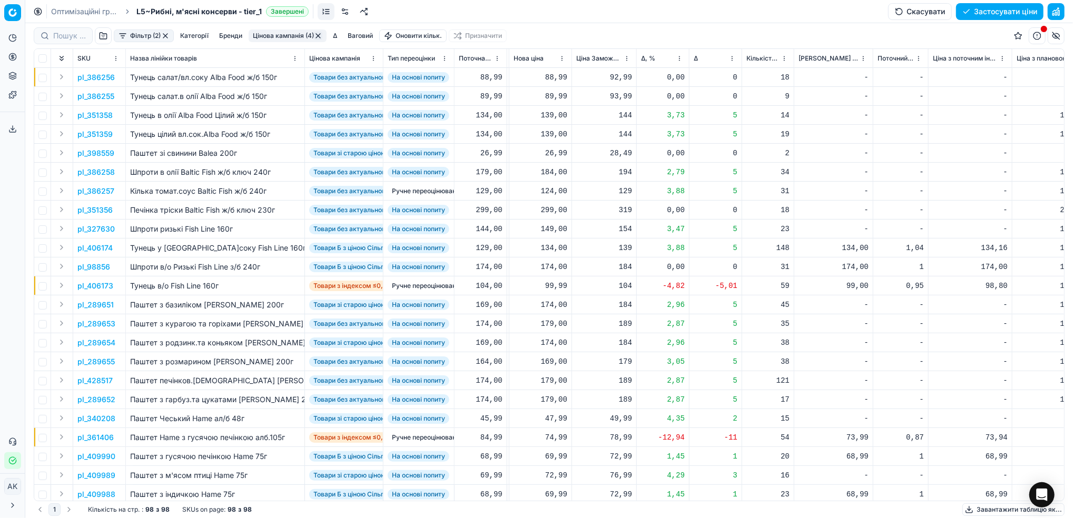
scroll to position [0, 366]
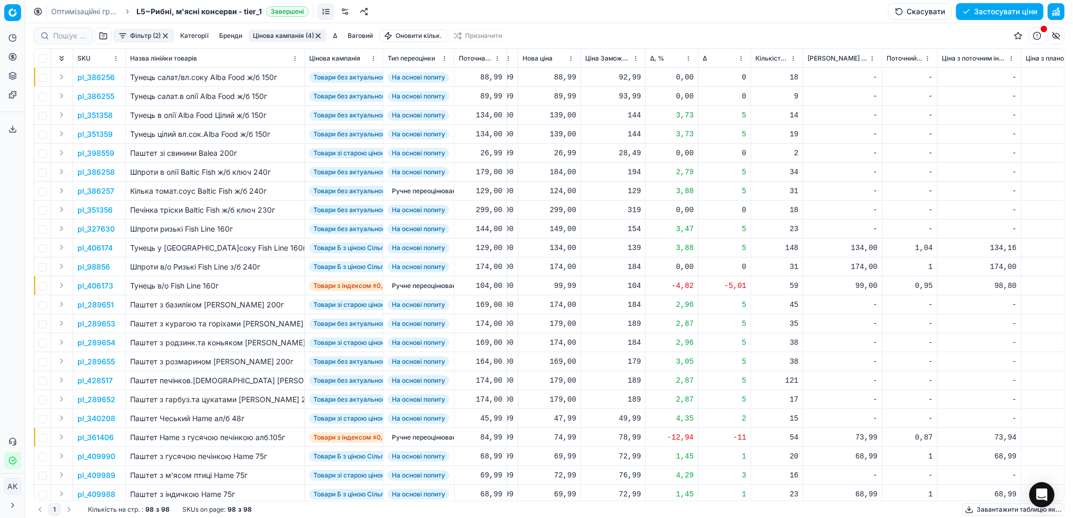
click at [687, 60] on html "Pricing platform Аналітика Цінова оптимізація Асортимент продукції Шаблони Серв…" at bounding box center [536, 259] width 1073 height 518
click at [670, 94] on div "Sort by Δ, % ascending" at bounding box center [686, 93] width 95 height 11
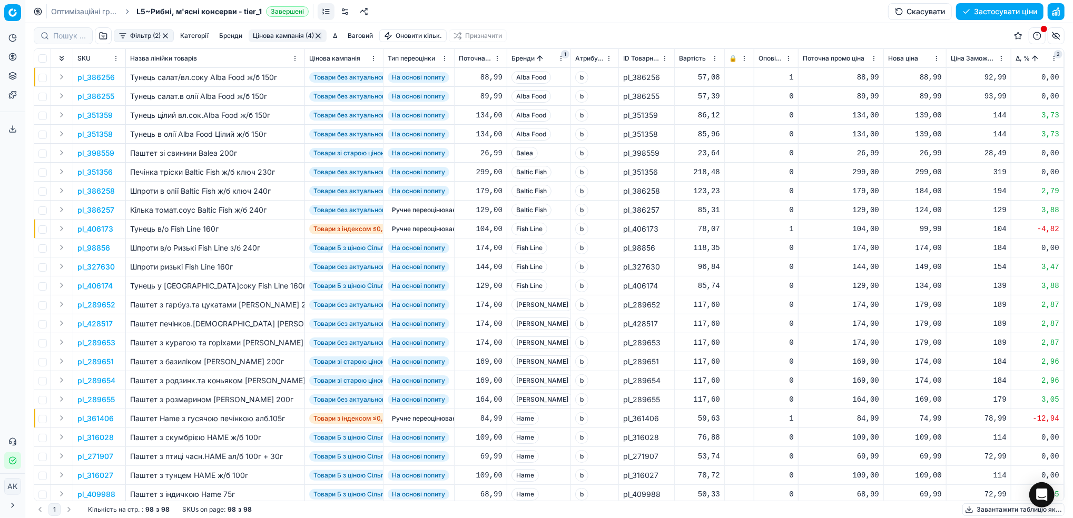
click at [566, 60] on html "Pricing platform Аналітика Цінова оптимізація Асортимент продукції Шаблони Серв…" at bounding box center [536, 259] width 1073 height 518
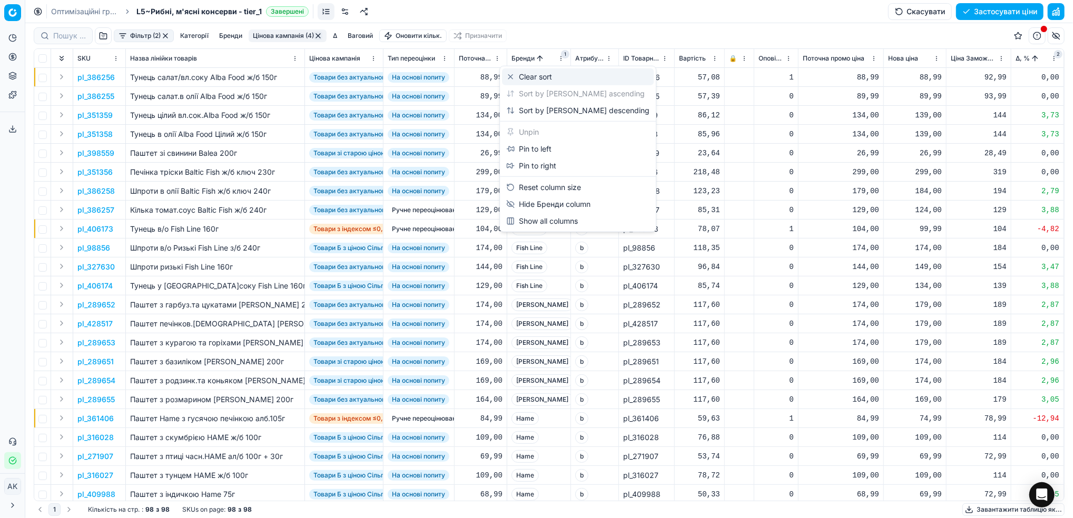
click at [559, 77] on div "Clear sort" at bounding box center [578, 76] width 152 height 17
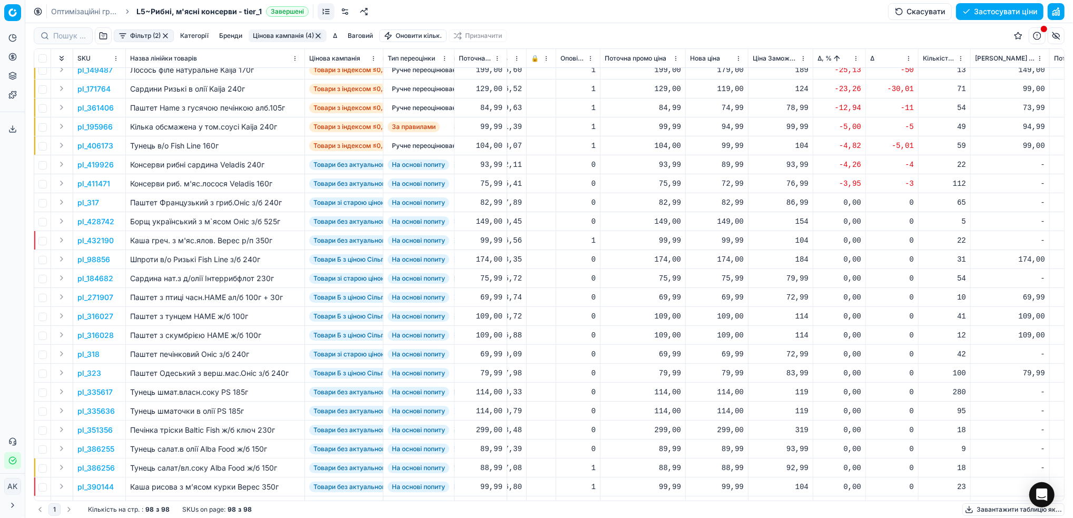
scroll to position [0, 198]
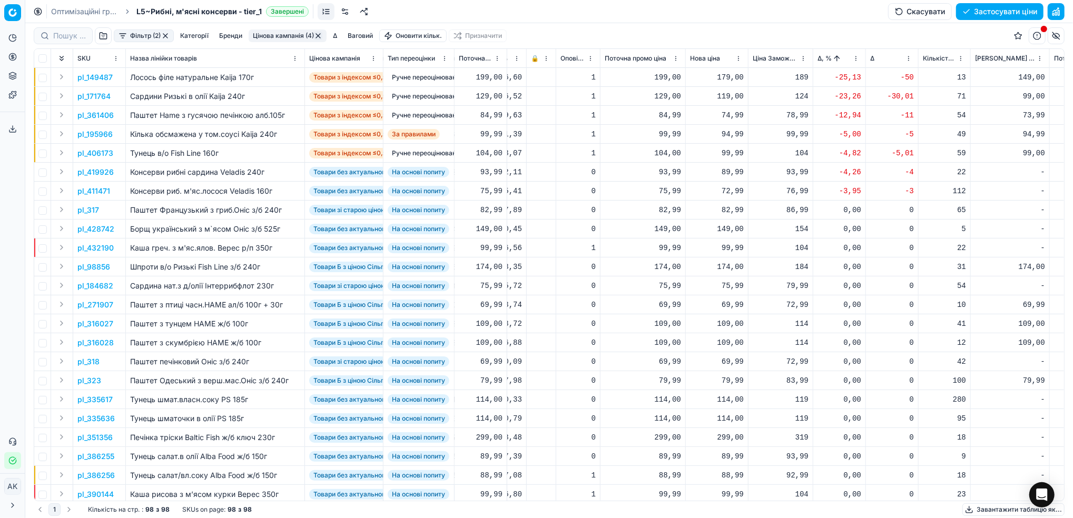
click at [855, 62] on html "Pricing platform Аналітика Цінова оптимізація Асортимент продукції Шаблони Серв…" at bounding box center [536, 259] width 1073 height 518
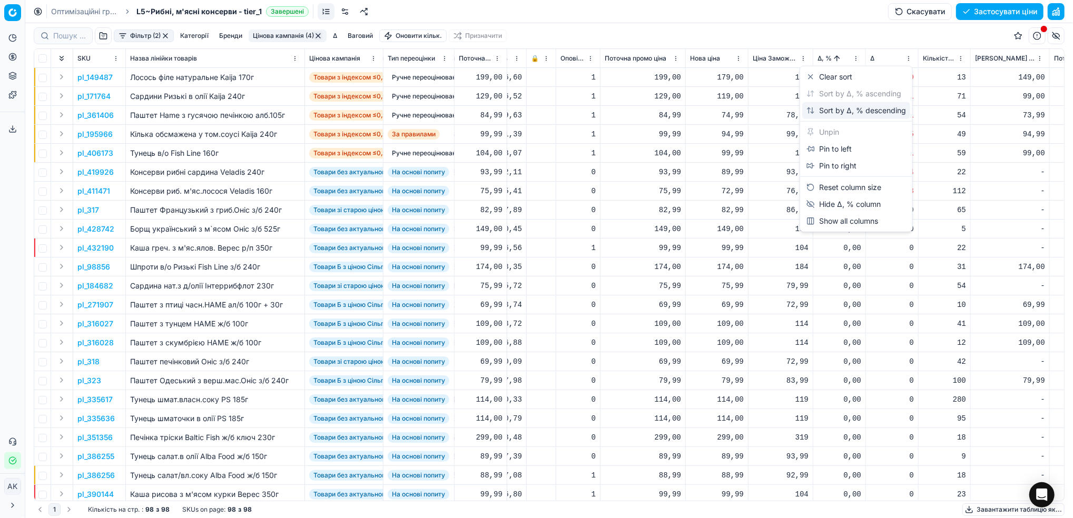
click at [847, 109] on div "Sort by Δ, % descending" at bounding box center [856, 110] width 100 height 11
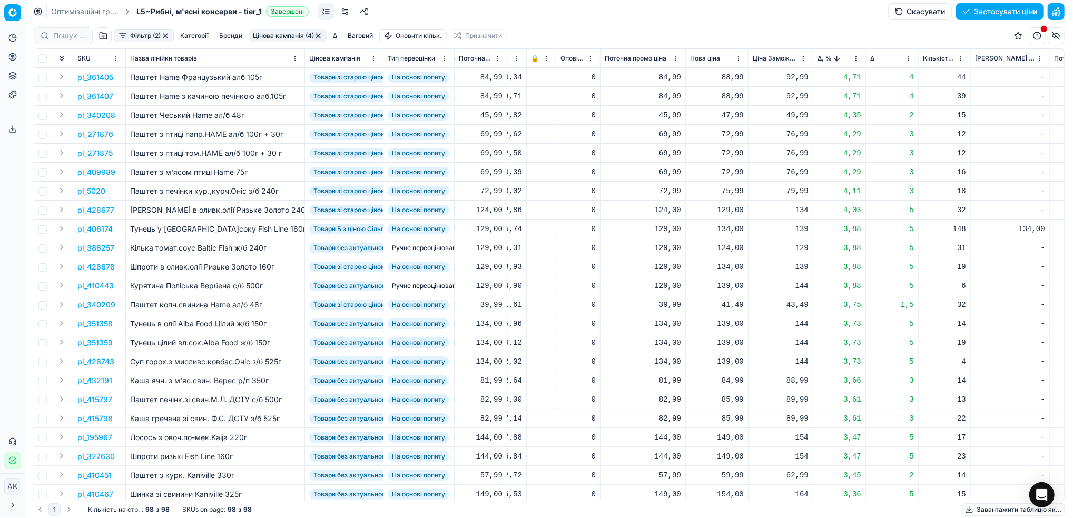
drag, startPoint x: 78, startPoint y: 10, endPoint x: 147, endPoint y: 64, distance: 87.4
click at [78, 9] on link "Оптимізаційні групи" at bounding box center [84, 11] width 67 height 11
